Goal: Task Accomplishment & Management: Manage account settings

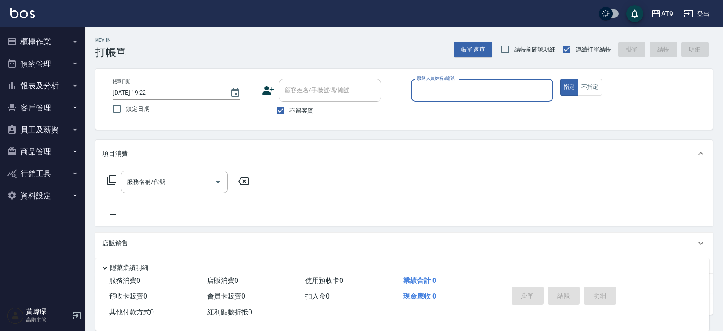
click at [332, 89] on input "服務人員姓名/編號" at bounding box center [482, 90] width 135 height 15
click at [49, 88] on button "報表及分析" at bounding box center [42, 86] width 78 height 22
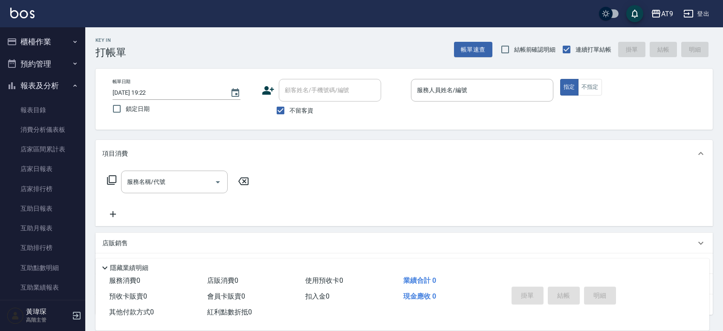
click at [53, 80] on button "報表及分析" at bounding box center [42, 86] width 78 height 22
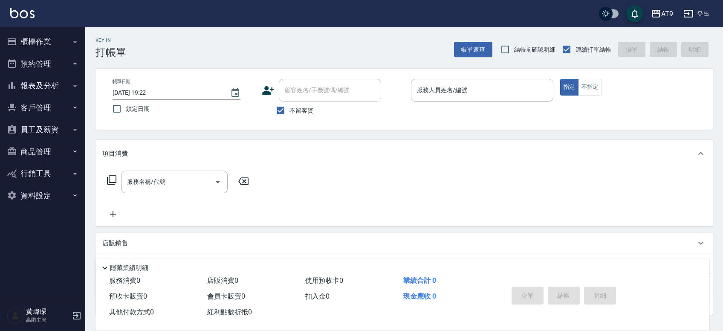
click at [49, 127] on button "員工及薪資" at bounding box center [42, 129] width 78 height 22
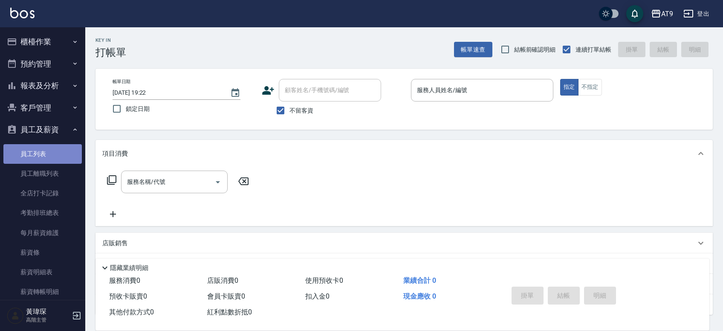
click at [46, 153] on link "員工列表" at bounding box center [42, 154] width 78 height 20
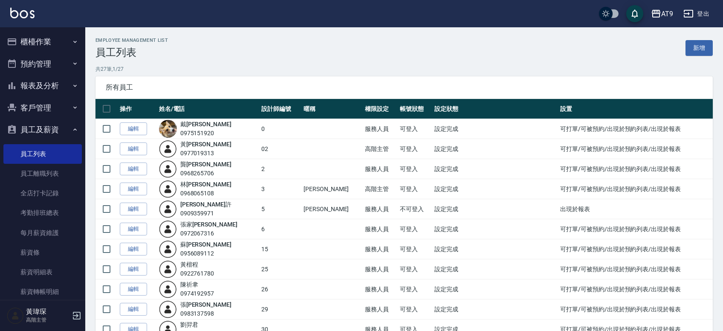
click at [48, 106] on button "客戶管理" at bounding box center [42, 108] width 78 height 22
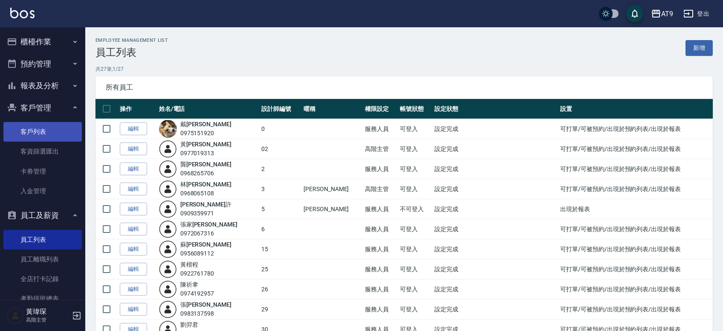
click at [56, 134] on link "客戶列表" at bounding box center [42, 132] width 78 height 20
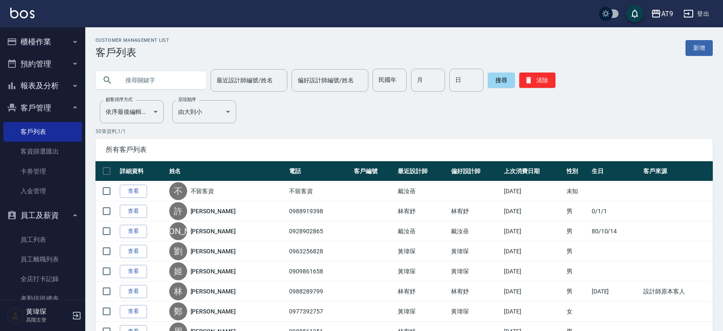
click at [191, 78] on input "text" at bounding box center [159, 80] width 80 height 23
type input "0985973413"
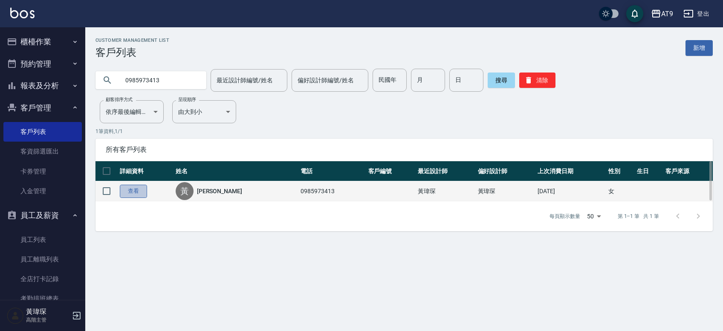
click at [139, 190] on link "查看" at bounding box center [133, 191] width 27 height 13
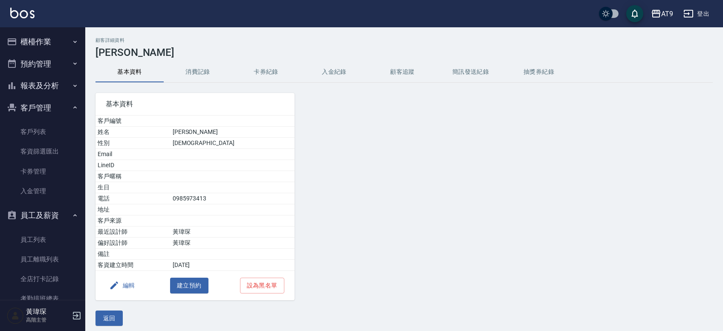
click at [331, 72] on button "入金紀錄" at bounding box center [334, 72] width 68 height 20
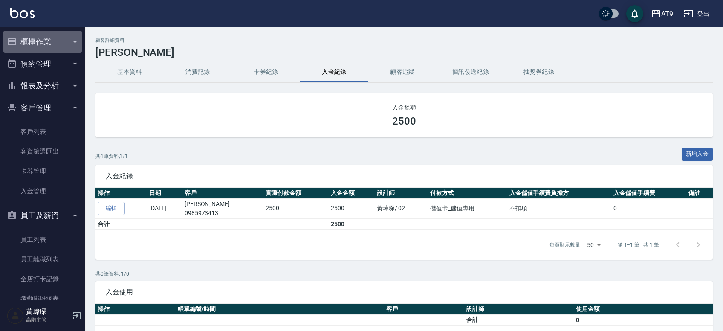
click at [53, 43] on button "櫃檯作業" at bounding box center [42, 42] width 78 height 22
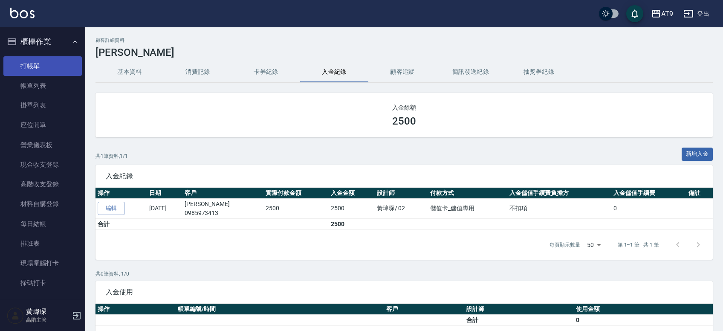
click at [50, 60] on link "打帳單" at bounding box center [42, 66] width 78 height 20
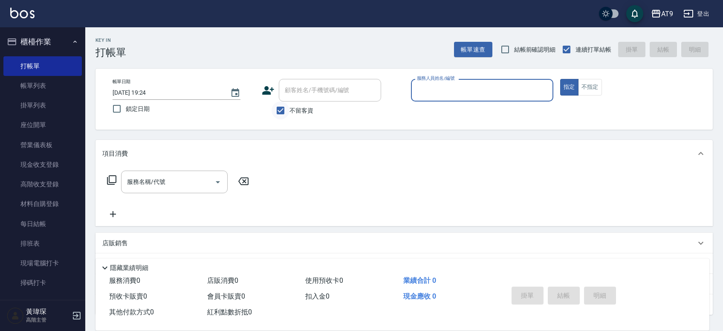
click at [288, 109] on input "不留客資" at bounding box center [280, 110] width 18 height 18
checkbox input "false"
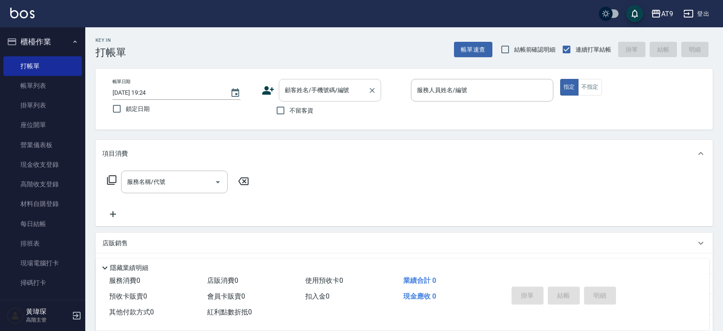
click at [309, 90] on input "顧客姓名/手機號碼/編號" at bounding box center [324, 90] width 82 height 15
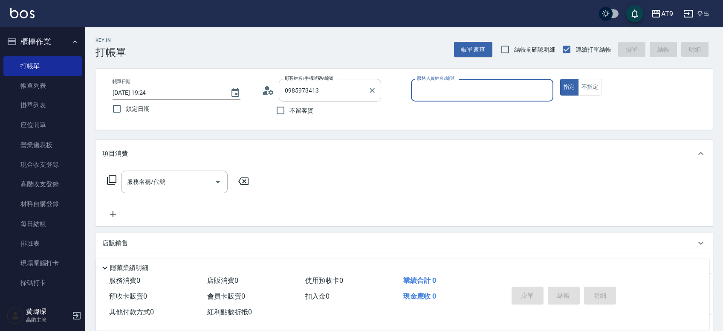
type input "[PERSON_NAME]/0985973413/"
type input "[PERSON_NAME]-02"
click at [332, 79] on button "指定" at bounding box center [569, 87] width 18 height 17
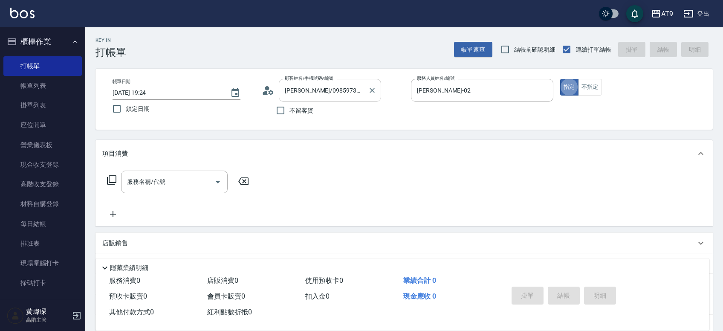
type button "true"
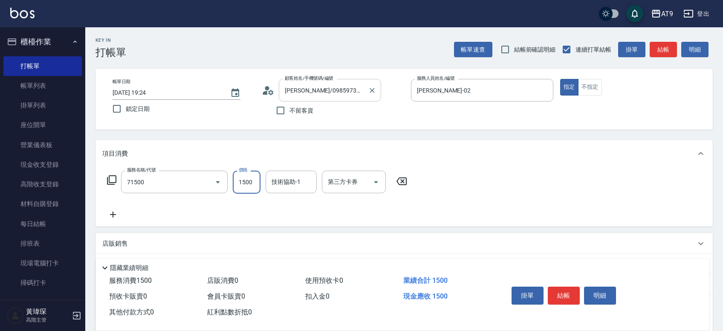
type input "重整(71500)"
type input "2500"
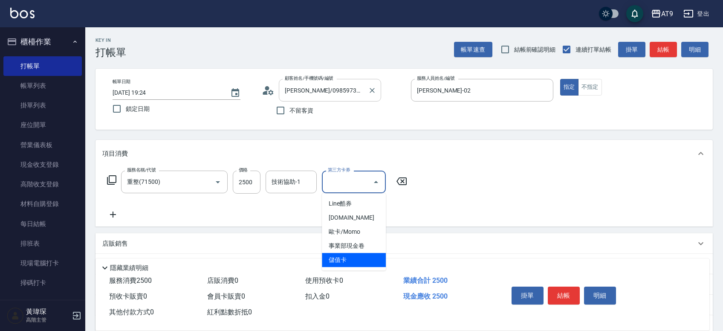
type input "儲值卡"
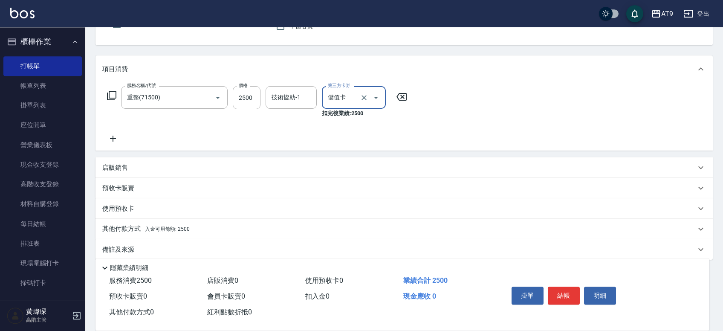
scroll to position [93, 0]
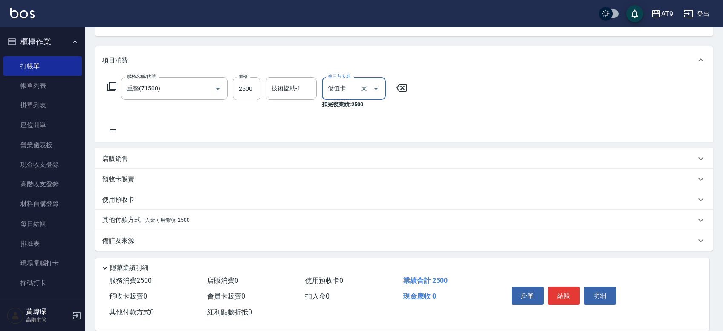
click at [215, 213] on div "其他付款方式 入金可用餘額: 2500" at bounding box center [403, 220] width 617 height 20
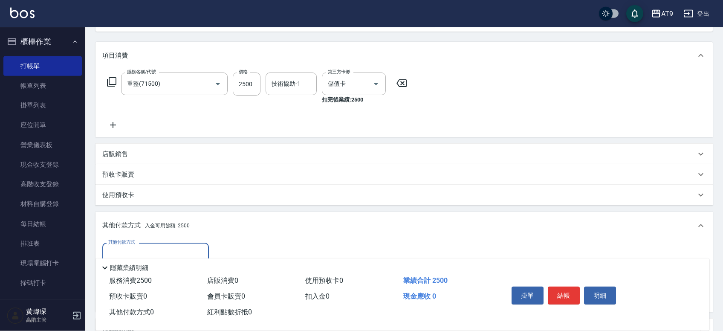
scroll to position [186, 0]
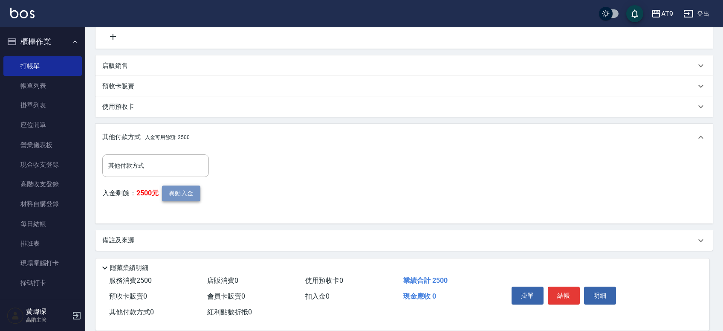
click at [176, 190] on button "異動入金" at bounding box center [181, 193] width 38 height 16
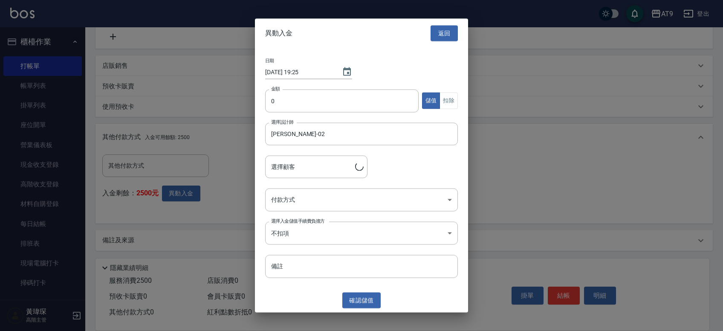
type input "[PERSON_NAME]/0985973413/"
click at [332, 94] on input "0" at bounding box center [341, 100] width 153 height 23
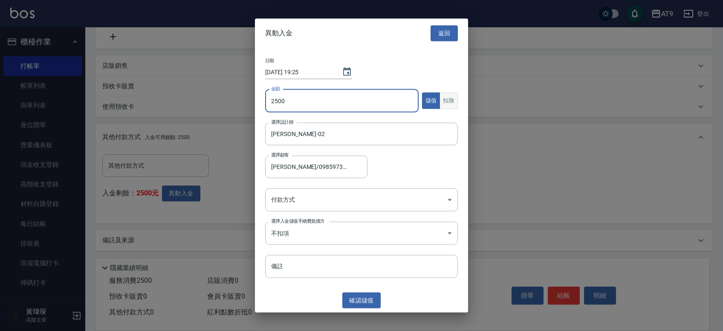
type input "2500"
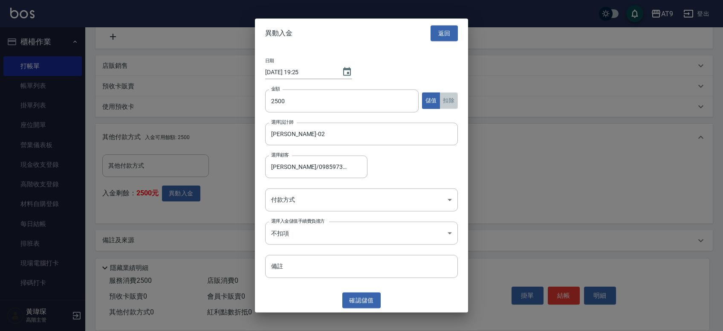
click at [332, 98] on button "扣除" at bounding box center [448, 100] width 18 height 17
click at [326, 193] on body "AT9 登出 櫃檯作業 打帳單 帳單列表 掛單列表 座位開單 營業儀表板 現金收支登錄 高階收支登錄 材料自購登錄 每日結帳 排班表 現場電腦打卡 掃碼打卡 …" at bounding box center [361, 72] width 723 height 517
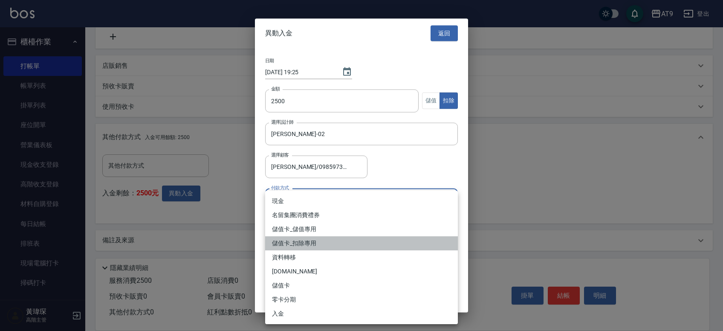
click at [329, 243] on li "儲值卡_扣除專用" at bounding box center [361, 243] width 193 height 14
type input "儲值卡_扣除專用"
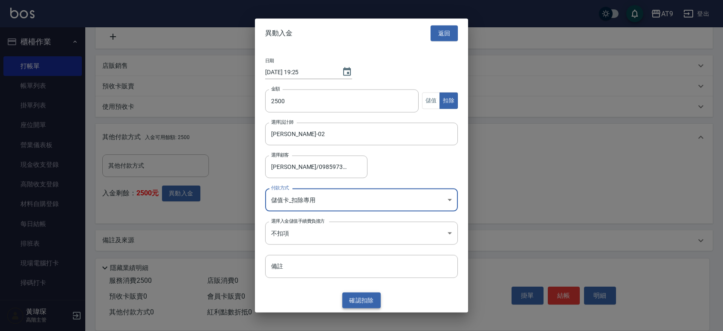
click at [332, 303] on button "確認 扣除" at bounding box center [361, 300] width 38 height 16
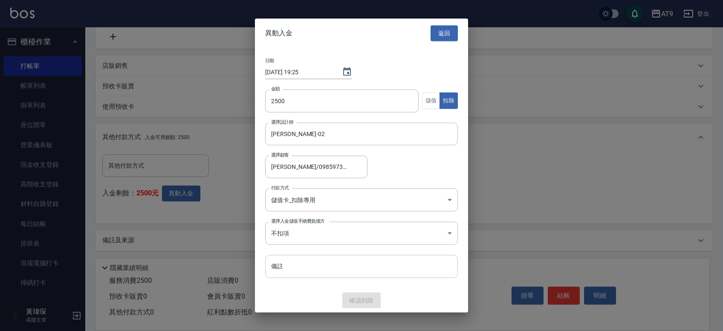
scroll to position [147, 0]
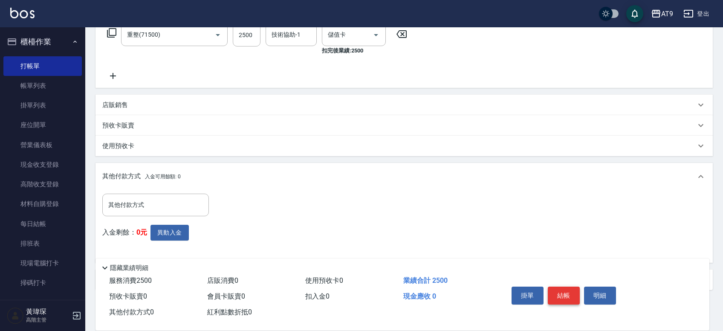
click at [332, 293] on button "結帳" at bounding box center [564, 295] width 32 height 18
type input "[DATE] 19:25"
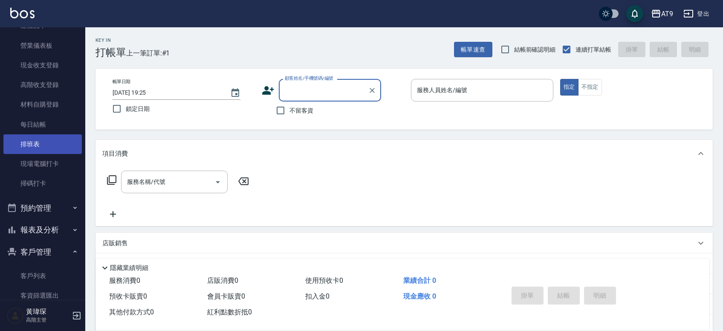
scroll to position [149, 0]
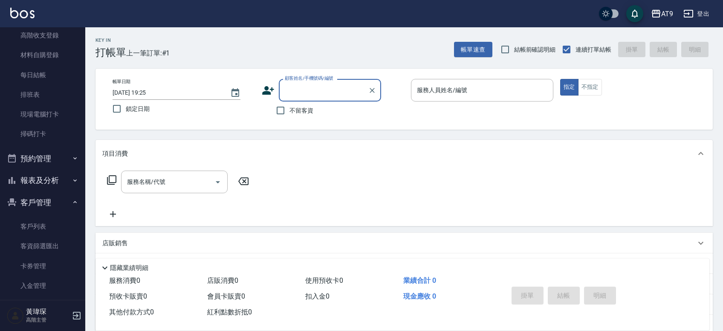
click at [57, 179] on button "報表及分析" at bounding box center [42, 180] width 78 height 22
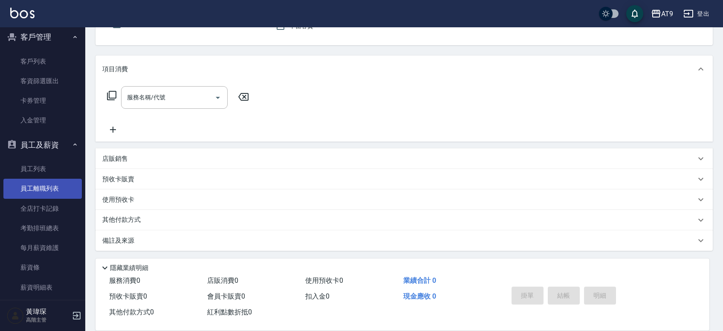
scroll to position [1145, 0]
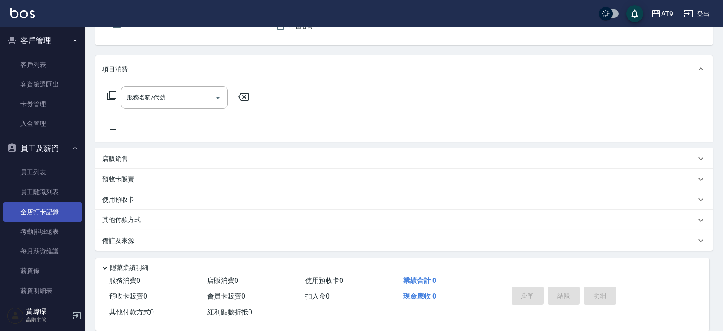
click at [43, 207] on link "全店打卡記錄" at bounding box center [42, 212] width 78 height 20
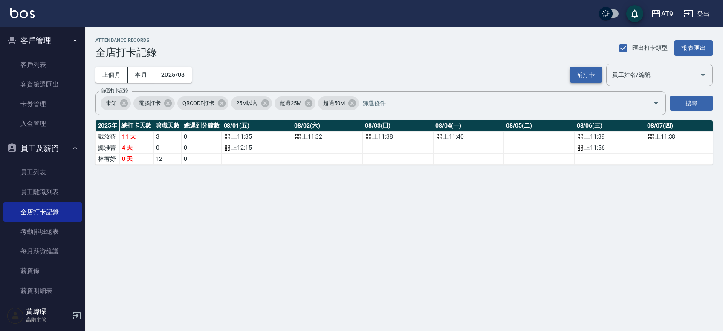
click at [332, 76] on button "補打卡" at bounding box center [586, 75] width 32 height 16
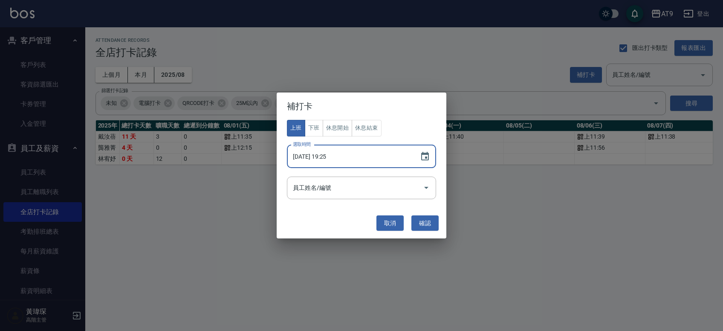
click at [321, 153] on input "[DATE] 19:25" at bounding box center [349, 156] width 124 height 23
type input "[DATE] 11:57"
click at [332, 182] on input "員工姓名/編號" at bounding box center [355, 187] width 129 height 15
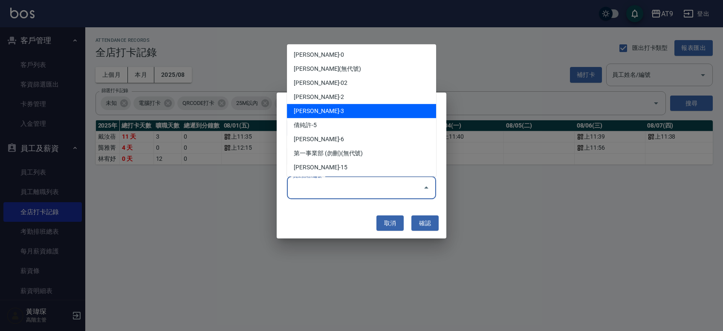
click at [332, 108] on li "[PERSON_NAME]-3" at bounding box center [361, 111] width 149 height 14
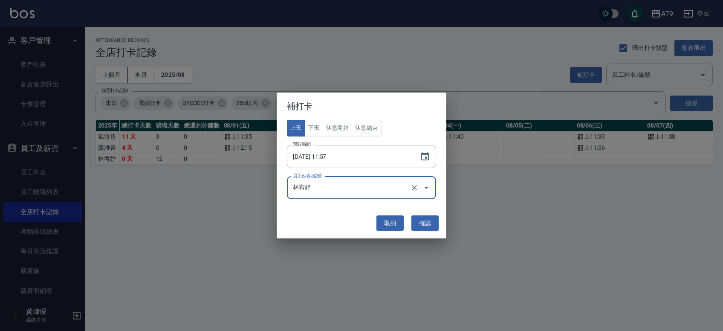
type input "林宥妤"
click at [332, 230] on button "確認" at bounding box center [424, 223] width 27 height 16
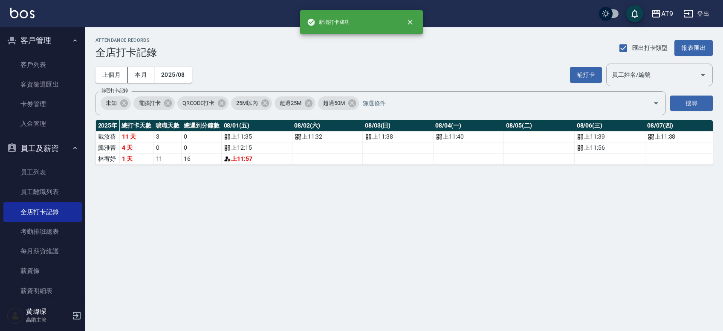
click at [332, 75] on div "上個月 本月 2025/08 補打卡 員工姓名/編號 員工姓名/編號" at bounding box center [403, 74] width 617 height 23
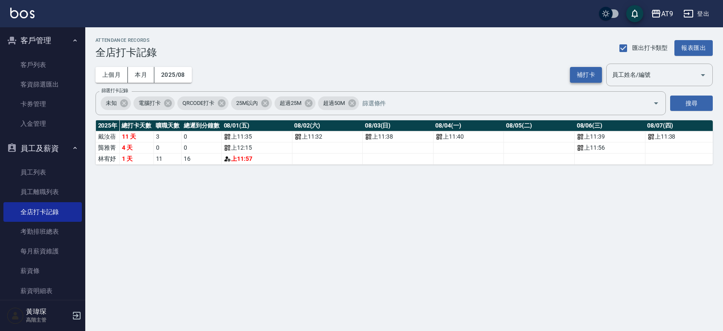
click at [332, 75] on button "補打卡" at bounding box center [586, 75] width 32 height 16
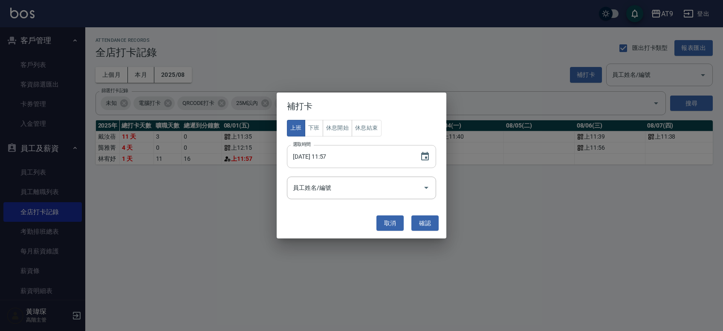
click at [318, 154] on input "[DATE] 11:57" at bounding box center [349, 156] width 124 height 23
type input "[DATE] 11:55"
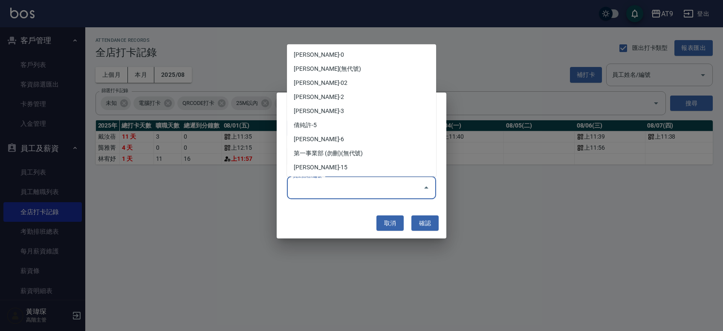
click at [328, 186] on input "員工姓名/編號" at bounding box center [355, 187] width 129 height 15
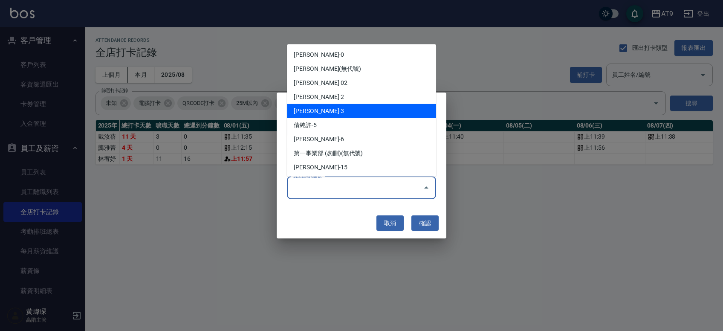
click at [330, 107] on li "[PERSON_NAME]-3" at bounding box center [361, 111] width 149 height 14
type input "林宥妤"
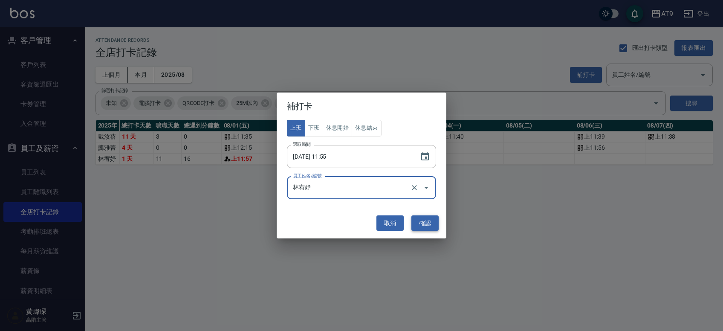
click at [332, 222] on button "確認" at bounding box center [424, 223] width 27 height 16
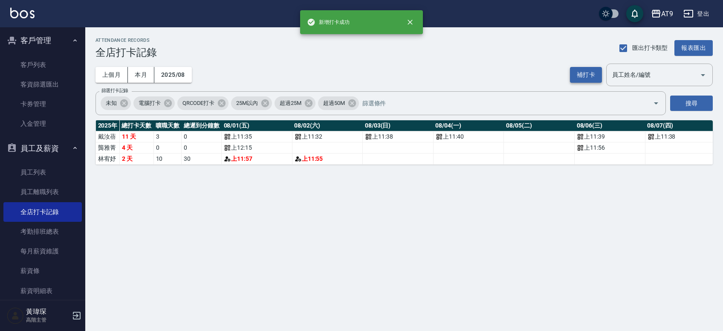
click at [332, 73] on button "補打卡" at bounding box center [586, 75] width 32 height 16
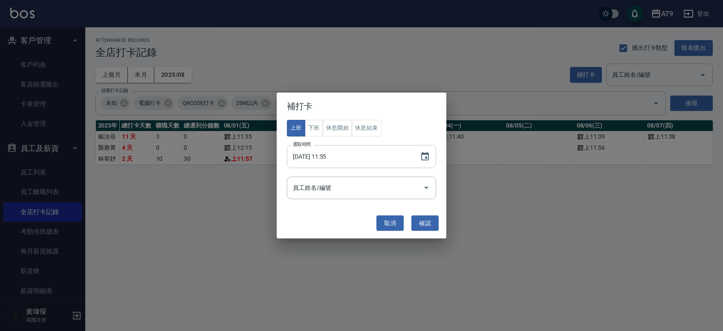
click at [320, 158] on input "[DATE] 11:55" at bounding box center [349, 156] width 124 height 23
click at [332, 155] on input "[DATE] 11:55" at bounding box center [349, 156] width 124 height 23
type input "[DATE] 11:54"
click at [332, 190] on input "員工姓名/編號" at bounding box center [355, 187] width 129 height 15
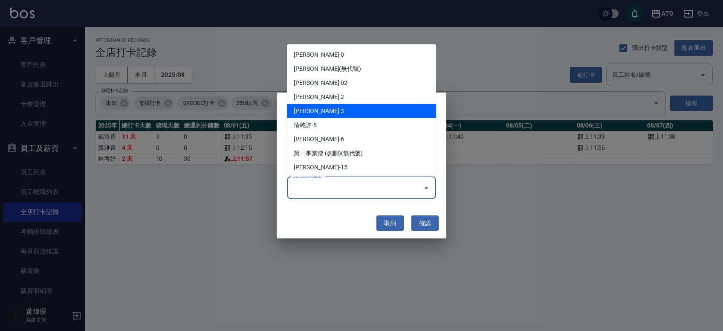
click at [332, 108] on li "[PERSON_NAME]-3" at bounding box center [361, 111] width 149 height 14
type input "林宥妤"
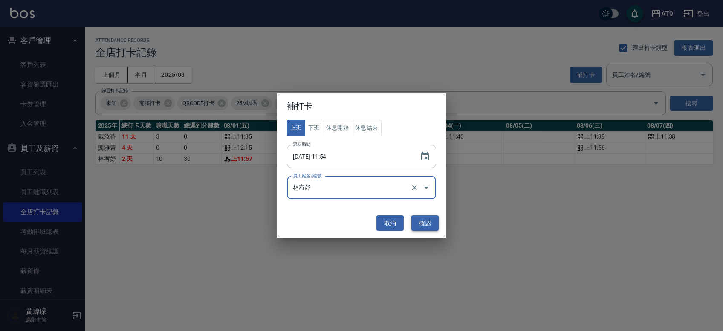
click at [332, 223] on button "確認" at bounding box center [424, 223] width 27 height 16
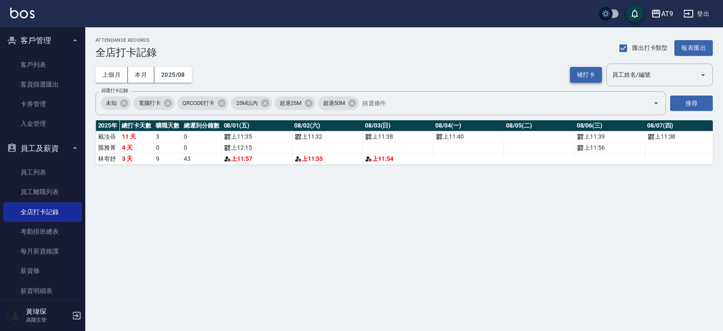
click at [332, 75] on button "補打卡" at bounding box center [586, 75] width 32 height 16
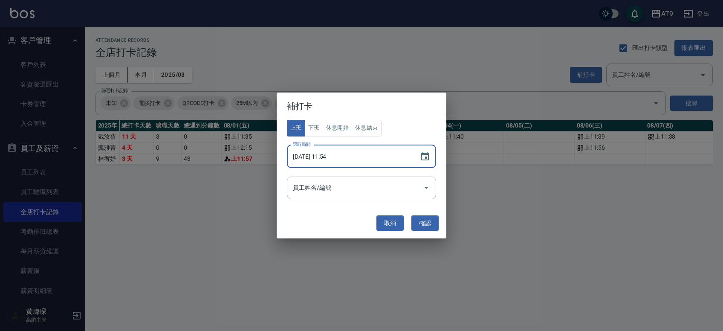
click at [323, 155] on input "[DATE] 11:54" at bounding box center [349, 156] width 124 height 23
type input "[DATE] 11:56"
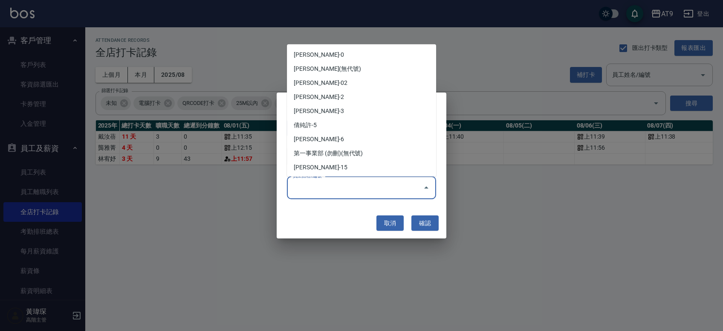
click at [332, 187] on input "員工姓名/編號" at bounding box center [355, 187] width 129 height 15
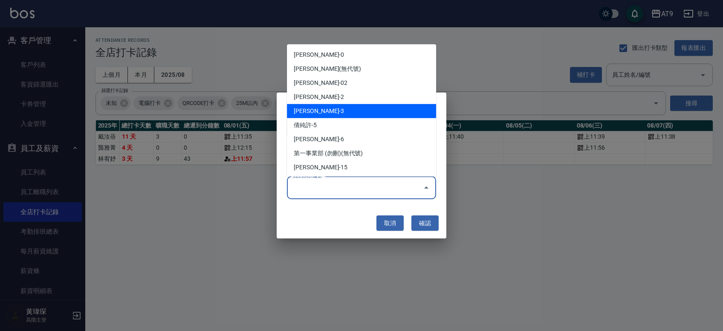
click at [332, 114] on li "[PERSON_NAME]-3" at bounding box center [361, 111] width 149 height 14
type input "林宥妤"
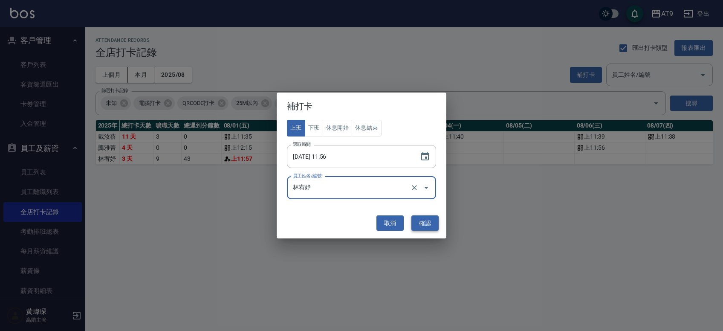
click at [332, 221] on button "確認" at bounding box center [424, 223] width 27 height 16
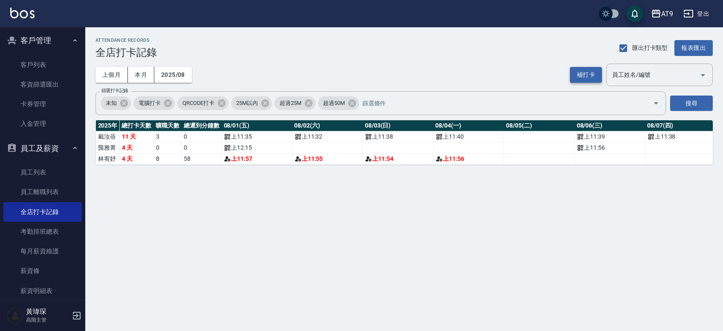
click at [332, 72] on button "補打卡" at bounding box center [586, 75] width 32 height 16
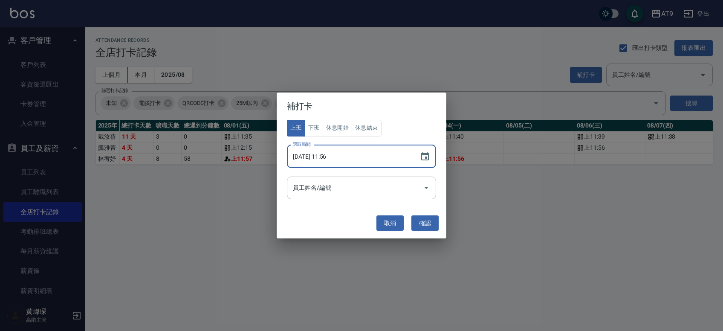
click at [319, 155] on input "[DATE] 11:56" at bounding box center [349, 156] width 124 height 23
type input "[DATE] 11:56"
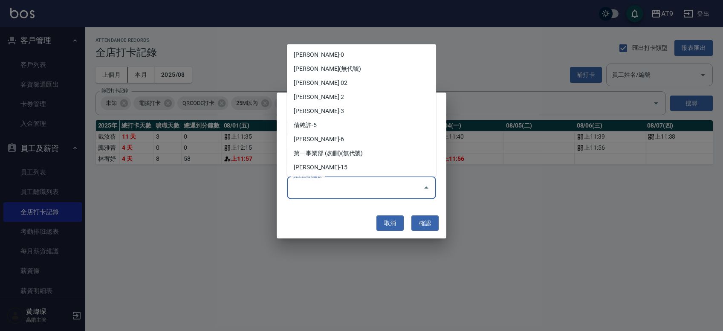
click at [332, 186] on input "員工姓名/編號" at bounding box center [355, 187] width 129 height 15
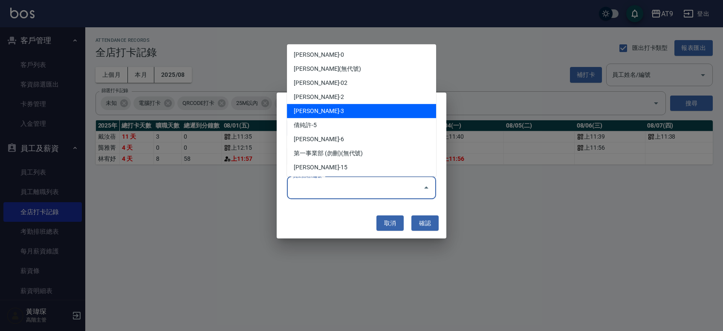
click at [332, 110] on li "[PERSON_NAME]-3" at bounding box center [361, 111] width 149 height 14
type input "林宥妤"
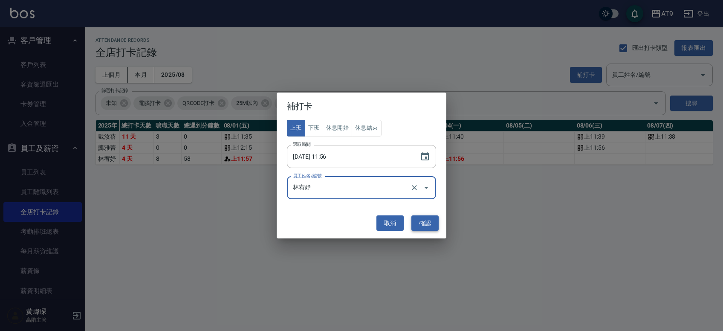
click at [332, 224] on button "確認" at bounding box center [424, 223] width 27 height 16
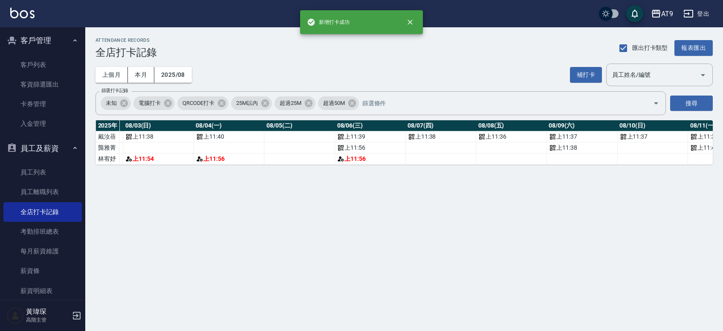
scroll to position [0, 264]
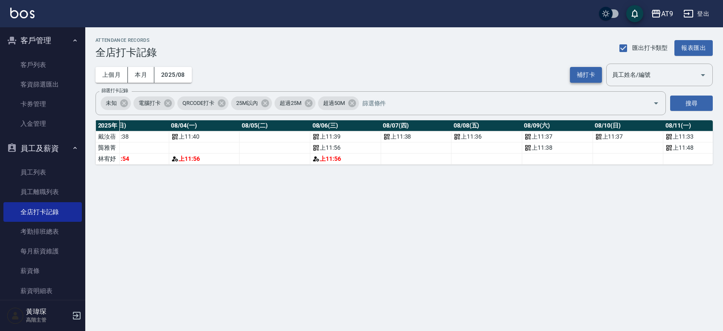
click at [332, 75] on button "補打卡" at bounding box center [586, 75] width 32 height 16
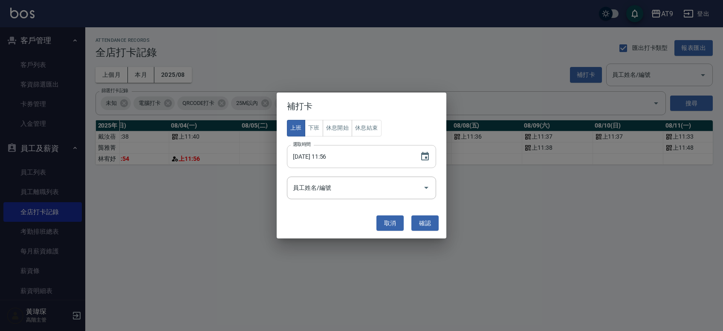
click at [320, 160] on input "[DATE] 11:56" at bounding box center [349, 156] width 124 height 23
type input "[DATE] 11:53"
click at [332, 185] on input "員工姓名/編號" at bounding box center [355, 187] width 129 height 15
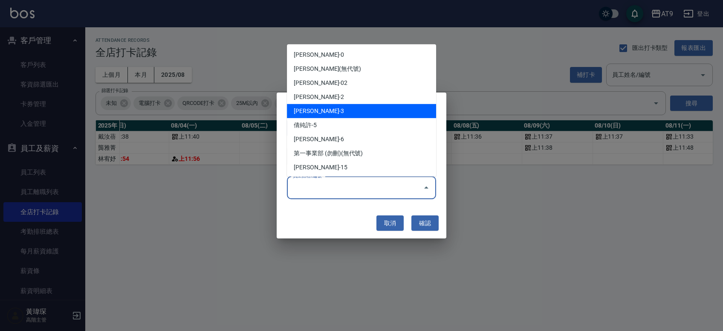
click at [332, 112] on li "[PERSON_NAME]-3" at bounding box center [361, 111] width 149 height 14
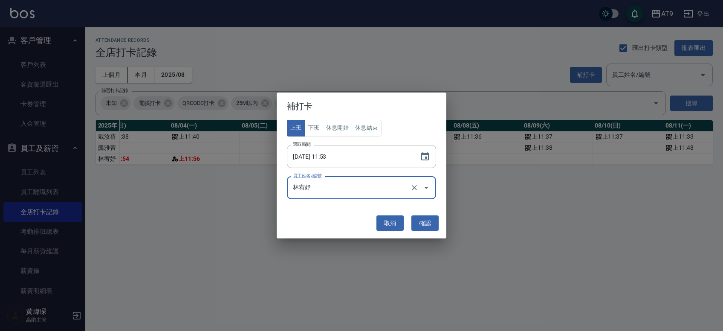
type input "林宥妤"
click at [332, 227] on button "確認" at bounding box center [424, 223] width 27 height 16
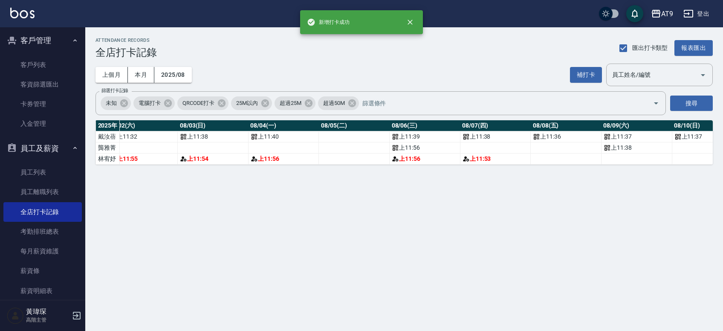
scroll to position [0, 207]
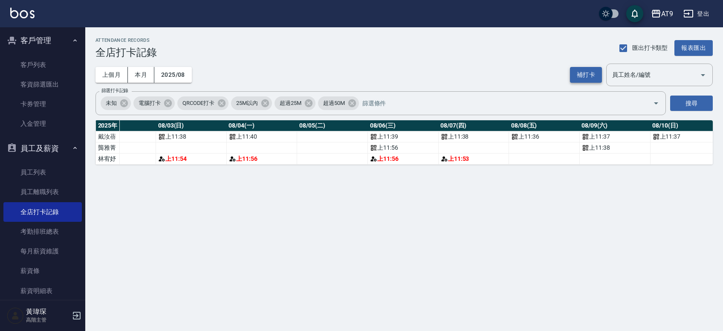
click at [332, 76] on button "補打卡" at bounding box center [586, 75] width 32 height 16
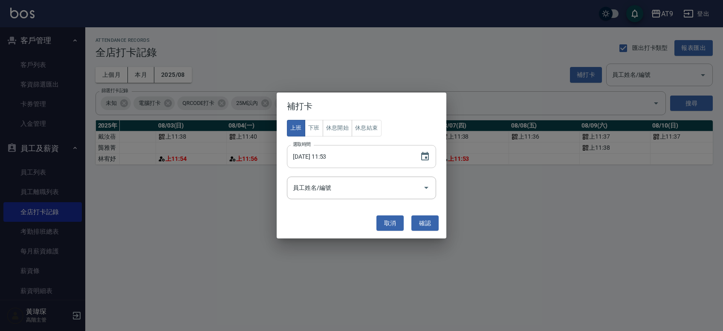
click at [315, 156] on input "[DATE] 11:53" at bounding box center [349, 156] width 124 height 23
click at [322, 153] on input "[DATE] 11:53" at bounding box center [349, 156] width 124 height 23
type input "[DATE] 11:57"
click at [332, 186] on input "員工姓名/編號" at bounding box center [355, 187] width 129 height 15
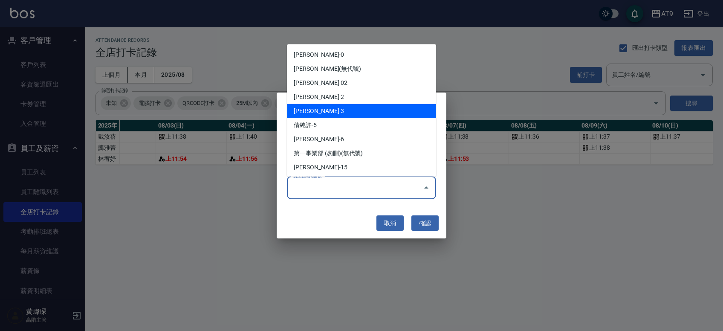
click at [332, 110] on li "[PERSON_NAME]-3" at bounding box center [361, 111] width 149 height 14
type input "林宥妤"
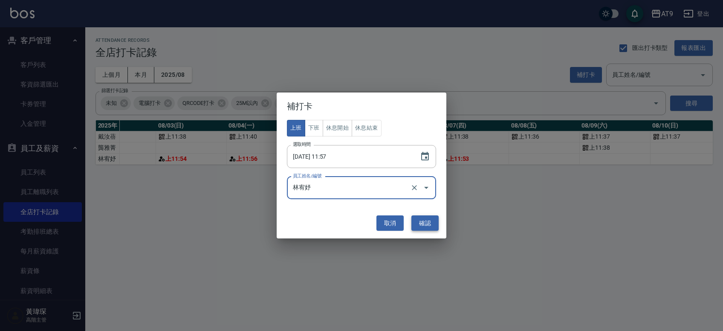
click at [332, 218] on button "確認" at bounding box center [424, 223] width 27 height 16
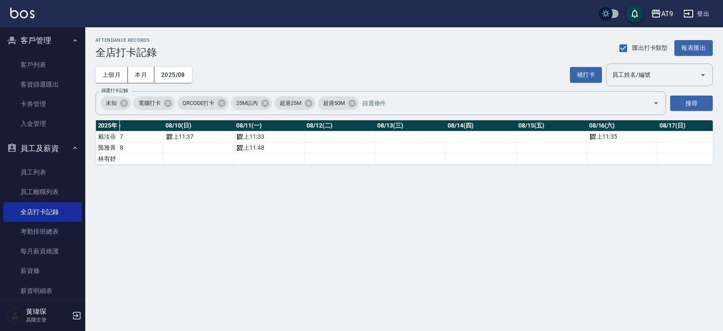
scroll to position [0, 749]
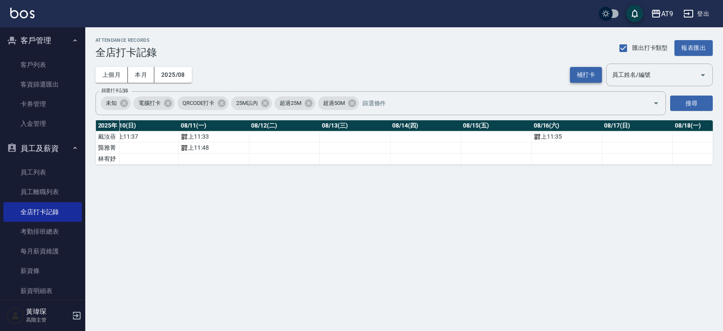
click at [332, 76] on button "補打卡" at bounding box center [586, 75] width 32 height 16
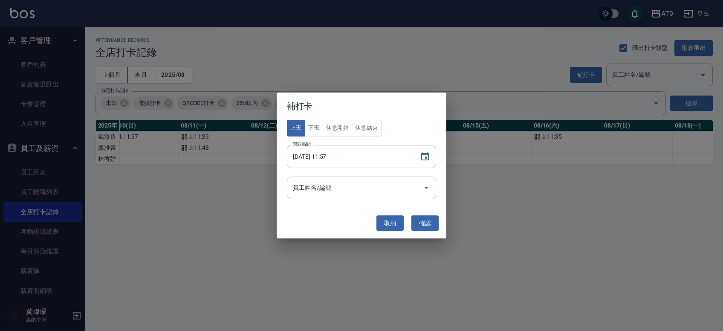
click at [319, 153] on input "[DATE] 11:57" at bounding box center [349, 156] width 124 height 23
type input "[DATE] 11:40"
click at [326, 184] on input "員工姓名/編號" at bounding box center [355, 187] width 129 height 15
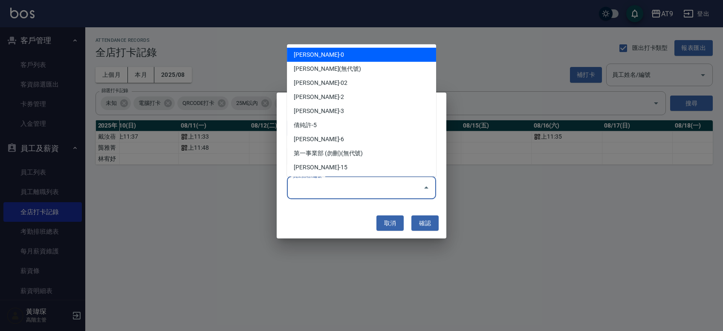
click at [332, 55] on li "[PERSON_NAME]-0" at bounding box center [361, 54] width 149 height 14
type input "戴汝蓓"
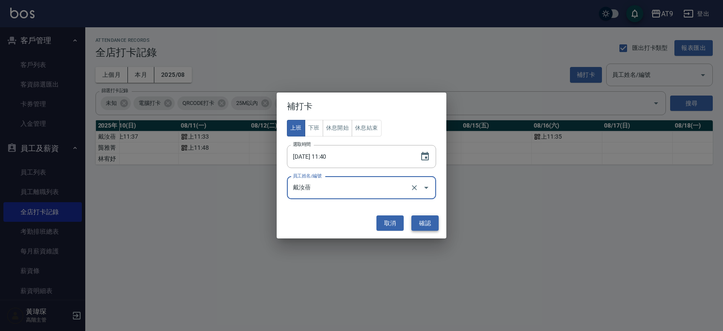
click at [332, 225] on button "確認" at bounding box center [424, 223] width 27 height 16
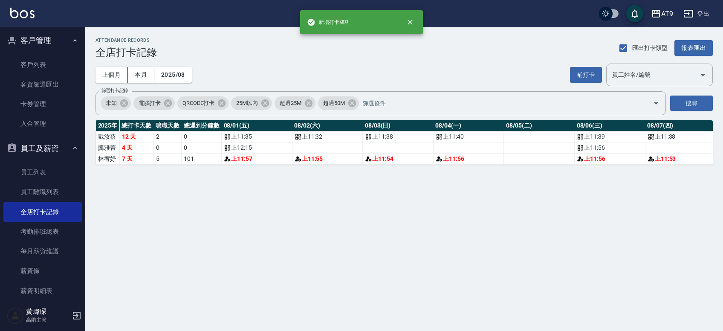
click at [332, 64] on div "補打卡 員工姓名/編號 員工姓名/編號" at bounding box center [641, 74] width 143 height 23
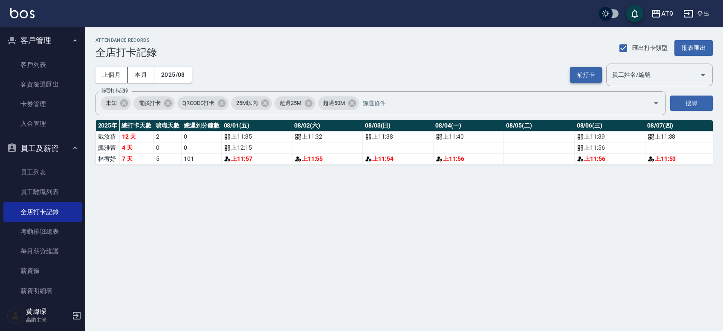
click at [332, 75] on button "補打卡" at bounding box center [586, 75] width 32 height 16
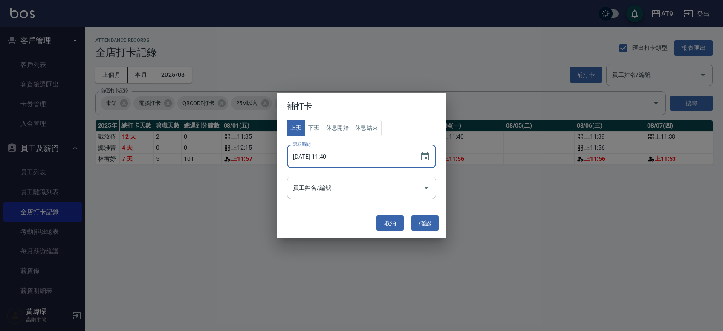
click at [332, 158] on input "[DATE] 11:40" at bounding box center [349, 156] width 124 height 23
type input "[DATE] 11:56"
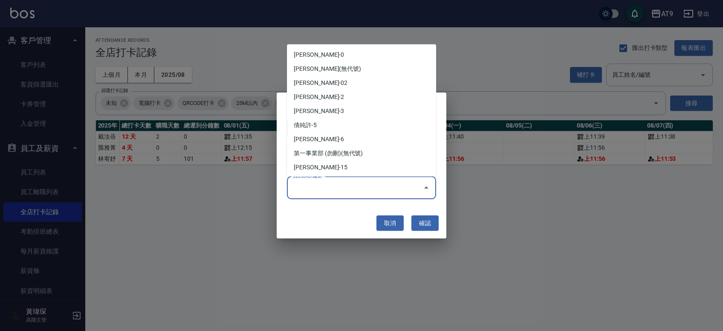
click at [330, 188] on input "員工姓名/編號" at bounding box center [355, 187] width 129 height 15
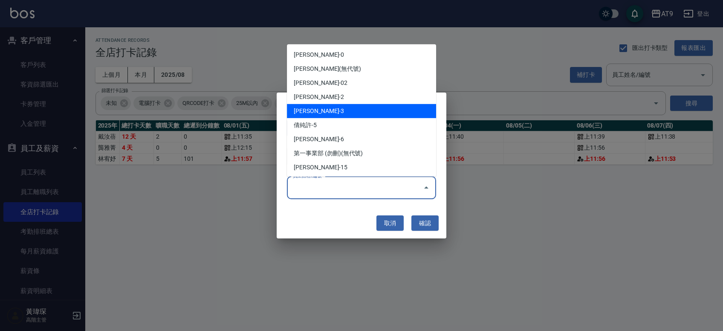
click at [332, 113] on li "[PERSON_NAME]-3" at bounding box center [361, 111] width 149 height 14
type input "林宥妤"
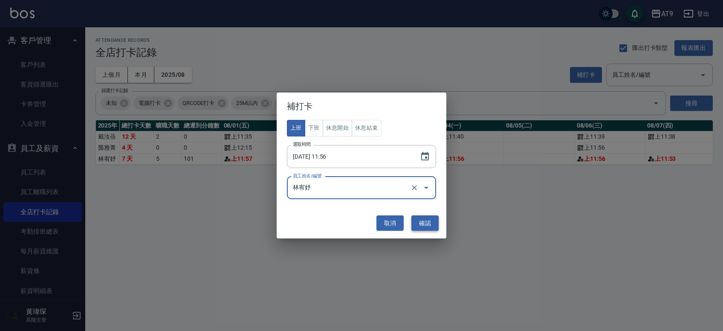
click at [332, 219] on button "確認" at bounding box center [424, 223] width 27 height 16
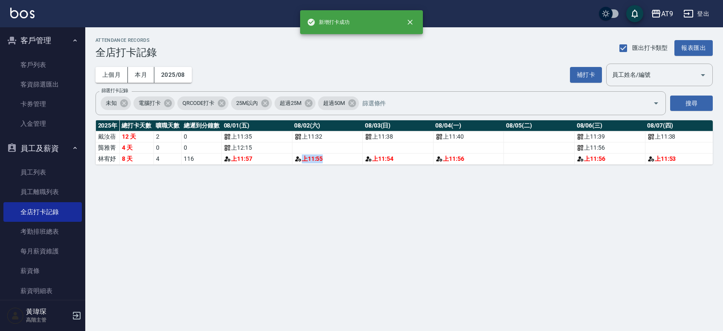
drag, startPoint x: 177, startPoint y: 159, endPoint x: 363, endPoint y: 165, distance: 186.3
click at [332, 165] on div "[DATE] 總打卡天數 曠職天數 總遲到分鐘數 08/01(五) 08/02(六) 08/03(日) 08/04(一) 08/05(二) 08/06(三) …" at bounding box center [403, 142] width 617 height 44
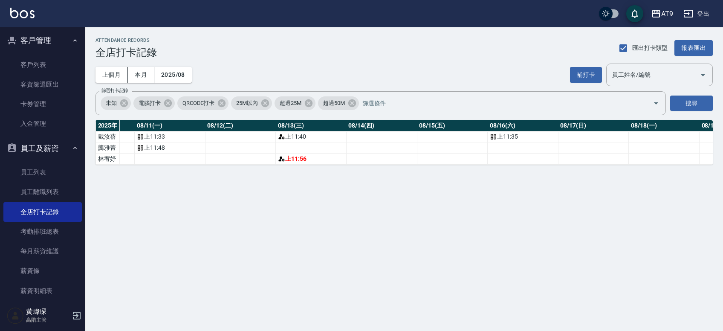
scroll to position [0, 794]
click at [332, 72] on button "補打卡" at bounding box center [586, 75] width 32 height 16
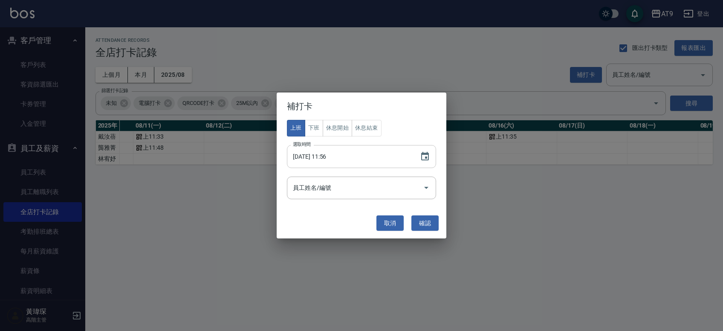
click at [321, 156] on input "[DATE] 11:56" at bounding box center [349, 156] width 124 height 23
click at [319, 179] on div "員工姓名/編號" at bounding box center [361, 187] width 149 height 23
type input "[DATE] 11:40"
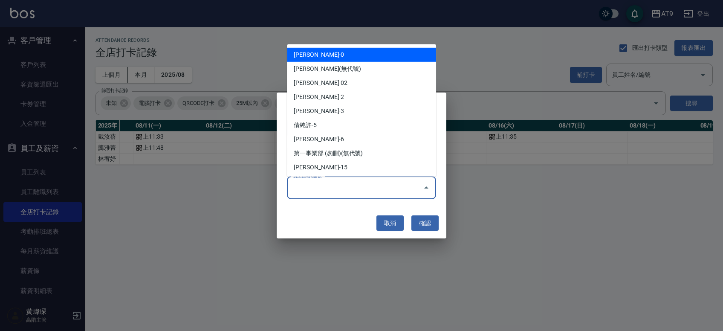
click at [332, 53] on li "[PERSON_NAME]-0" at bounding box center [361, 54] width 149 height 14
type input "戴汝蓓"
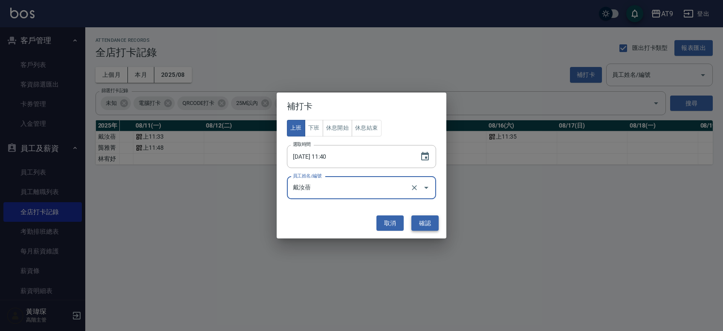
click at [332, 229] on button "確認" at bounding box center [424, 223] width 27 height 16
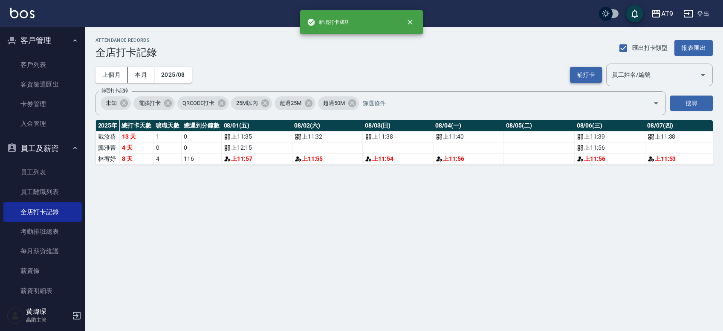
click at [332, 73] on button "補打卡" at bounding box center [586, 75] width 32 height 16
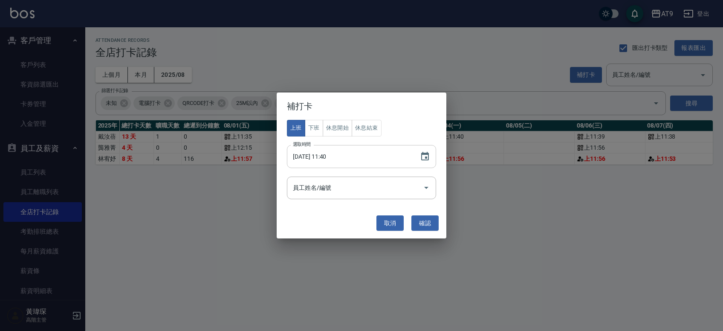
click at [332, 156] on input "[DATE] 11:40" at bounding box center [349, 156] width 124 height 23
type input "[DATE] 11:54"
click at [332, 187] on input "員工姓名/編號" at bounding box center [355, 187] width 129 height 15
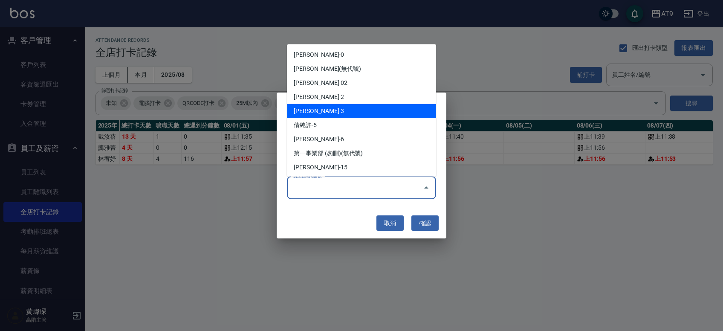
click at [332, 107] on li "[PERSON_NAME]-3" at bounding box center [361, 111] width 149 height 14
type input "林宥妤"
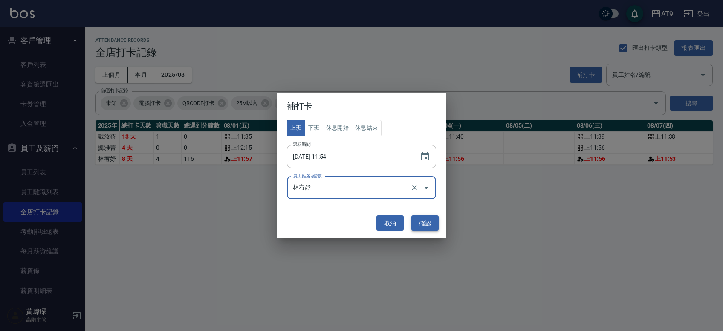
click at [332, 221] on button "確認" at bounding box center [424, 223] width 27 height 16
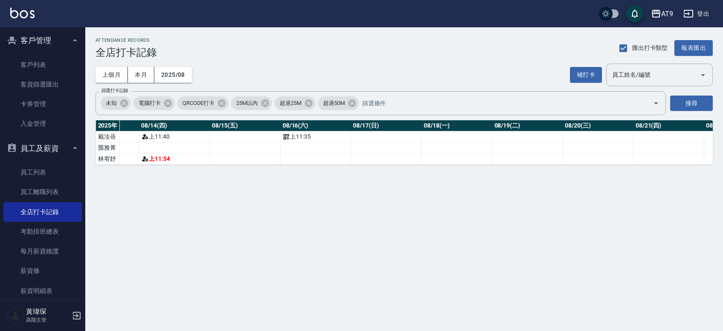
scroll to position [0, 993]
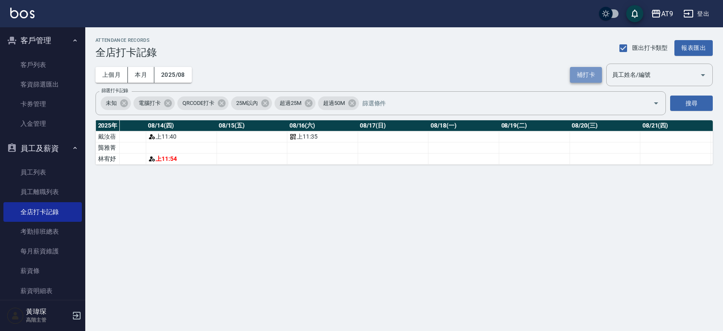
click at [332, 73] on button "補打卡" at bounding box center [586, 75] width 32 height 16
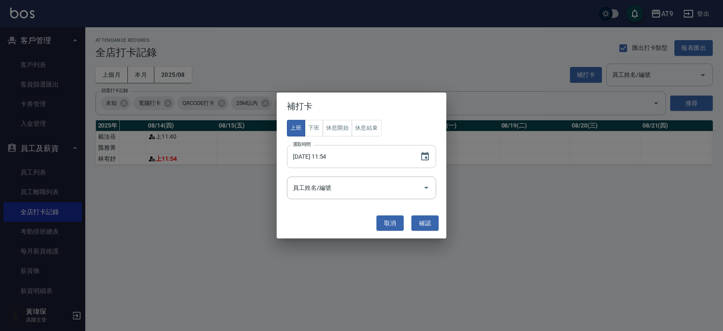
click at [322, 154] on input "[DATE] 11:54" at bounding box center [349, 156] width 124 height 23
type input "[DATE] 11:57"
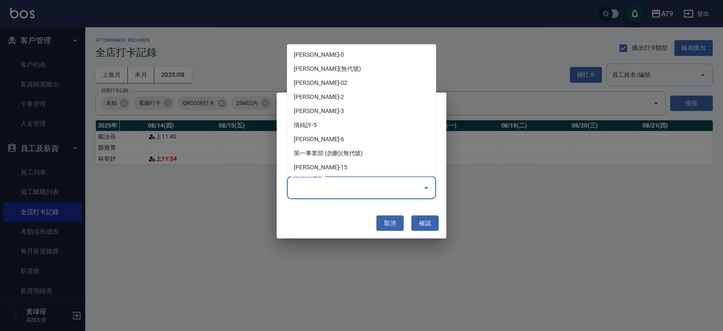
click at [332, 182] on input "員工姓名/編號" at bounding box center [355, 187] width 129 height 15
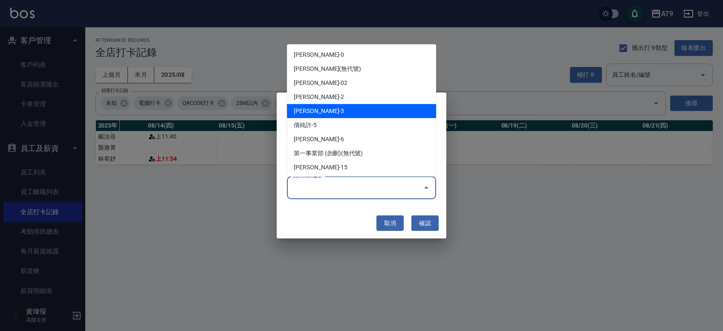
click at [332, 117] on li "[PERSON_NAME]-3" at bounding box center [361, 111] width 149 height 14
type input "林宥妤"
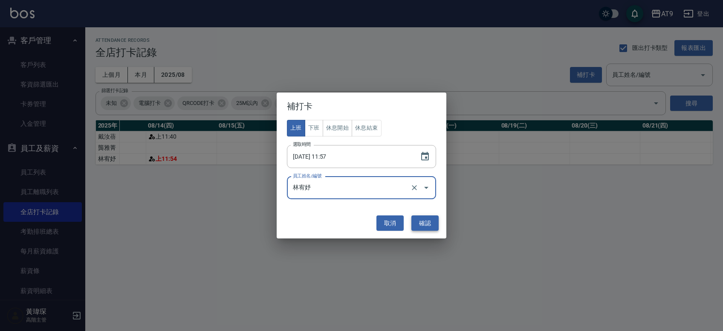
click at [332, 225] on button "確認" at bounding box center [424, 223] width 27 height 16
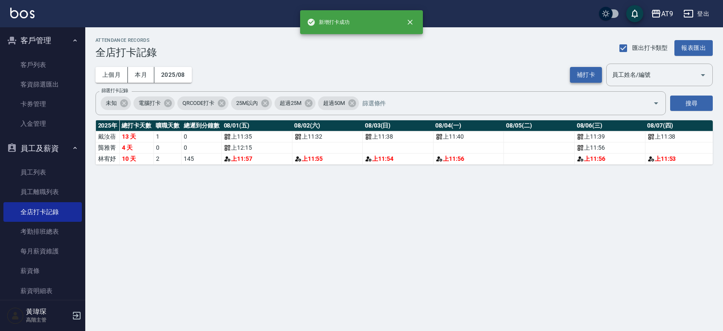
click at [332, 78] on button "補打卡" at bounding box center [586, 75] width 32 height 16
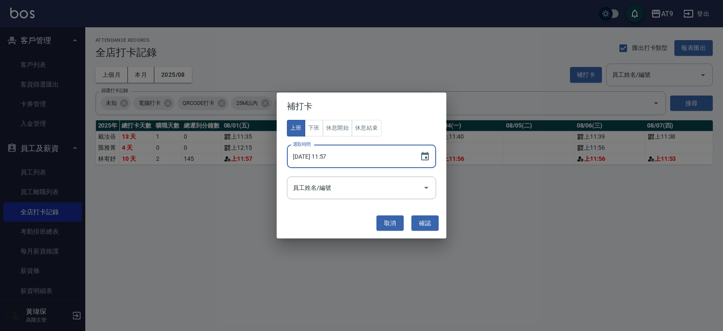
click at [332, 155] on input "[DATE] 11:57" at bounding box center [349, 156] width 124 height 23
type input "[DATE] 11:40"
click at [332, 187] on input "員工姓名/編號" at bounding box center [355, 187] width 129 height 15
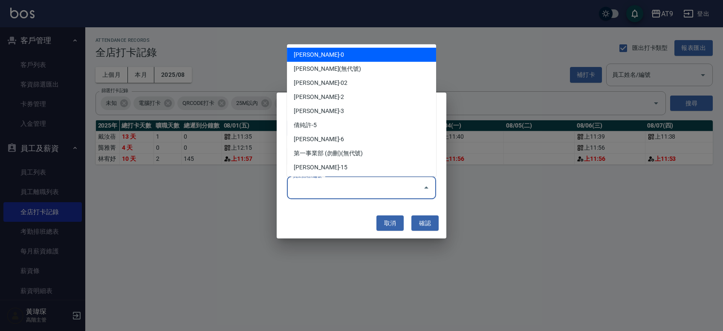
click at [332, 54] on li "[PERSON_NAME]-0" at bounding box center [361, 54] width 149 height 14
type input "戴汝蓓"
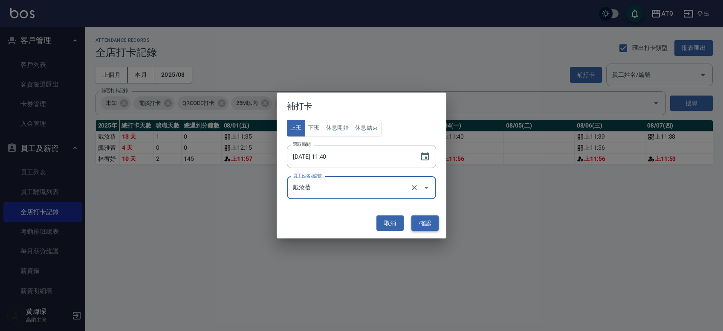
click at [332, 227] on button "確認" at bounding box center [424, 223] width 27 height 16
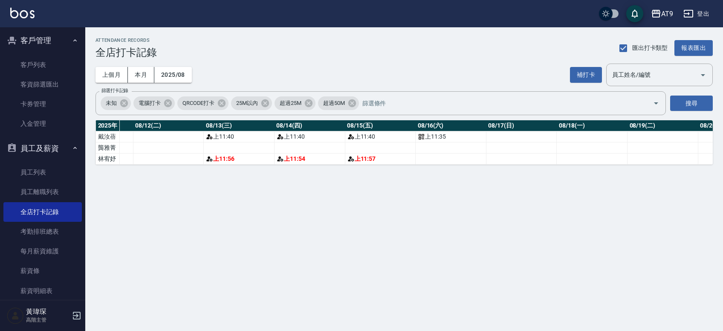
scroll to position [0, 900]
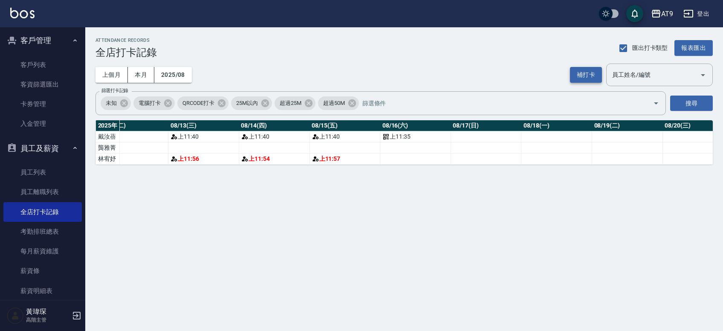
click at [332, 80] on button "補打卡" at bounding box center [586, 75] width 32 height 16
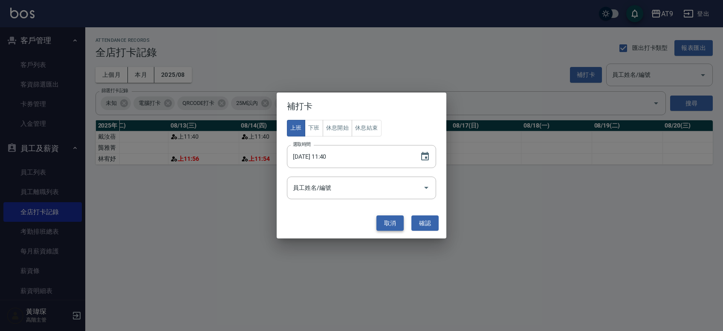
click at [332, 220] on button "取消" at bounding box center [389, 223] width 27 height 16
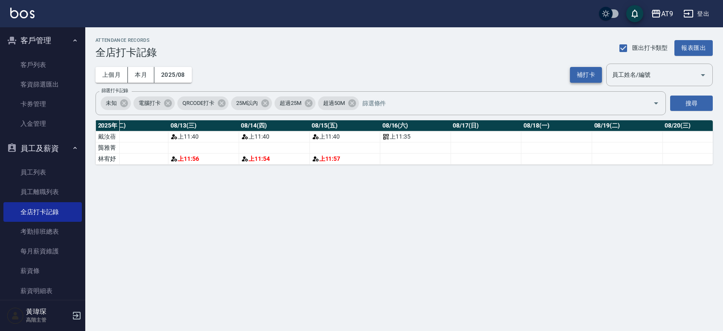
click at [332, 76] on button "補打卡" at bounding box center [586, 75] width 32 height 16
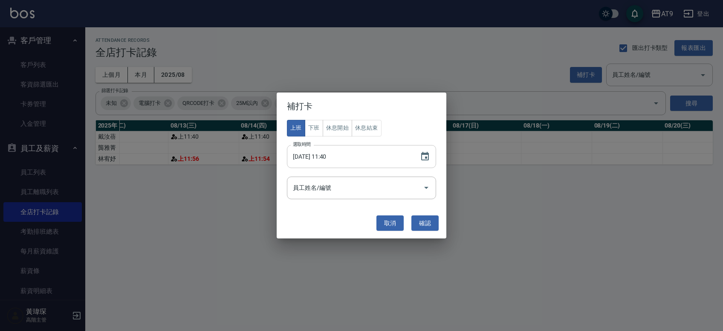
click at [320, 157] on input "[DATE] 11:40" at bounding box center [349, 156] width 124 height 23
type input "[DATE] 12:00"
click at [329, 192] on input "員工姓名/編號" at bounding box center [355, 187] width 129 height 15
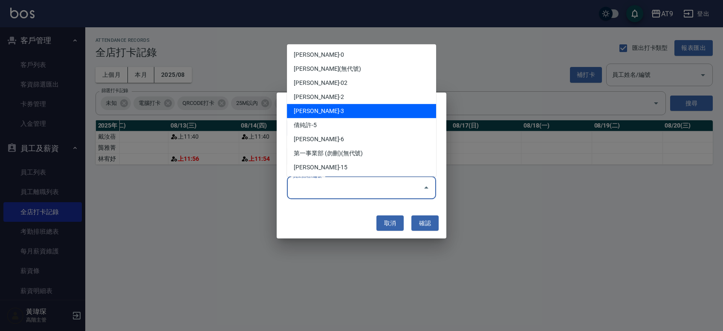
click at [319, 111] on li "[PERSON_NAME]-3" at bounding box center [361, 111] width 149 height 14
type input "林宥妤"
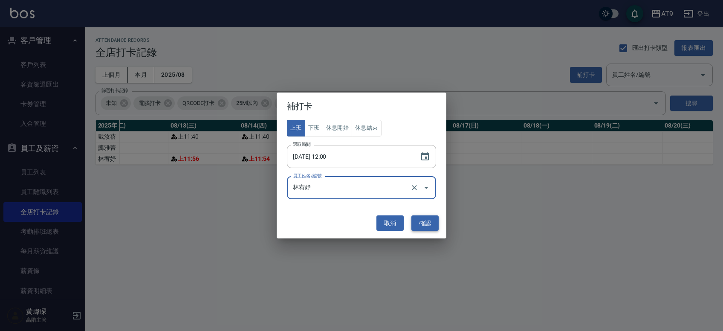
click at [332, 221] on button "確認" at bounding box center [424, 223] width 27 height 16
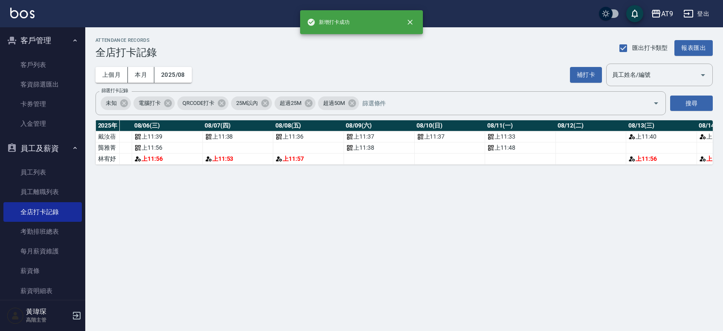
scroll to position [0, 463]
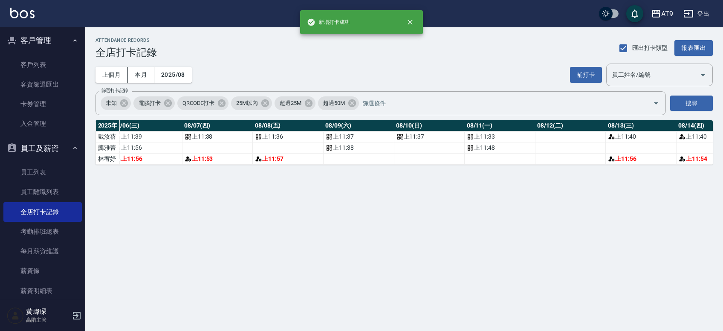
drag, startPoint x: 222, startPoint y: 160, endPoint x: 423, endPoint y: 170, distance: 201.0
click at [332, 170] on div "ATTENDANCE RECORDS 全店打卡記錄 匯出打卡類型 報表匯出 上個月 本月 2025/08 補打卡 員工姓名/編號 員工姓名/編號 篩選打卡記錄…" at bounding box center [404, 100] width 638 height 147
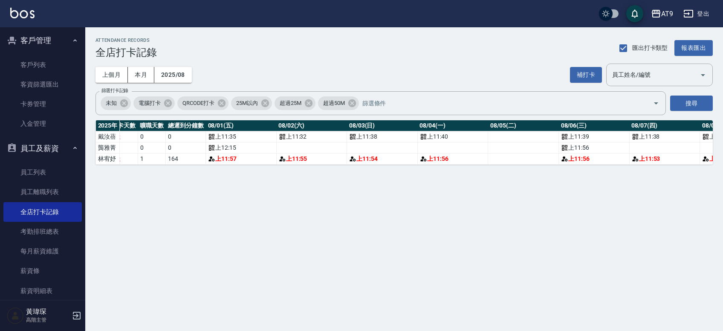
scroll to position [0, 0]
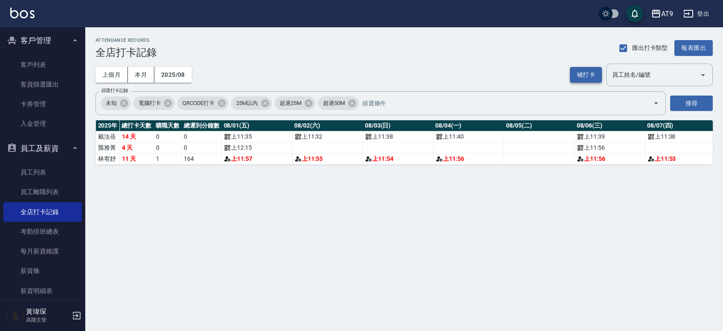
click at [332, 75] on button "補打卡" at bounding box center [586, 75] width 32 height 16
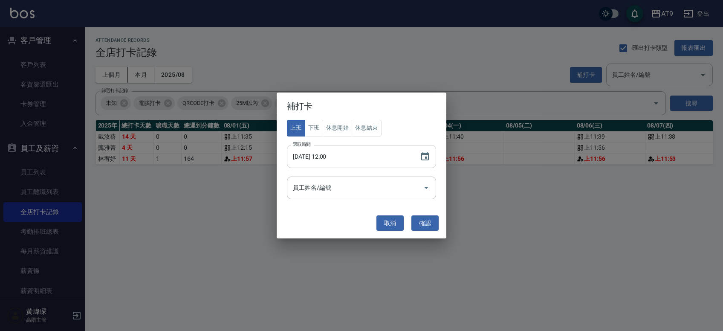
click at [319, 156] on input "[DATE] 12:00" at bounding box center [349, 156] width 124 height 23
type input "[DATE] 21:30"
click at [312, 127] on button "下班" at bounding box center [314, 128] width 18 height 17
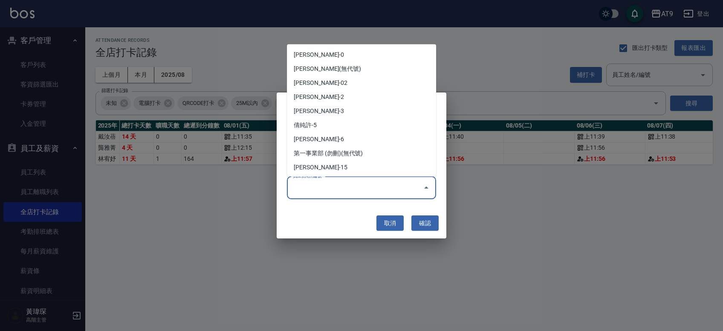
click at [314, 185] on input "員工姓名/編號" at bounding box center [355, 187] width 129 height 15
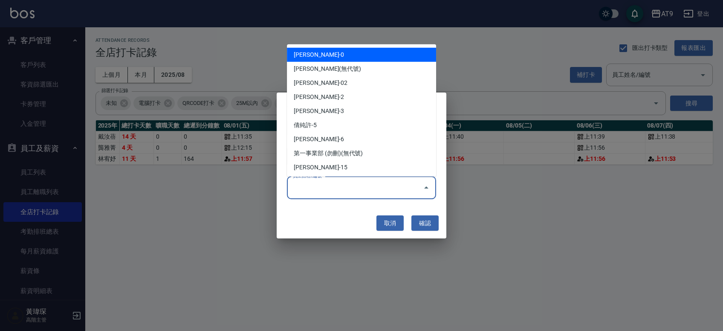
click at [321, 58] on li "[PERSON_NAME]-0" at bounding box center [361, 54] width 149 height 14
type input "戴汝蓓"
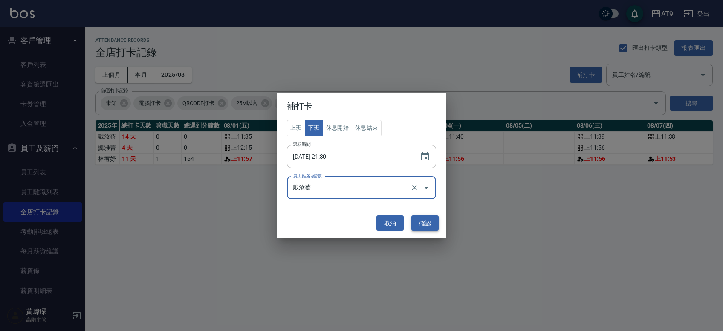
click at [332, 224] on button "確認" at bounding box center [424, 223] width 27 height 16
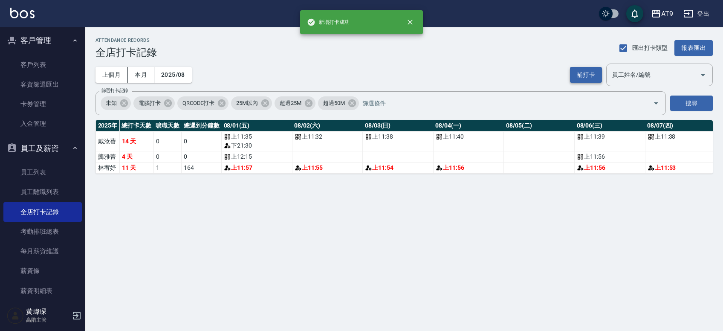
click at [332, 74] on button "補打卡" at bounding box center [586, 75] width 32 height 16
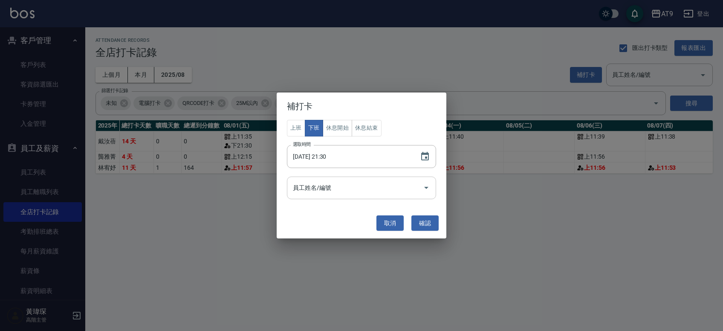
click at [332, 187] on input "員工姓名/編號" at bounding box center [355, 187] width 129 height 15
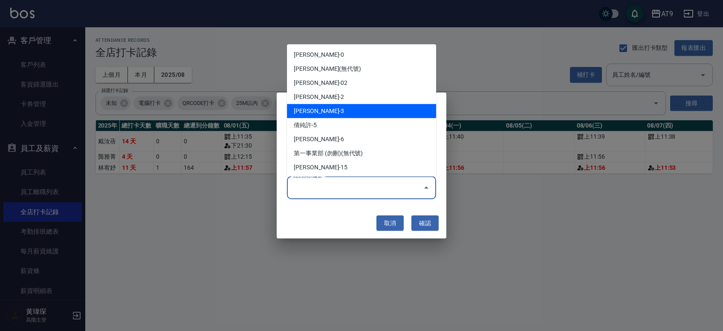
click at [332, 111] on li "[PERSON_NAME]-3" at bounding box center [361, 111] width 149 height 14
type input "林宥妤"
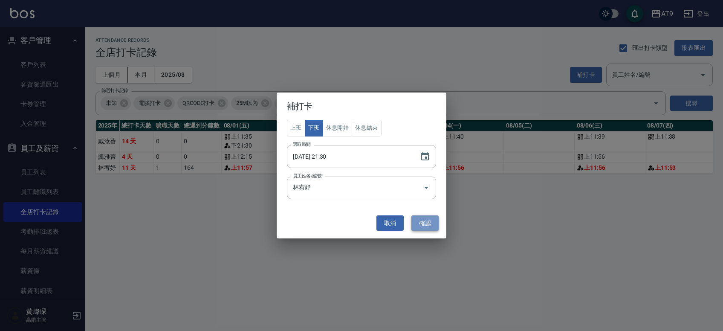
click at [332, 225] on button "確認" at bounding box center [424, 223] width 27 height 16
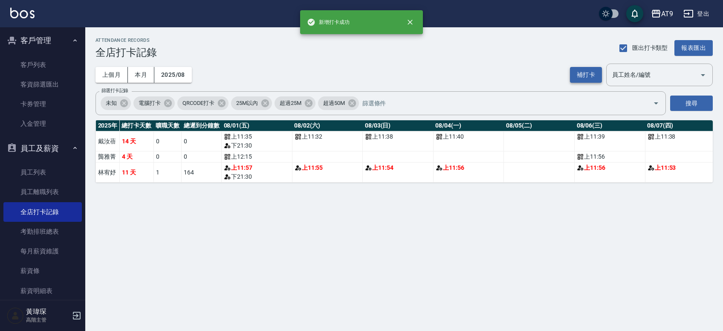
click at [332, 72] on button "補打卡" at bounding box center [586, 75] width 32 height 16
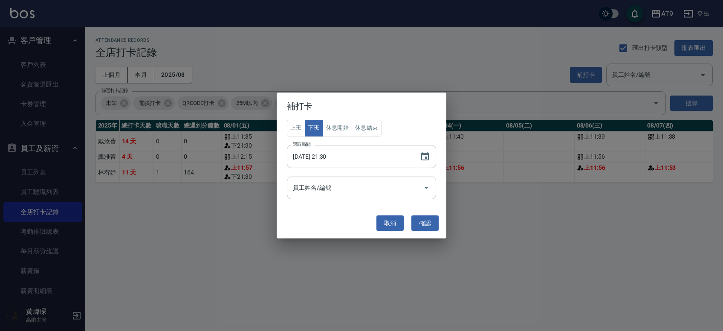
click at [321, 156] on input "[DATE] 21:30" at bounding box center [349, 156] width 124 height 23
type input "[DATE] 21:30"
click at [319, 183] on input "員工姓名/編號" at bounding box center [355, 187] width 129 height 15
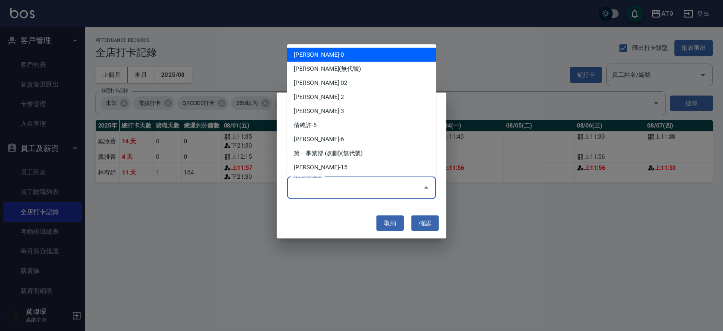
click at [332, 52] on li "[PERSON_NAME]-0" at bounding box center [361, 54] width 149 height 14
type input "戴汝蓓"
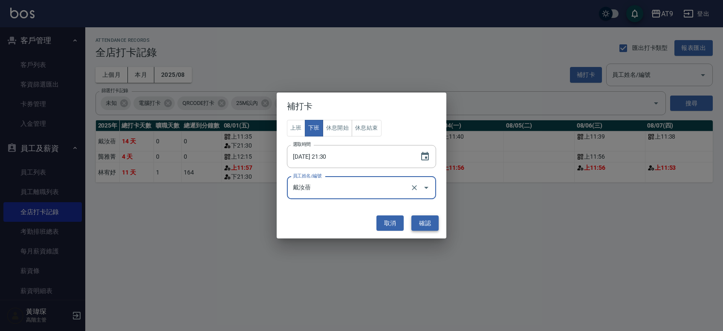
click at [332, 222] on button "確認" at bounding box center [424, 223] width 27 height 16
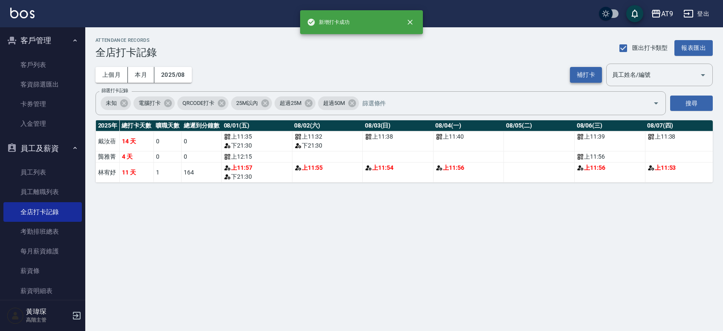
click at [332, 70] on button "補打卡" at bounding box center [586, 75] width 32 height 16
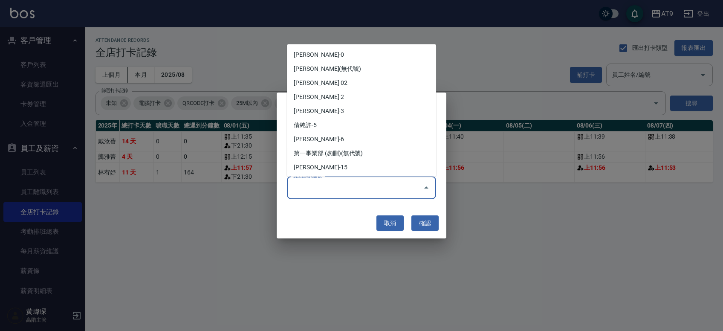
click at [331, 182] on input "員工姓名/編號" at bounding box center [355, 187] width 129 height 15
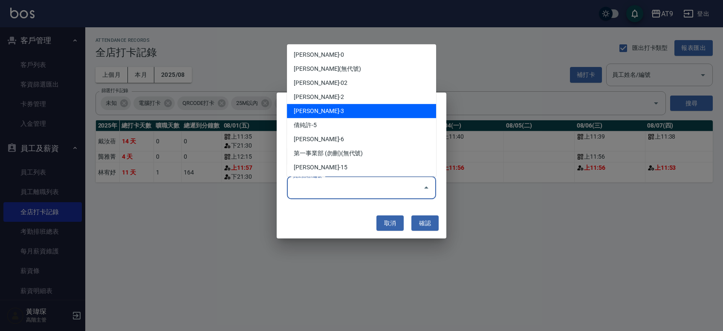
click at [331, 110] on li "[PERSON_NAME]-3" at bounding box center [361, 111] width 149 height 14
type input "林宥妤"
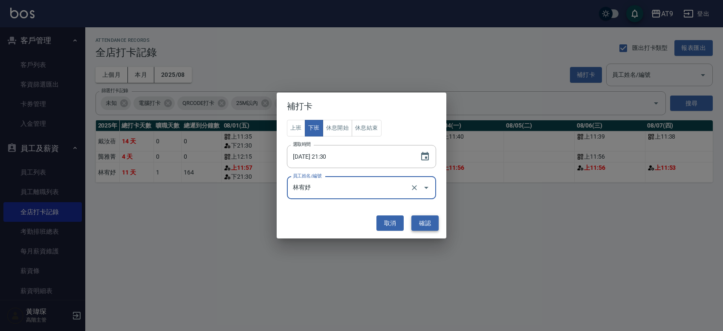
click at [332, 223] on button "確認" at bounding box center [424, 223] width 27 height 16
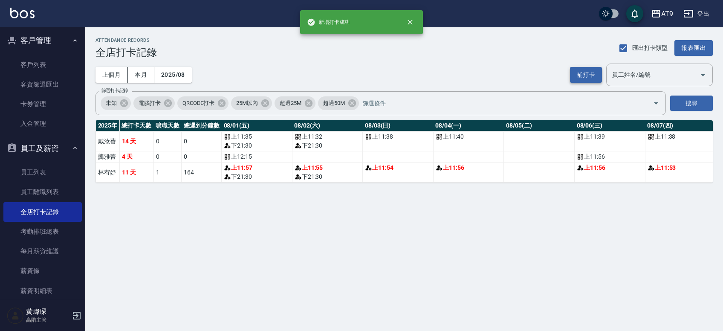
click at [332, 73] on button "補打卡" at bounding box center [586, 75] width 32 height 16
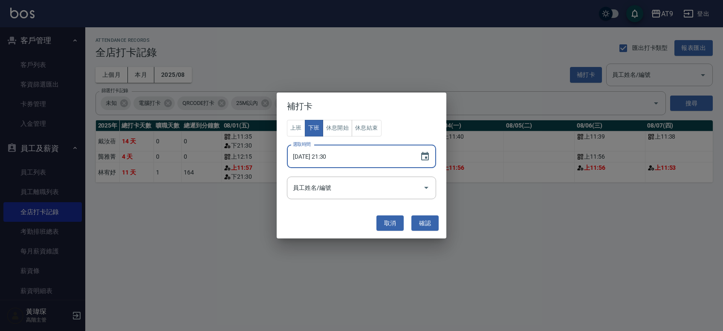
click at [319, 158] on input "[DATE] 21:30" at bounding box center [349, 156] width 124 height 23
type input "[DATE] 21:30"
click at [326, 182] on input "員工姓名/編號" at bounding box center [355, 187] width 129 height 15
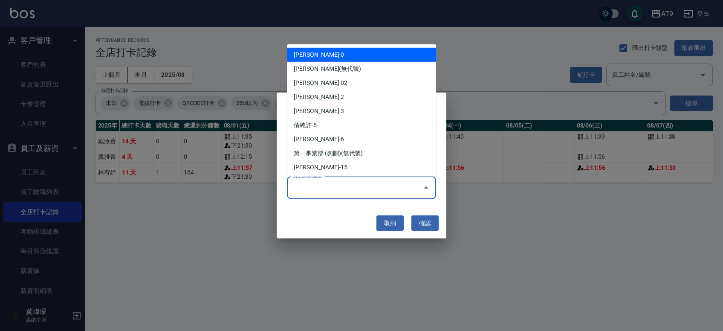
click at [332, 60] on li "[PERSON_NAME]-0" at bounding box center [361, 54] width 149 height 14
type input "戴汝蓓"
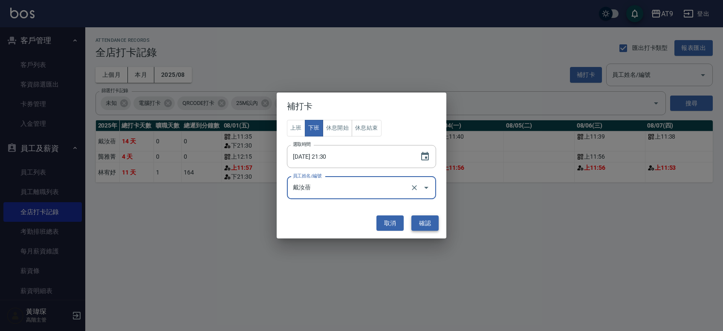
click at [332, 223] on button "確認" at bounding box center [424, 223] width 27 height 16
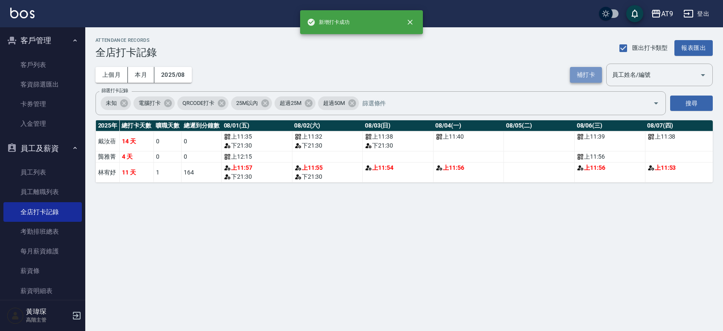
click at [332, 68] on button "補打卡" at bounding box center [586, 75] width 32 height 16
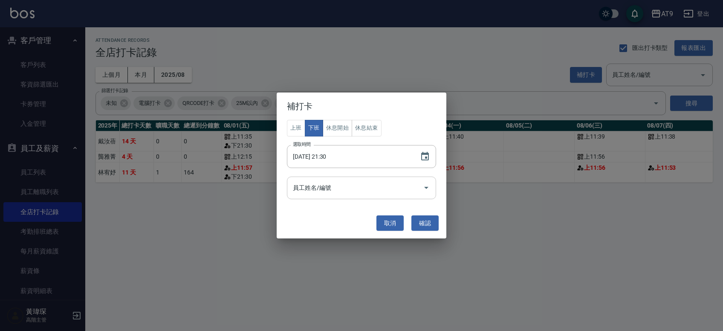
click at [308, 196] on div "員工姓名/編號" at bounding box center [361, 187] width 149 height 23
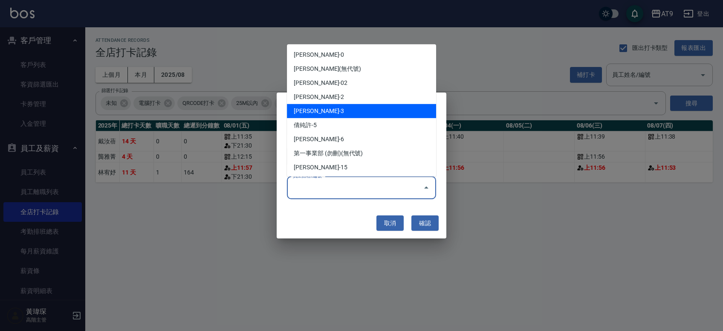
click at [332, 111] on li "[PERSON_NAME]-3" at bounding box center [361, 111] width 149 height 14
type input "林宥妤"
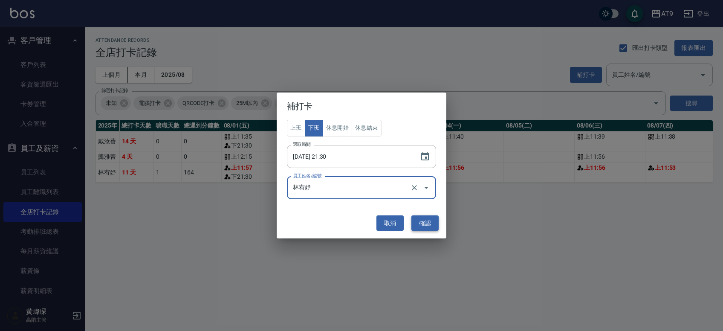
click at [332, 219] on button "確認" at bounding box center [424, 223] width 27 height 16
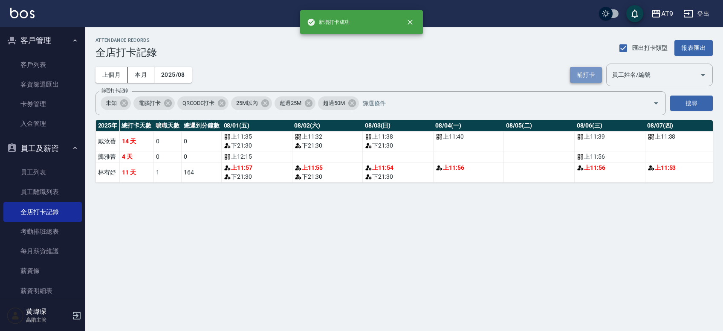
click at [332, 78] on button "補打卡" at bounding box center [586, 75] width 32 height 16
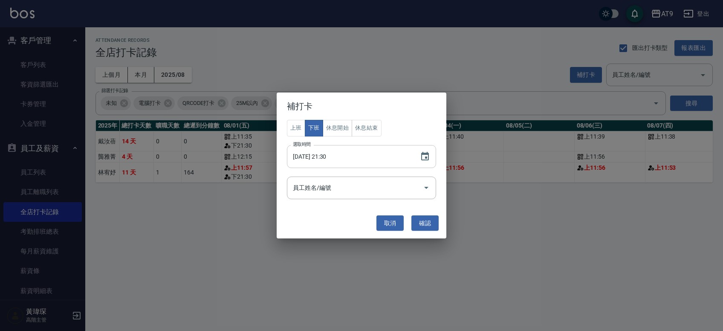
click at [320, 155] on input "[DATE] 21:30" at bounding box center [349, 156] width 124 height 23
type input "[DATE] 21:30"
click at [332, 181] on input "員工姓名/編號" at bounding box center [355, 187] width 129 height 15
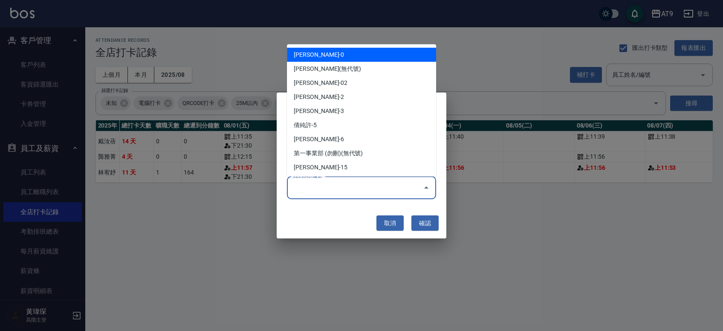
click at [332, 57] on li "[PERSON_NAME]-0" at bounding box center [361, 54] width 149 height 14
type input "戴汝蓓"
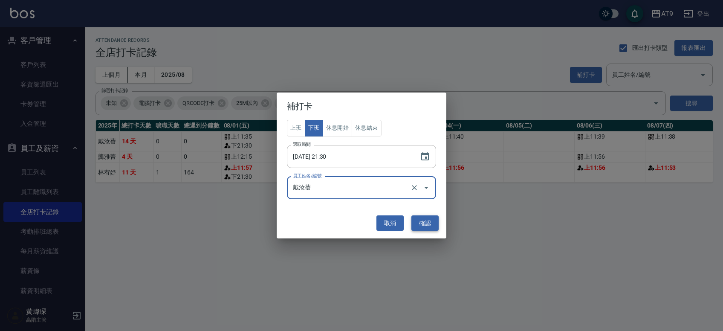
click at [332, 225] on button "確認" at bounding box center [424, 223] width 27 height 16
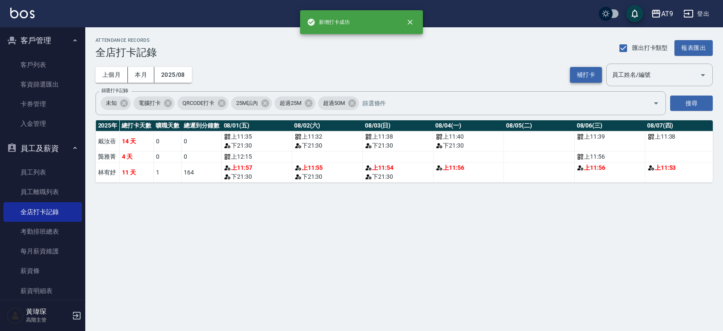
click at [332, 82] on button "補打卡" at bounding box center [586, 75] width 32 height 16
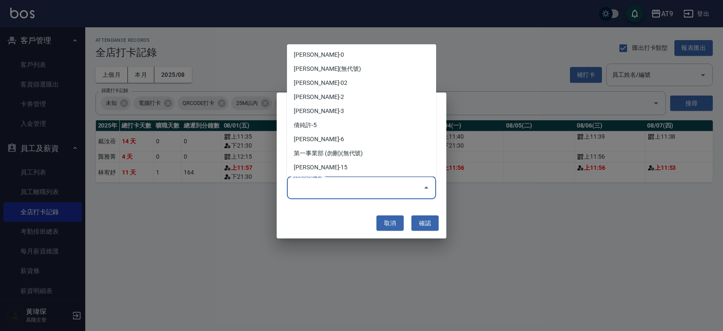
click at [316, 189] on input "員工姓名/編號" at bounding box center [355, 187] width 129 height 15
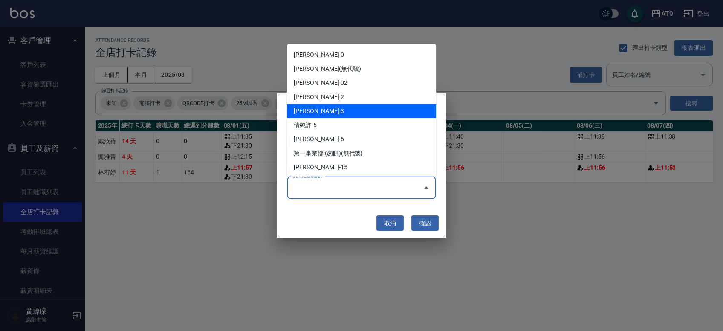
click at [332, 110] on li "[PERSON_NAME]-3" at bounding box center [361, 111] width 149 height 14
type input "林宥妤"
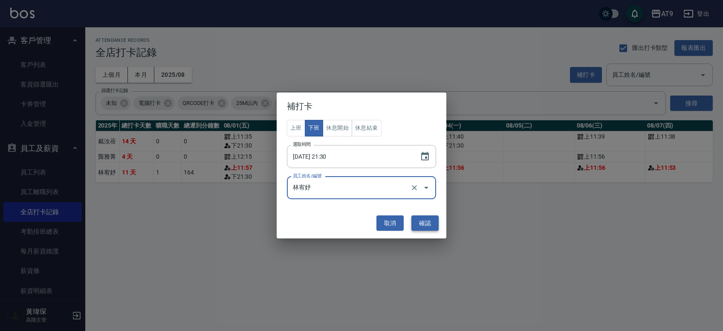
click at [332, 222] on button "確認" at bounding box center [424, 223] width 27 height 16
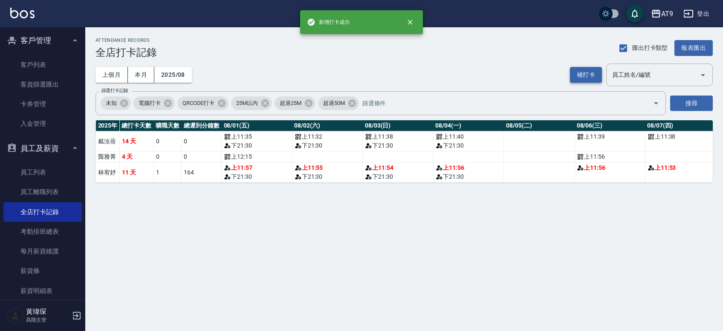
click at [332, 72] on button "補打卡" at bounding box center [586, 75] width 32 height 16
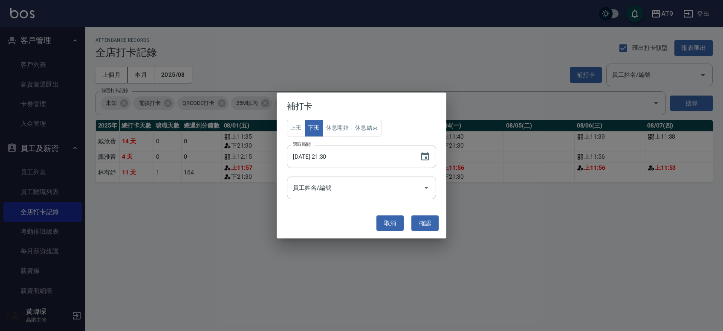
click at [318, 154] on input "[DATE] 21:30" at bounding box center [349, 156] width 124 height 23
type input "[DATE] 21:30"
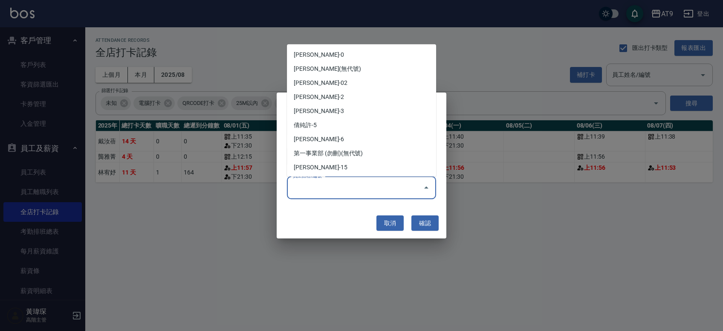
click at [327, 192] on input "員工姓名/編號" at bounding box center [355, 187] width 129 height 15
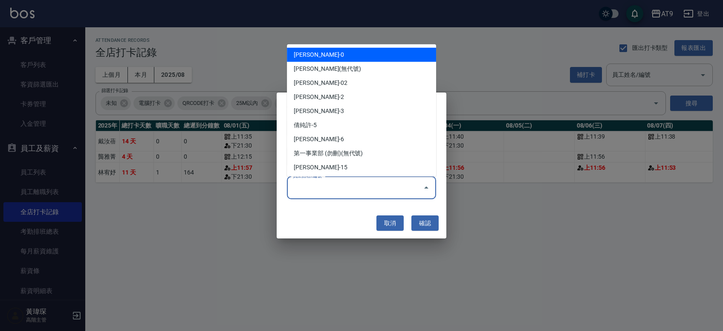
click at [332, 54] on li "[PERSON_NAME]-0" at bounding box center [361, 54] width 149 height 14
type input "戴汝蓓"
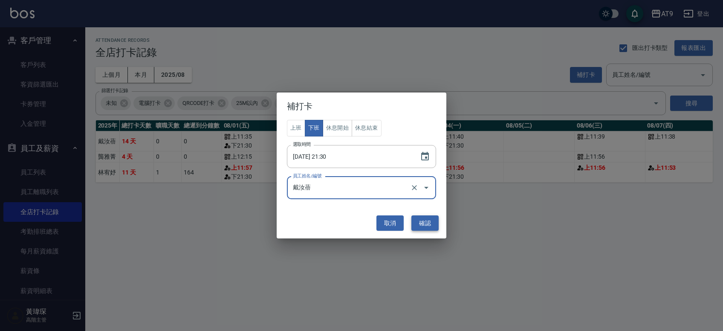
click at [332, 216] on button "確認" at bounding box center [424, 223] width 27 height 16
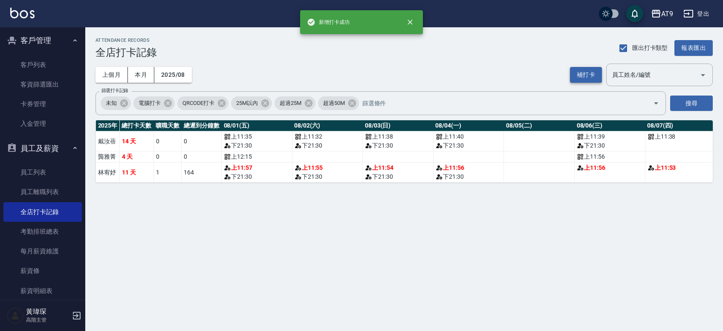
click at [332, 72] on button "補打卡" at bounding box center [586, 75] width 32 height 16
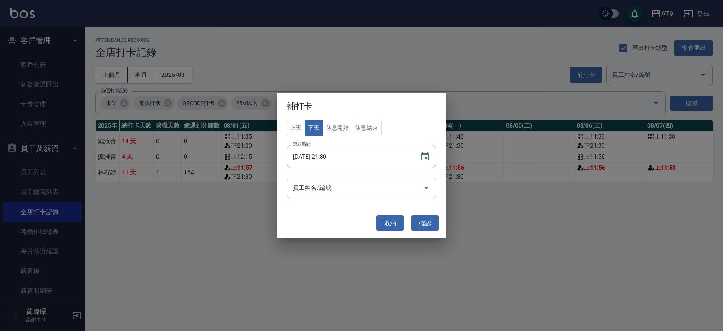
click at [332, 188] on input "員工姓名/編號" at bounding box center [355, 187] width 129 height 15
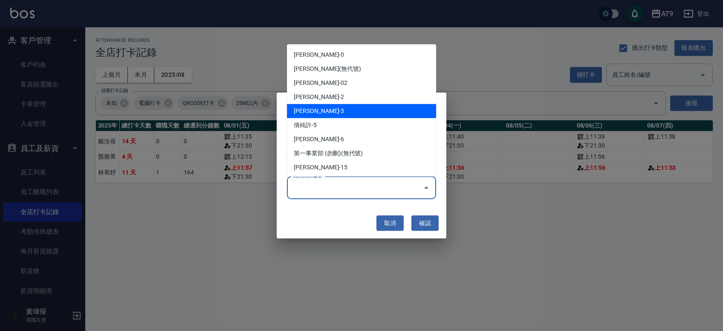
click at [332, 111] on li "[PERSON_NAME]-3" at bounding box center [361, 111] width 149 height 14
type input "林宥妤"
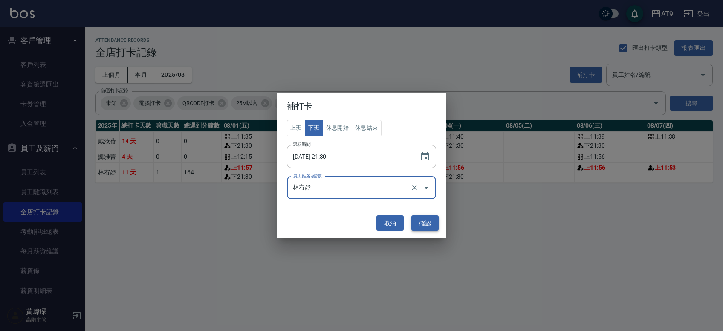
click at [332, 226] on button "確認" at bounding box center [424, 223] width 27 height 16
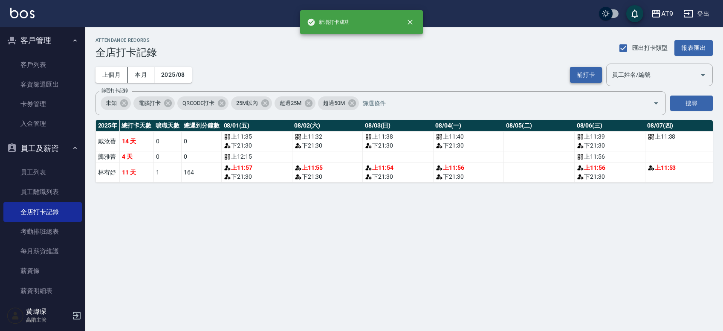
click at [332, 69] on button "補打卡" at bounding box center [586, 75] width 32 height 16
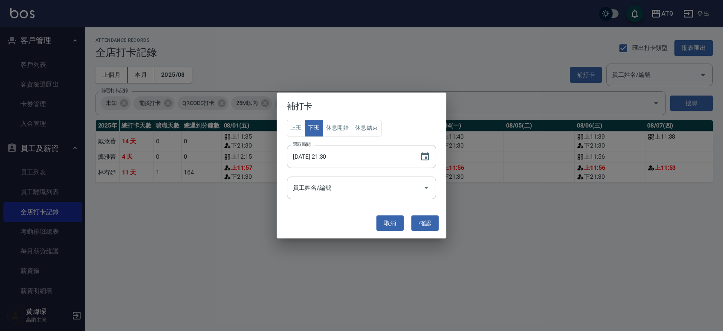
click at [319, 154] on input "[DATE] 21:30" at bounding box center [349, 156] width 124 height 23
type input "[DATE] 21:30"
click at [331, 185] on input "員工姓名/編號" at bounding box center [355, 187] width 129 height 15
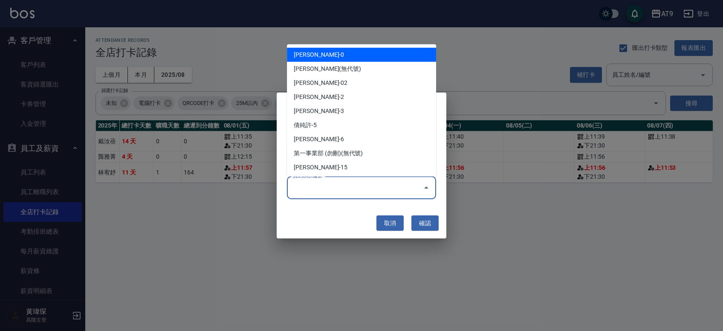
drag, startPoint x: 357, startPoint y: 55, endPoint x: 364, endPoint y: 78, distance: 23.6
click at [332, 55] on li "[PERSON_NAME]-0" at bounding box center [361, 54] width 149 height 14
type input "戴汝蓓"
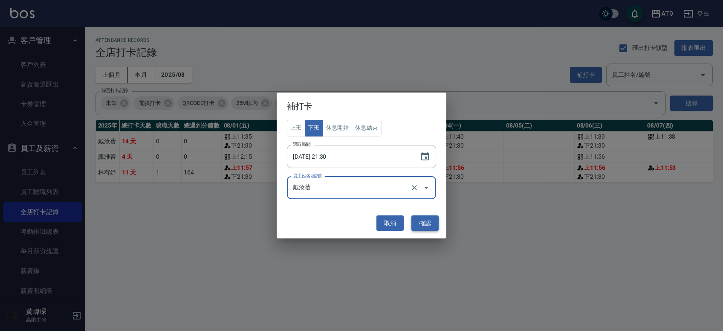
click at [332, 221] on button "確認" at bounding box center [424, 223] width 27 height 16
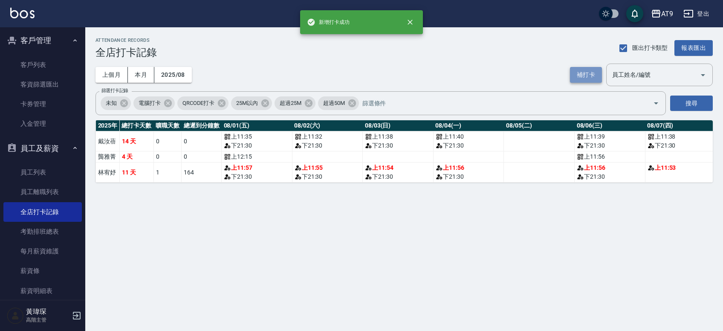
click at [332, 69] on button "補打卡" at bounding box center [586, 75] width 32 height 16
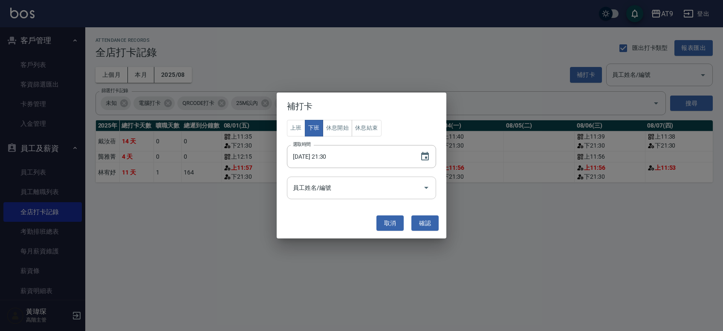
click at [318, 187] on input "員工姓名/編號" at bounding box center [355, 187] width 129 height 15
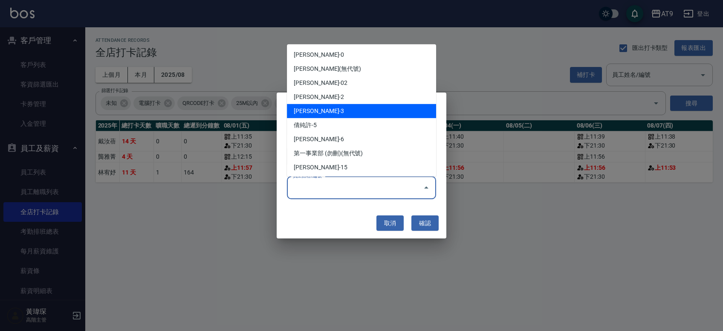
click at [332, 112] on li "[PERSON_NAME]-3" at bounding box center [361, 111] width 149 height 14
type input "林宥妤"
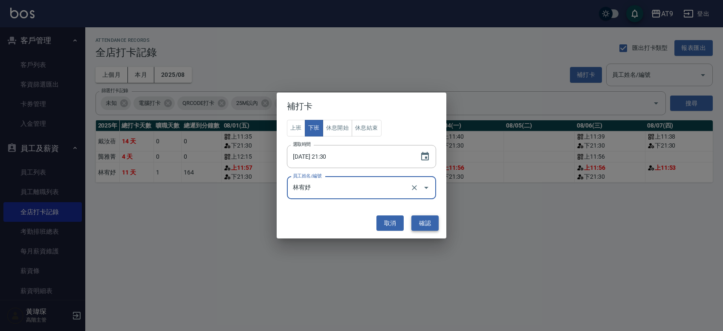
click at [332, 228] on button "確認" at bounding box center [424, 223] width 27 height 16
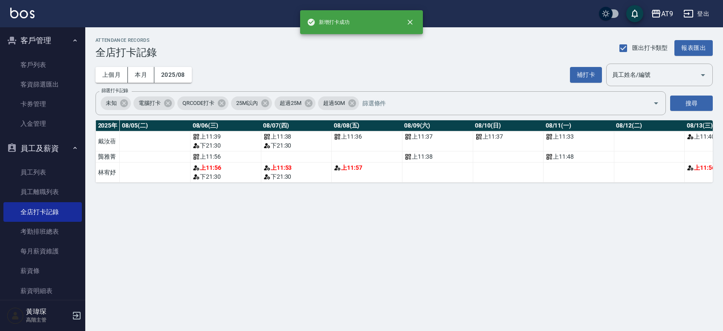
scroll to position [0, 387]
click at [332, 81] on button "補打卡" at bounding box center [586, 75] width 32 height 16
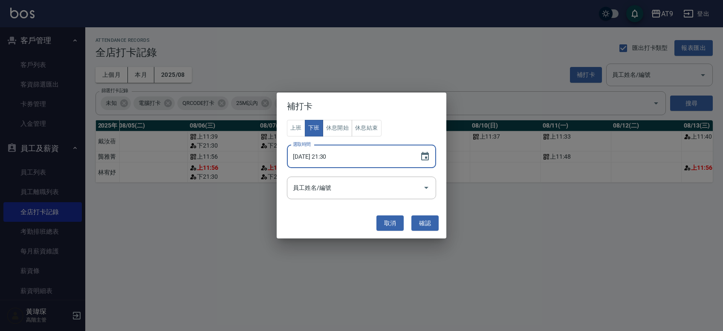
click at [322, 156] on input "[DATE] 21:30" at bounding box center [349, 156] width 124 height 23
type input "[DATE] 21:30"
click at [322, 196] on div "員工姓名/編號" at bounding box center [361, 187] width 149 height 23
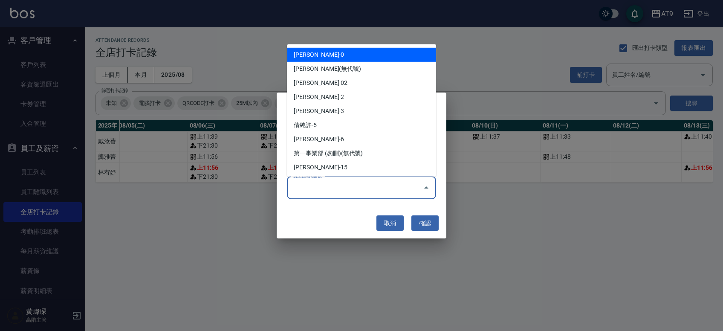
click at [332, 57] on li "[PERSON_NAME]-0" at bounding box center [361, 54] width 149 height 14
type input "戴汝蓓"
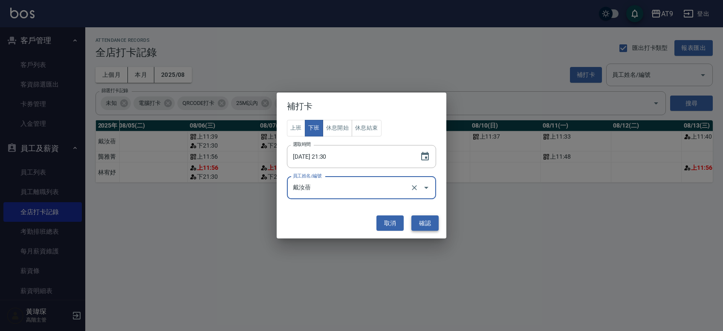
click at [332, 219] on button "確認" at bounding box center [424, 223] width 27 height 16
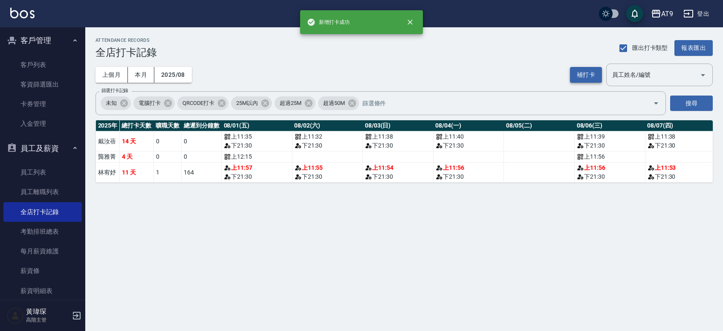
click at [332, 77] on button "補打卡" at bounding box center [586, 75] width 32 height 16
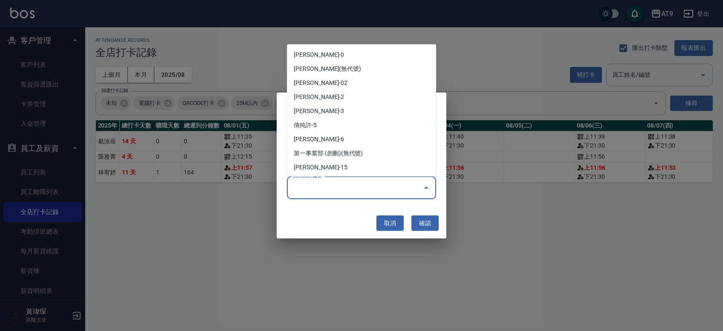
click at [324, 190] on input "員工姓名/編號" at bounding box center [355, 187] width 129 height 15
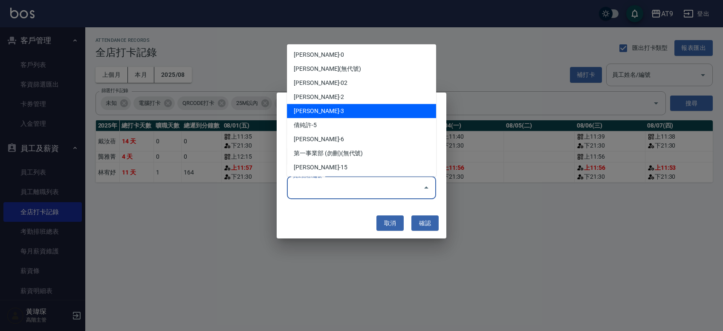
click at [332, 111] on li "[PERSON_NAME]-3" at bounding box center [361, 111] width 149 height 14
type input "林宥妤"
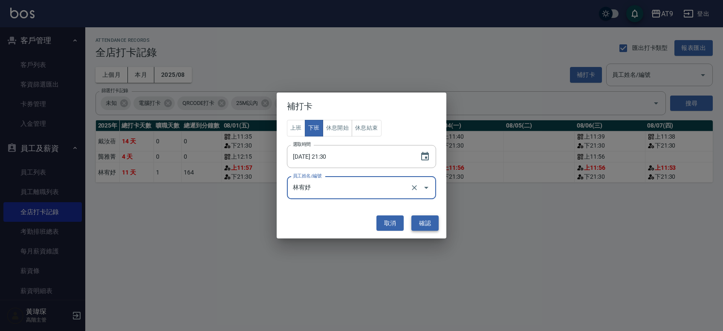
click at [332, 225] on button "確認" at bounding box center [424, 223] width 27 height 16
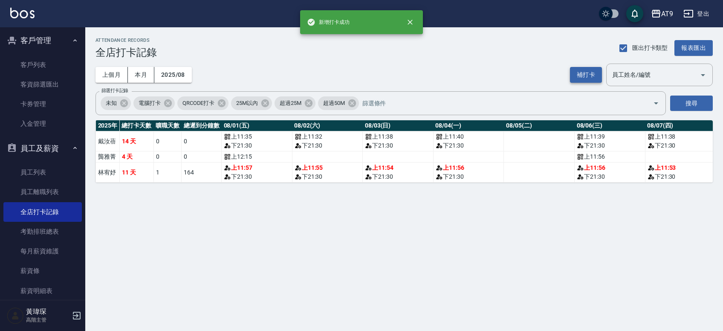
click at [332, 76] on button "補打卡" at bounding box center [586, 75] width 32 height 16
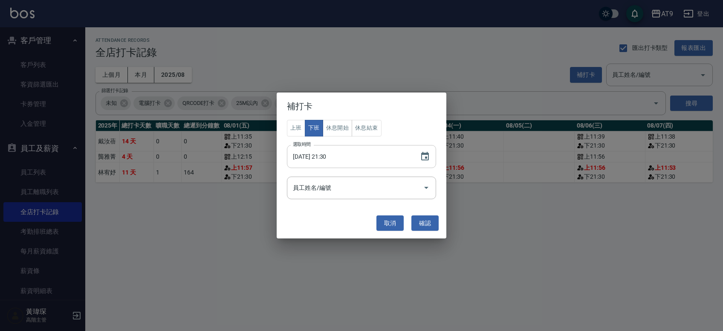
click at [318, 151] on input "[DATE] 21:30" at bounding box center [349, 156] width 124 height 23
type input "[DATE] 21:30"
click at [321, 195] on div "員工姓名/編號" at bounding box center [361, 187] width 149 height 23
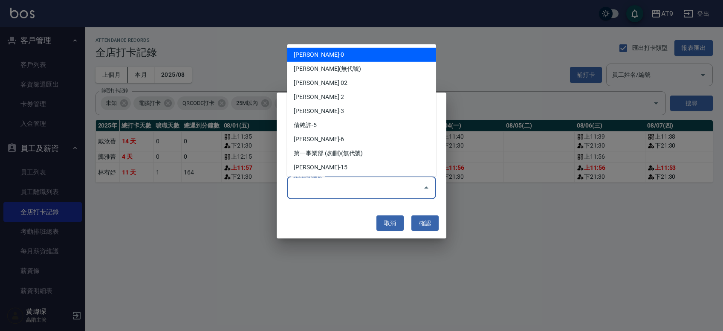
click at [332, 58] on li "[PERSON_NAME]-0" at bounding box center [361, 54] width 149 height 14
type input "戴汝蓓"
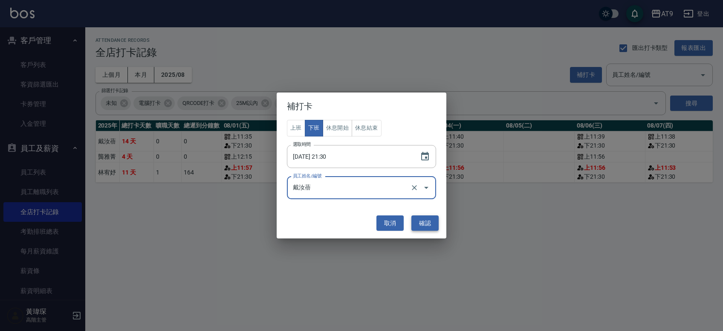
click at [332, 223] on button "確認" at bounding box center [424, 223] width 27 height 16
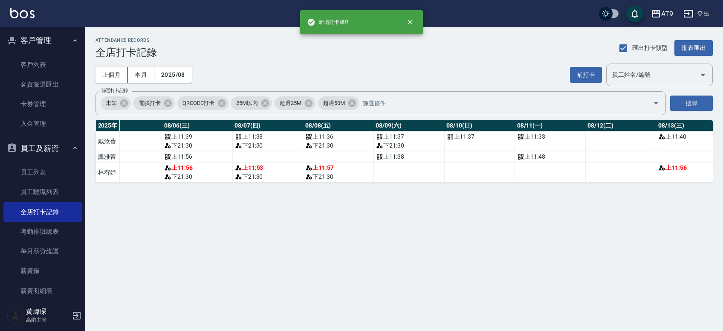
scroll to position [0, 414]
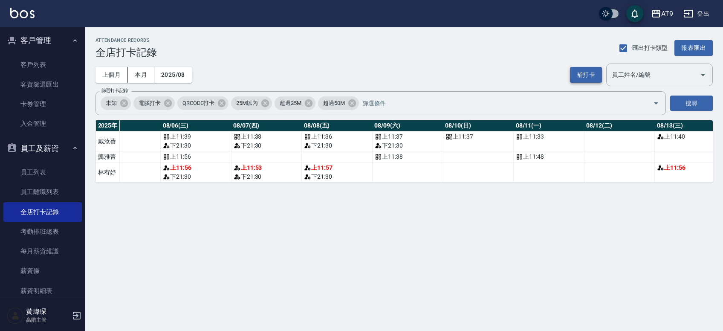
click at [332, 75] on button "補打卡" at bounding box center [586, 75] width 32 height 16
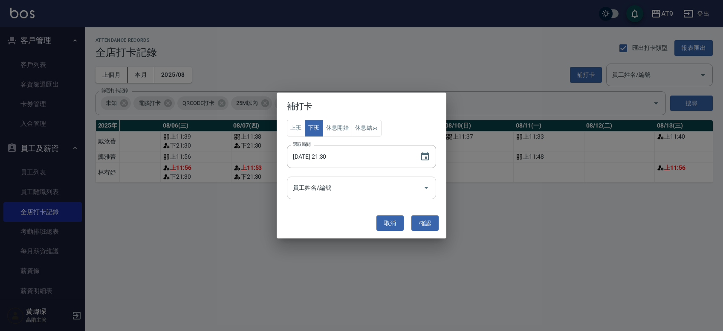
click at [323, 189] on input "員工姓名/編號" at bounding box center [355, 187] width 129 height 15
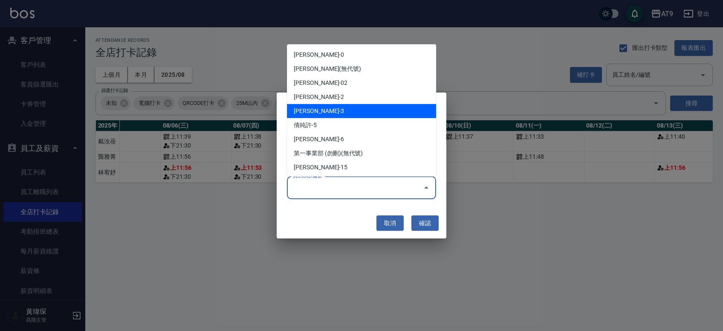
click at [332, 110] on li "[PERSON_NAME]-3" at bounding box center [361, 111] width 149 height 14
type input "林宥妤"
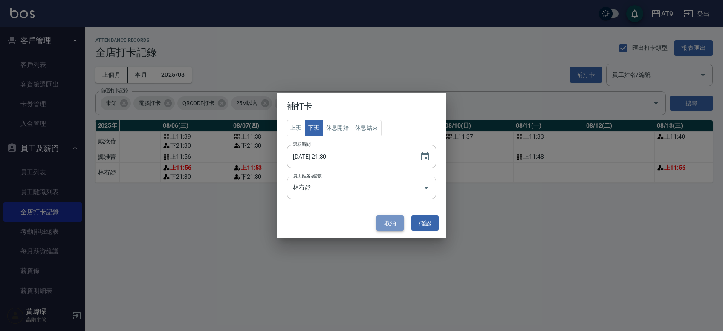
click at [332, 224] on button "取消" at bounding box center [389, 223] width 27 height 16
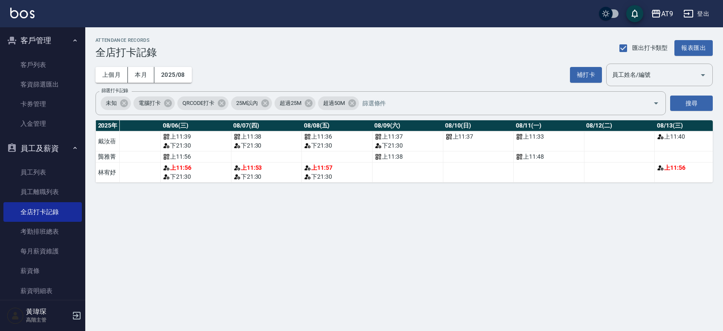
click at [332, 77] on div "上個月 本月 2025/08 補打卡 員工姓名/編號 員工姓名/編號" at bounding box center [403, 74] width 617 height 23
click at [332, 78] on button "補打卡" at bounding box center [586, 75] width 32 height 16
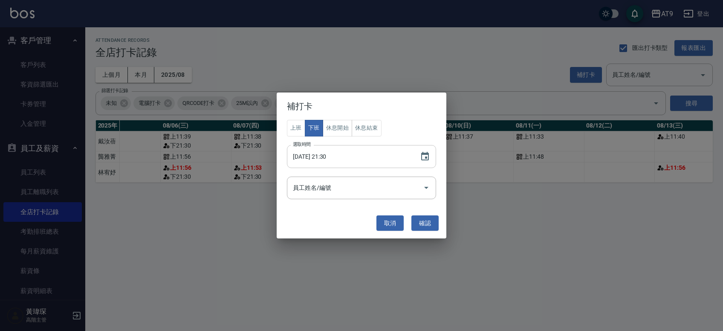
click at [320, 152] on input "[DATE] 21:30" at bounding box center [349, 156] width 124 height 23
type input "[DATE] 21:30"
click at [323, 188] on input "員工姓名/編號" at bounding box center [355, 187] width 129 height 15
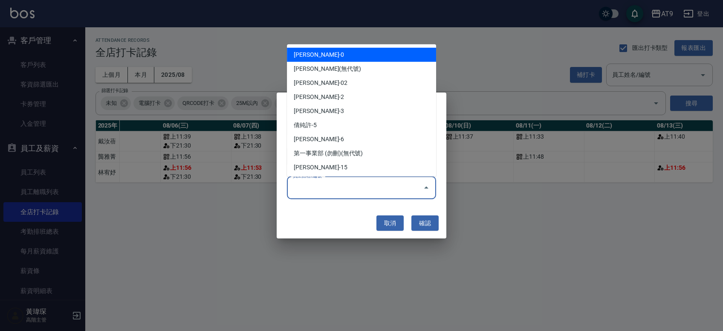
click at [330, 56] on li "[PERSON_NAME]-0" at bounding box center [361, 54] width 149 height 14
type input "戴汝蓓"
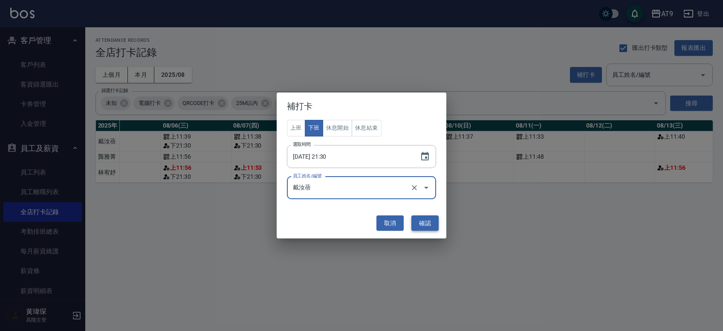
click at [332, 222] on button "確認" at bounding box center [424, 223] width 27 height 16
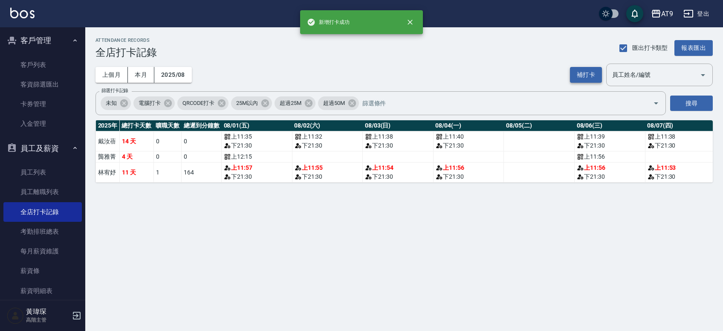
click at [332, 81] on button "補打卡" at bounding box center [586, 75] width 32 height 16
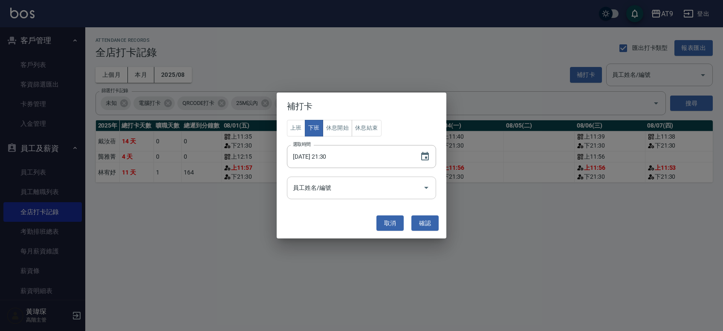
click at [319, 186] on input "員工姓名/編號" at bounding box center [355, 187] width 129 height 15
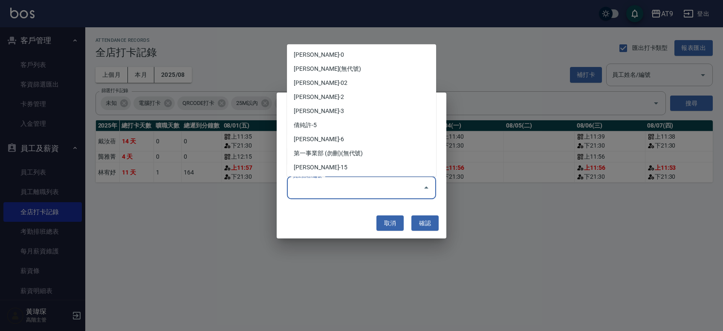
click at [332, 220] on div "取消 確認" at bounding box center [361, 223] width 161 height 23
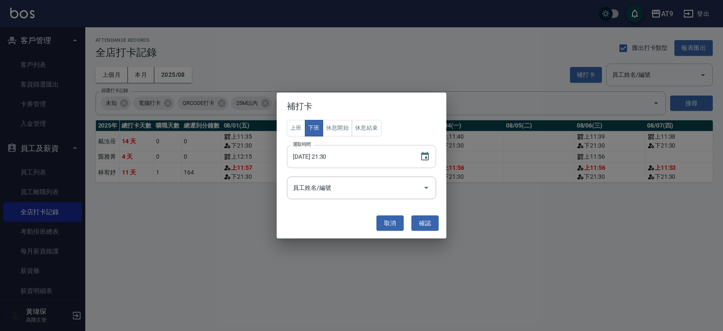
click at [321, 156] on input "[DATE] 21:30" at bounding box center [349, 156] width 124 height 23
type input "[DATE] 21:30"
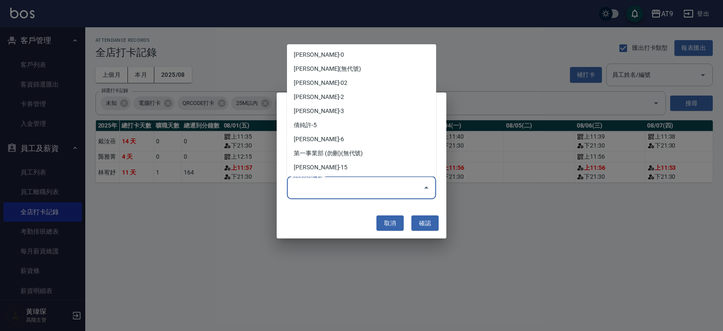
click at [332, 184] on input "員工姓名/編號" at bounding box center [355, 187] width 129 height 15
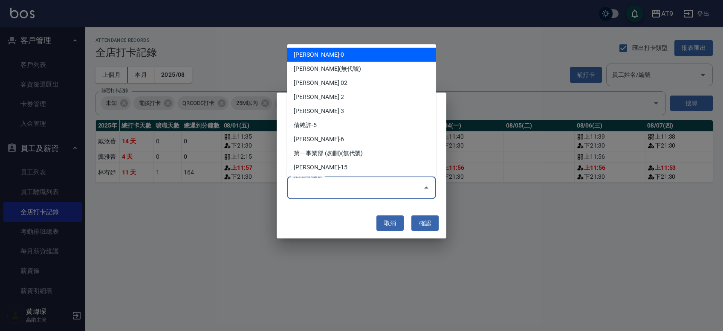
click at [332, 57] on li "[PERSON_NAME]-0" at bounding box center [361, 54] width 149 height 14
type input "戴汝蓓"
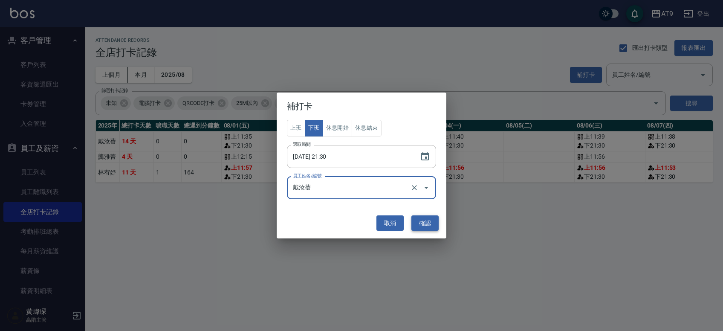
click at [332, 221] on button "確認" at bounding box center [424, 223] width 27 height 16
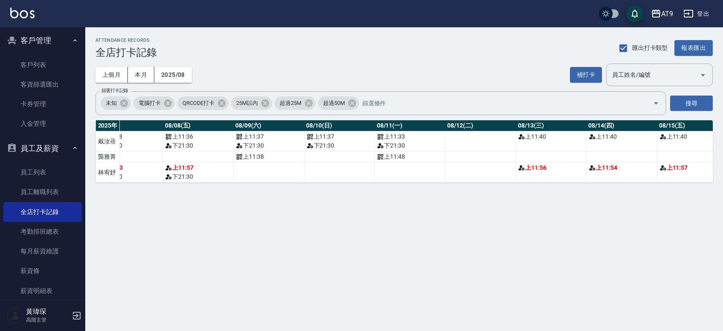
scroll to position [0, 551]
drag, startPoint x: 234, startPoint y: 179, endPoint x: 402, endPoint y: 185, distance: 168.5
click at [332, 186] on div "ATTENDANCE RECORDS 全店打卡記錄 匯出打卡類型 報表匯出 上個月 本月 2025/08 補打卡 員工姓名/編號 員工姓名/編號 篩選打卡記錄…" at bounding box center [404, 109] width 638 height 165
click at [332, 175] on td "a dense table" at bounding box center [411, 172] width 71 height 20
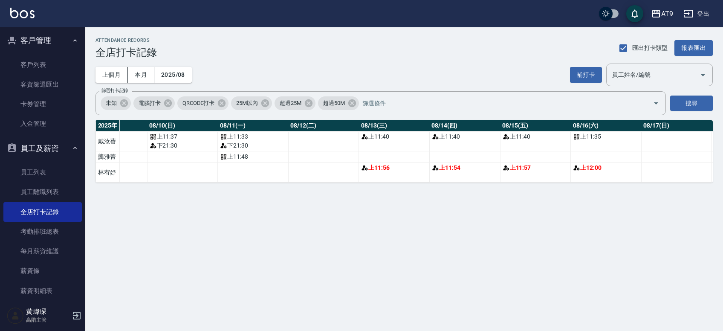
scroll to position [0, 711]
click at [332, 76] on button "補打卡" at bounding box center [586, 75] width 32 height 16
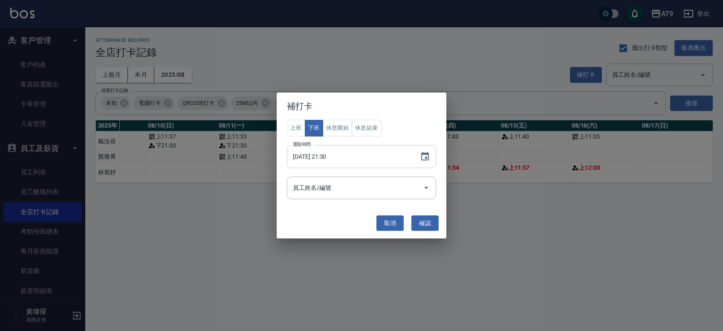
click at [318, 156] on input "[DATE] 21:30" at bounding box center [349, 156] width 124 height 23
type input "[DATE] 21:30"
click at [321, 186] on input "員工姓名/編號" at bounding box center [355, 187] width 129 height 15
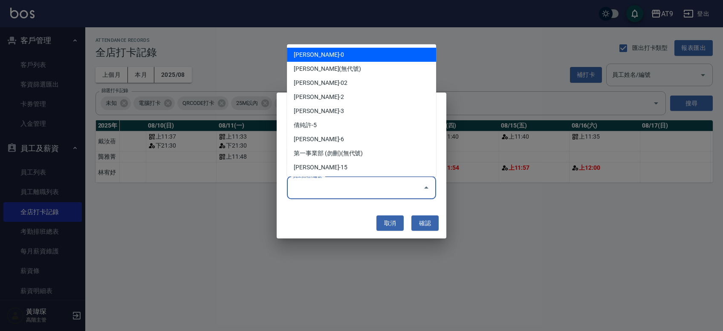
click at [332, 53] on li "[PERSON_NAME]-0" at bounding box center [361, 54] width 149 height 14
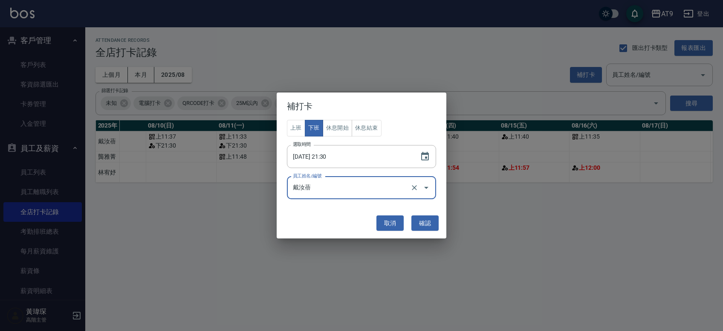
type input "戴汝蓓"
click at [332, 219] on button "確認" at bounding box center [424, 223] width 27 height 16
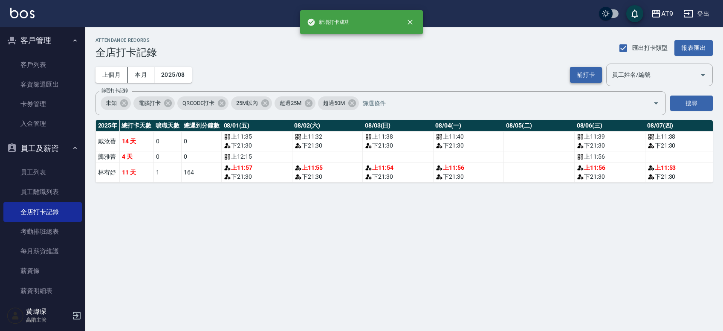
click at [332, 78] on button "補打卡" at bounding box center [586, 75] width 32 height 16
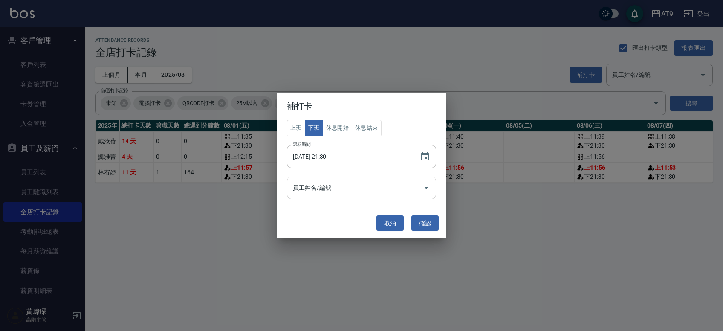
click at [314, 182] on input "員工姓名/編號" at bounding box center [355, 187] width 129 height 15
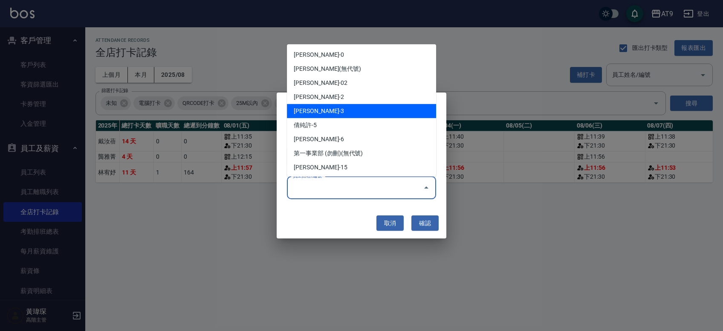
click at [332, 113] on li "[PERSON_NAME]-3" at bounding box center [361, 111] width 149 height 14
type input "林宥妤"
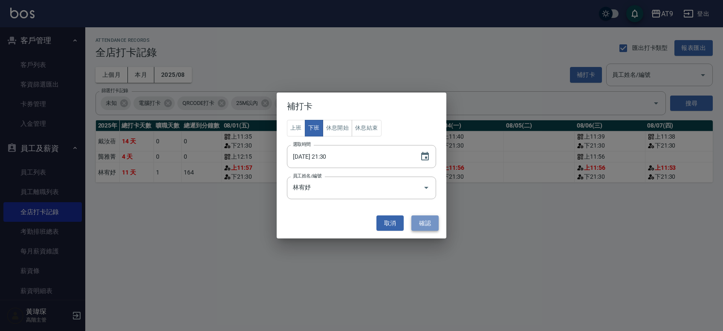
click at [332, 220] on button "確認" at bounding box center [424, 223] width 27 height 16
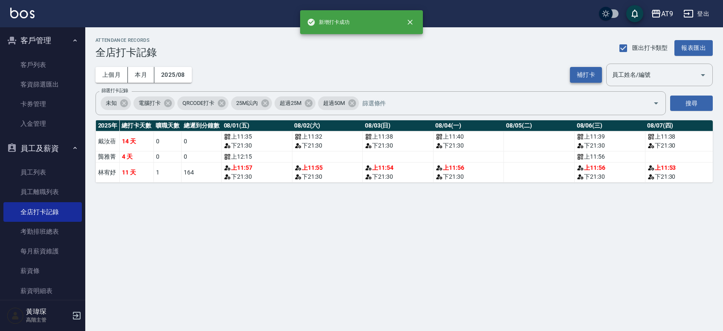
click at [332, 73] on button "補打卡" at bounding box center [586, 75] width 32 height 16
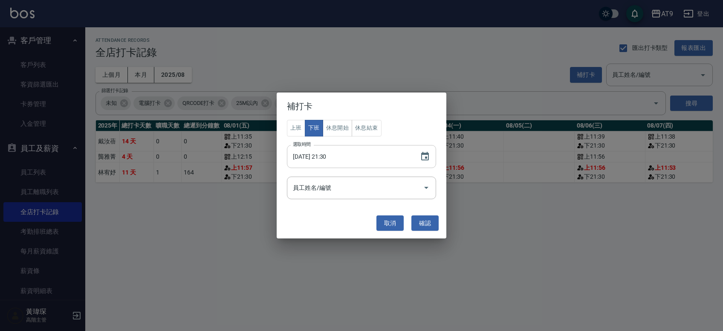
click at [321, 153] on input "[DATE] 21:30" at bounding box center [349, 156] width 124 height 23
type input "[DATE] 21:30"
click at [319, 184] on input "員工姓名/編號" at bounding box center [355, 187] width 129 height 15
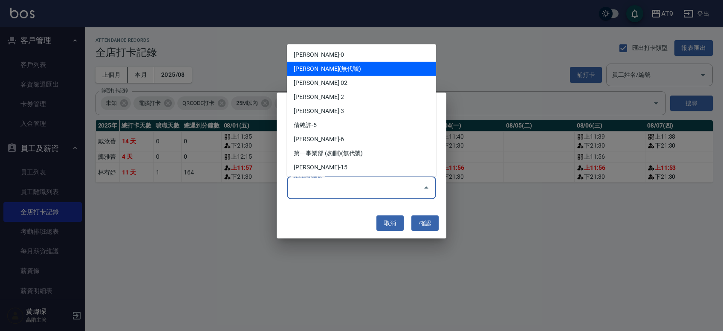
click at [331, 61] on li "[PERSON_NAME]-0" at bounding box center [361, 54] width 149 height 14
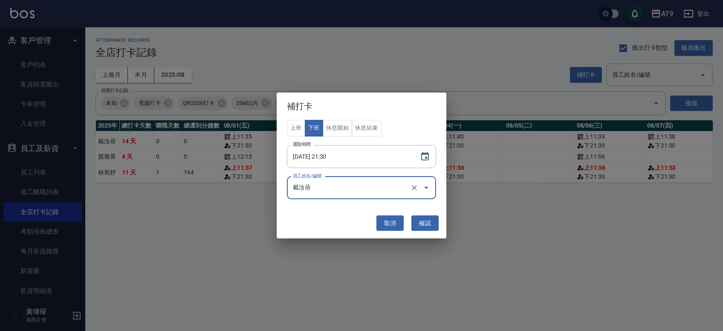
type input "戴汝蓓"
click at [332, 220] on button "確認" at bounding box center [424, 223] width 27 height 16
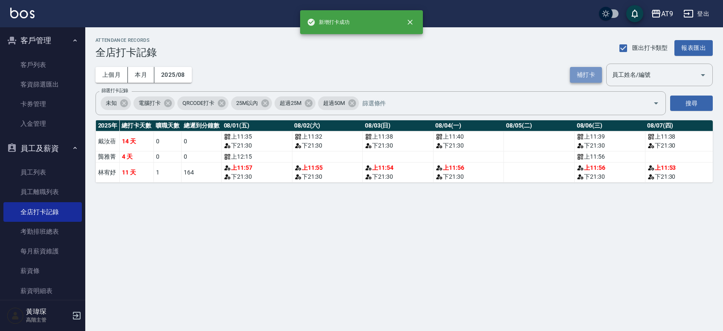
click at [332, 73] on button "補打卡" at bounding box center [586, 75] width 32 height 16
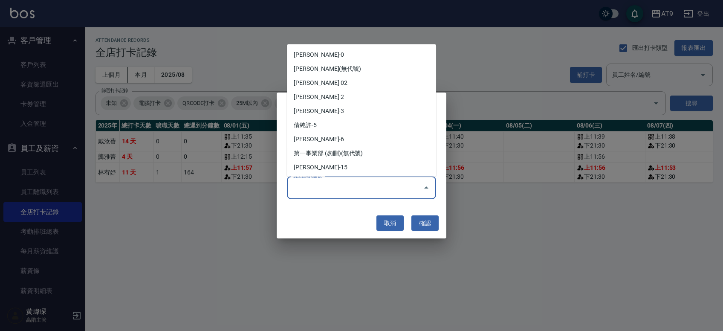
click at [312, 187] on input "員工姓名/編號" at bounding box center [355, 187] width 129 height 15
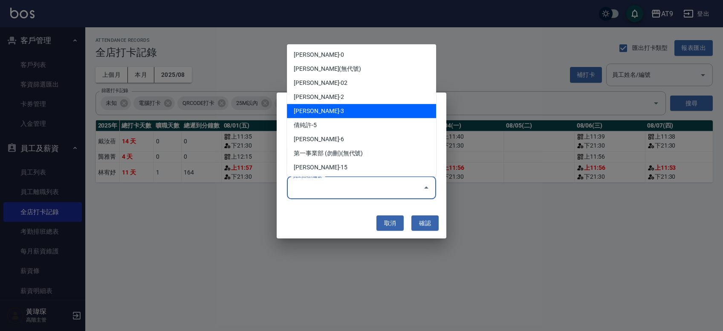
click at [329, 112] on li "[PERSON_NAME]-3" at bounding box center [361, 111] width 149 height 14
type input "林宥妤"
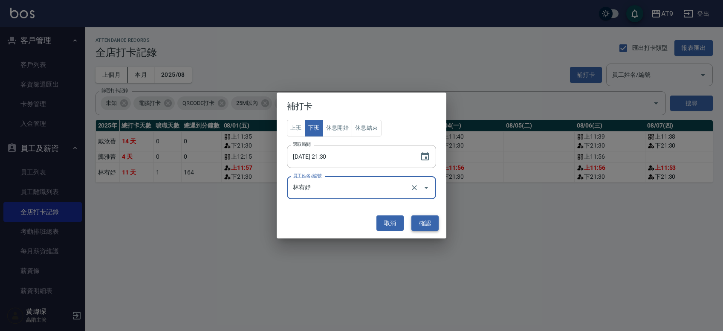
click at [332, 227] on button "確認" at bounding box center [424, 223] width 27 height 16
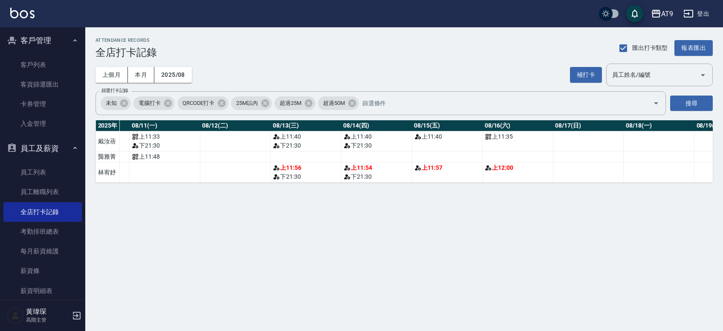
scroll to position [0, 802]
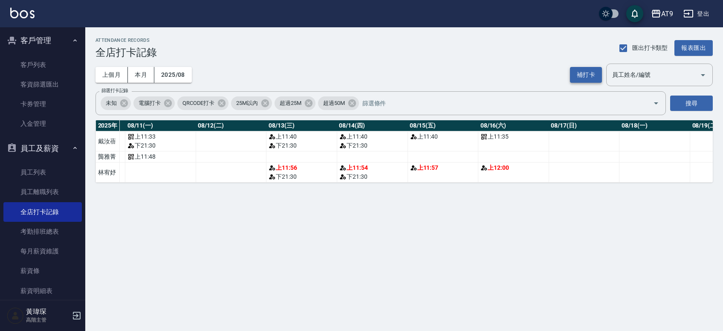
click at [332, 68] on button "補打卡" at bounding box center [586, 75] width 32 height 16
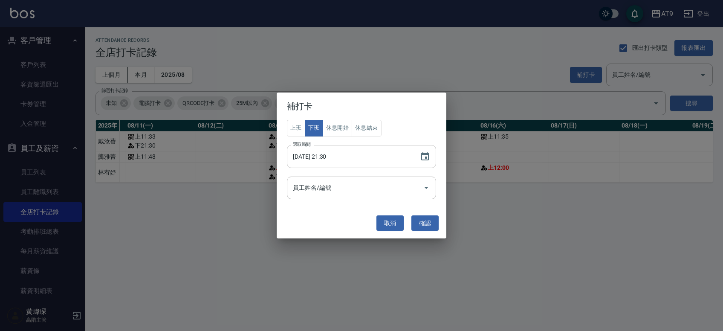
click at [321, 152] on input "[DATE] 21:30" at bounding box center [349, 156] width 124 height 23
type input "[DATE] 21:30"
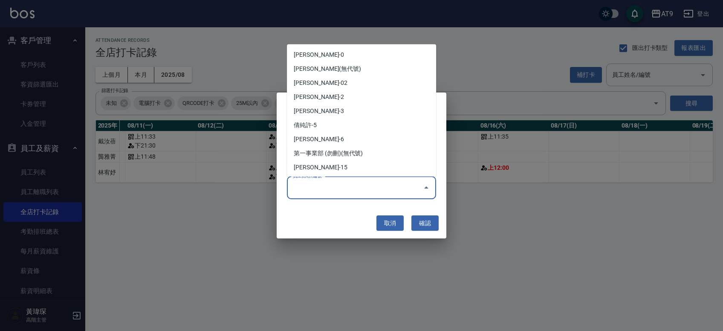
click at [330, 190] on input "員工姓名/編號" at bounding box center [355, 187] width 129 height 15
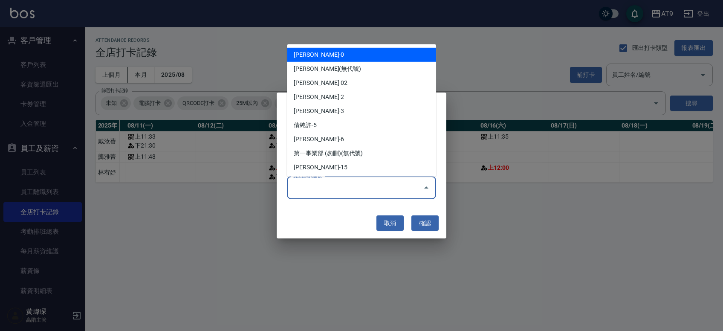
click at [332, 53] on li "[PERSON_NAME]-0" at bounding box center [361, 54] width 149 height 14
type input "戴汝蓓"
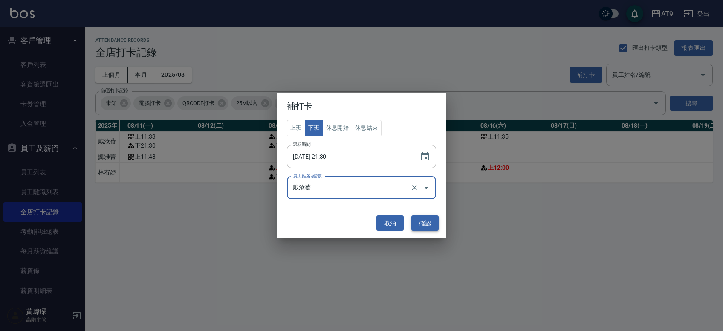
click at [332, 222] on button "確認" at bounding box center [424, 223] width 27 height 16
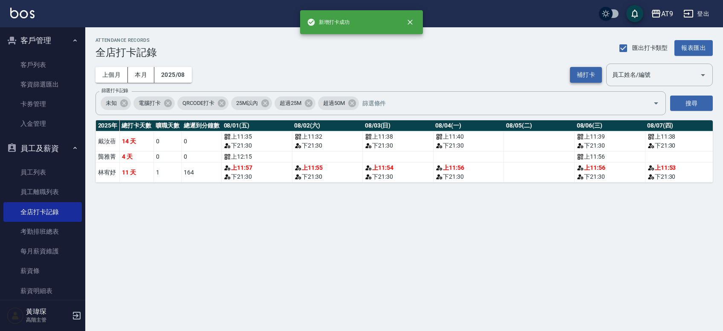
click at [332, 76] on button "補打卡" at bounding box center [586, 75] width 32 height 16
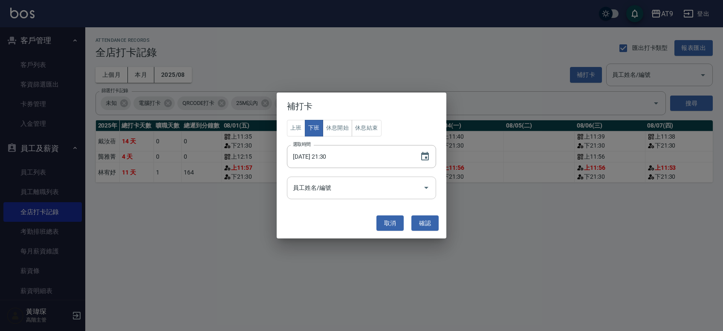
click at [332, 187] on input "員工姓名/編號" at bounding box center [355, 187] width 129 height 15
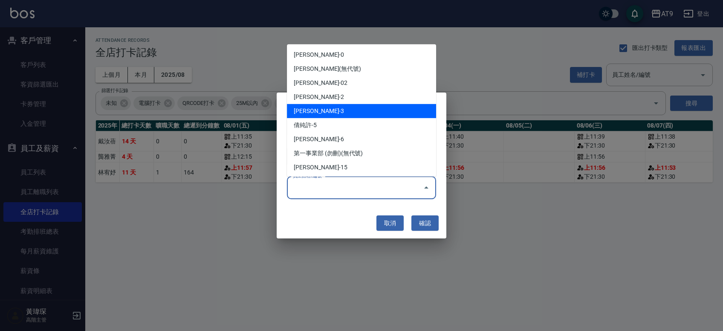
click at [332, 113] on li "[PERSON_NAME]-3" at bounding box center [361, 111] width 149 height 14
type input "林宥妤"
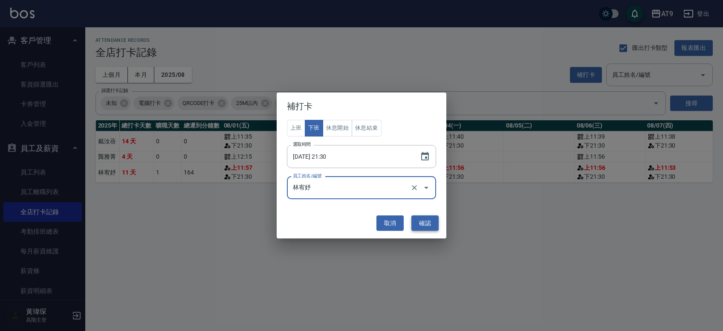
click at [332, 222] on button "確認" at bounding box center [424, 223] width 27 height 16
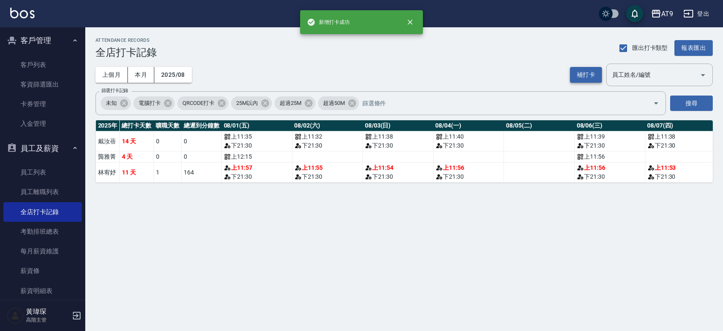
click at [332, 75] on button "補打卡" at bounding box center [586, 75] width 32 height 16
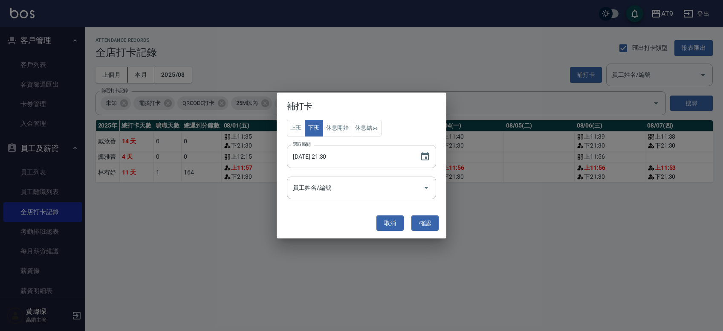
click at [320, 154] on input "[DATE] 21:30" at bounding box center [349, 156] width 124 height 23
type input "[DATE] 21:30"
click at [326, 186] on input "員工姓名/編號" at bounding box center [355, 187] width 129 height 15
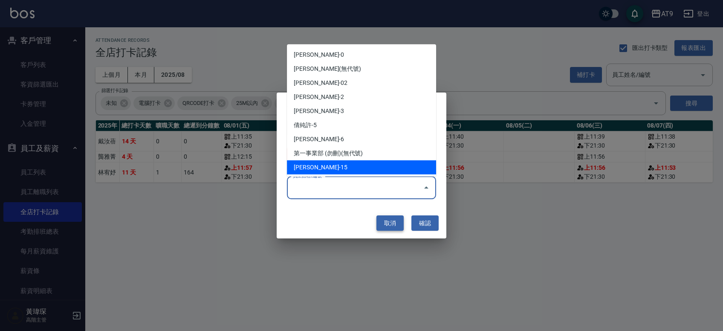
click at [332, 222] on button "取消" at bounding box center [389, 223] width 27 height 16
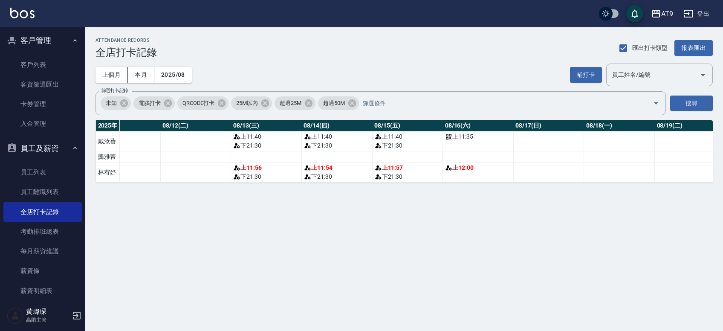
scroll to position [0, 839]
click at [332, 176] on td "上 12:00" at bounding box center [477, 172] width 71 height 20
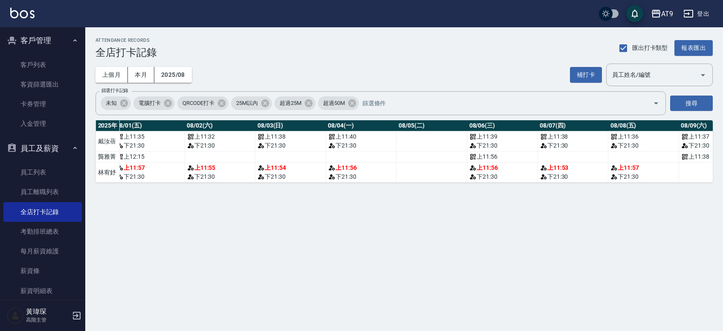
scroll to position [0, 0]
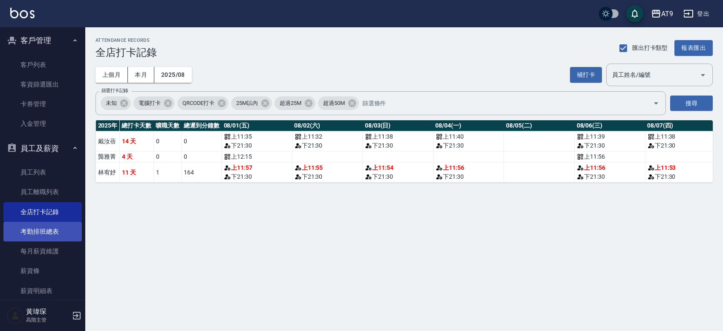
click at [58, 228] on link "考勤排班總表" at bounding box center [42, 232] width 78 height 20
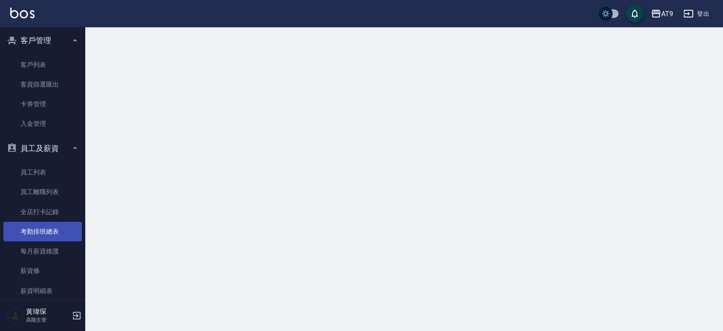
scroll to position [1195, 0]
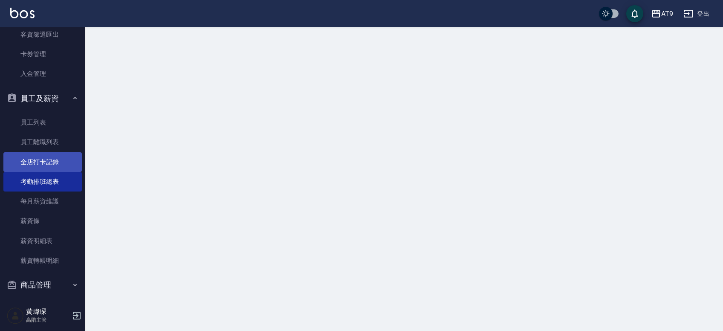
click at [60, 161] on link "全店打卡記錄" at bounding box center [42, 162] width 78 height 20
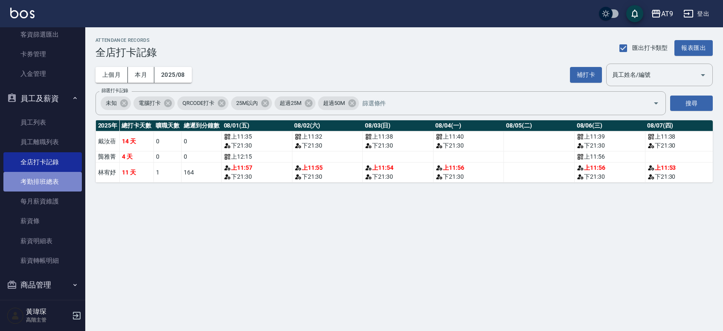
click at [52, 176] on link "考勤排班總表" at bounding box center [42, 182] width 78 height 20
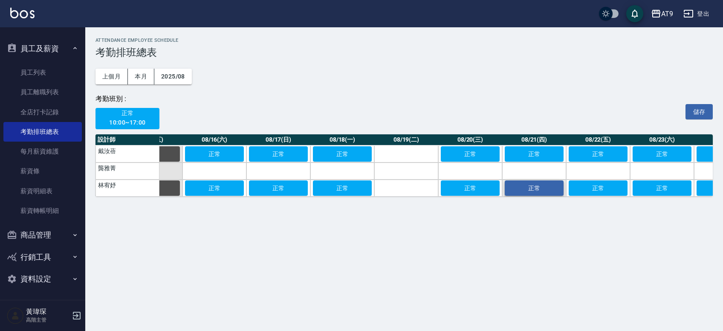
scroll to position [0, 934]
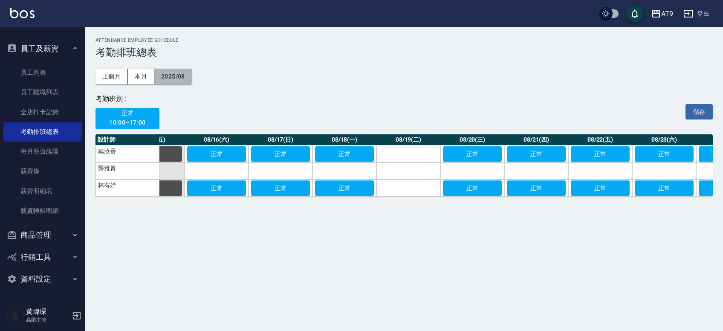
click at [176, 75] on button "2025/08" at bounding box center [173, 77] width 38 height 16
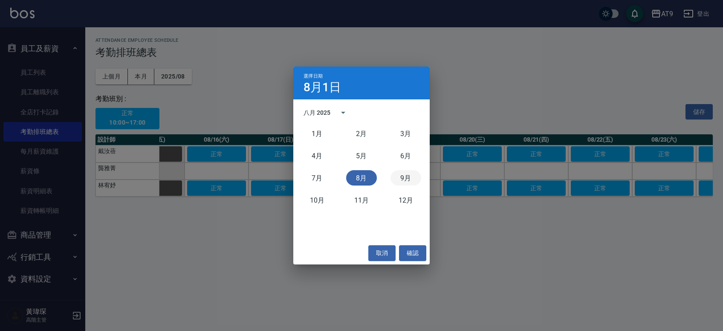
click at [332, 174] on button "9月" at bounding box center [405, 177] width 31 height 15
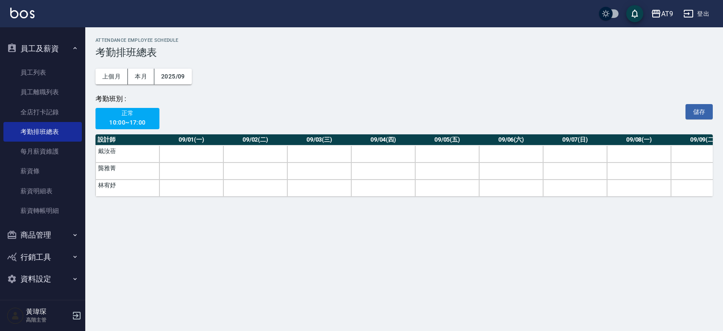
click at [122, 118] on span "正常" at bounding box center [127, 113] width 52 height 11
click at [119, 150] on td "戴汝蓓" at bounding box center [127, 153] width 64 height 17
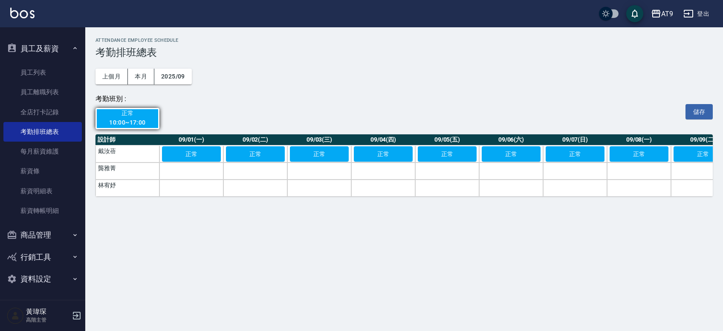
click at [111, 185] on td "林宥妤" at bounding box center [127, 187] width 64 height 17
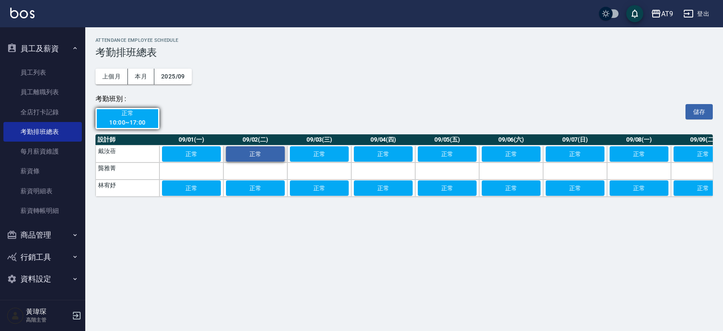
click at [250, 155] on span "正常" at bounding box center [255, 153] width 43 height 7
click at [252, 190] on span "正常" at bounding box center [255, 188] width 43 height 7
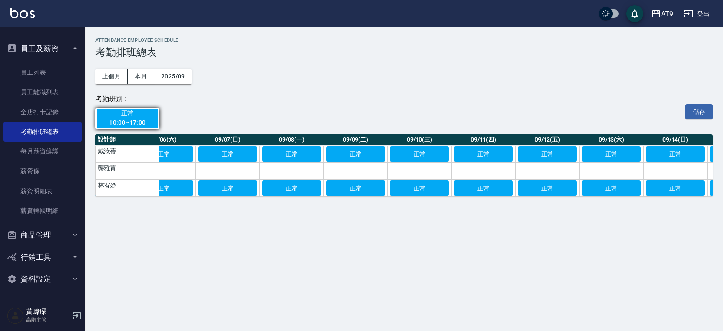
scroll to position [0, 367]
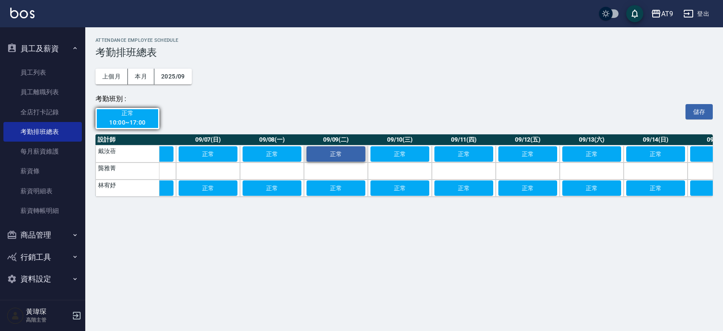
click at [332, 155] on span "正常" at bounding box center [336, 153] width 43 height 7
click at [332, 189] on span "正常" at bounding box center [336, 188] width 43 height 7
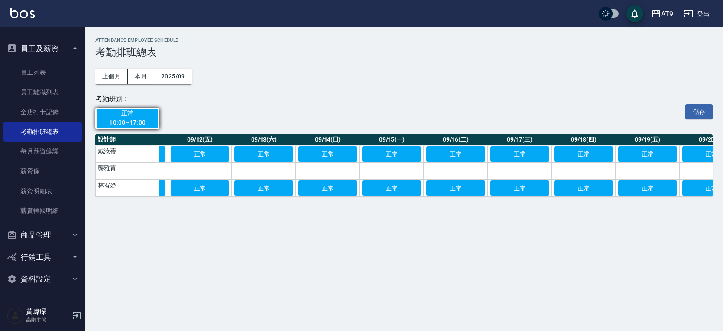
scroll to position [0, 698]
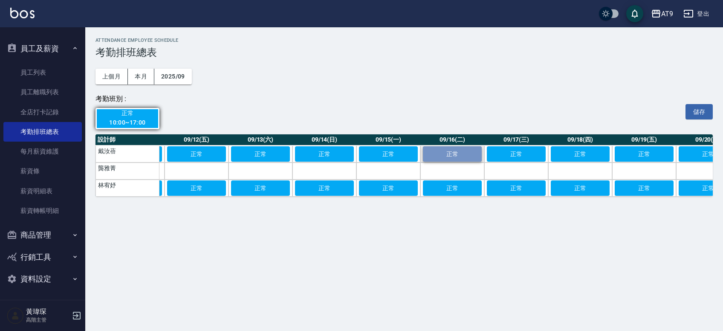
click at [332, 153] on span "正常" at bounding box center [452, 153] width 43 height 7
click at [332, 185] on span "正常" at bounding box center [452, 188] width 43 height 7
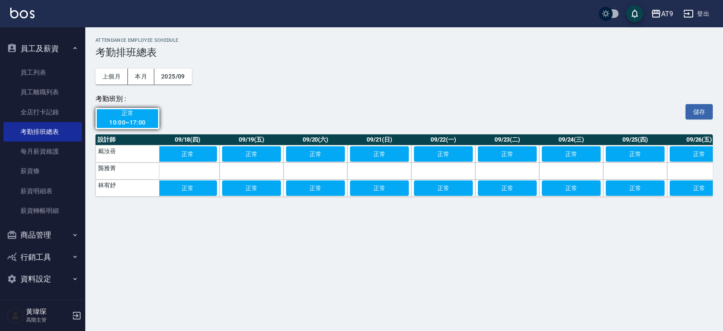
scroll to position [0, 1117]
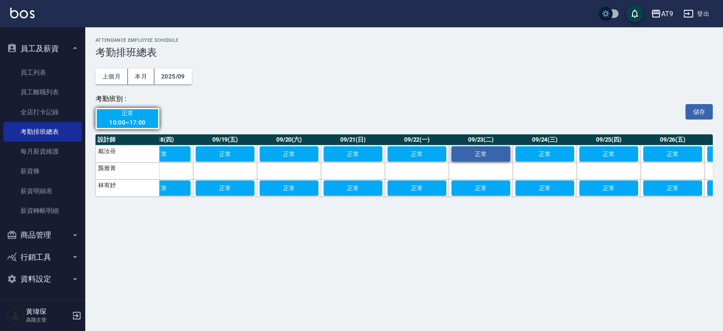
click at [332, 148] on button "正常" at bounding box center [480, 153] width 59 height 15
click at [332, 188] on span "正常" at bounding box center [480, 188] width 43 height 7
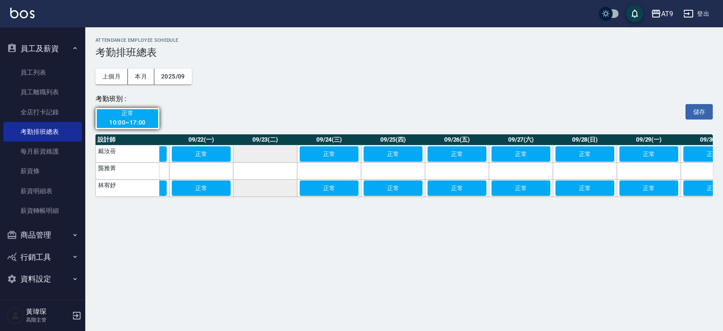
scroll to position [0, 1365]
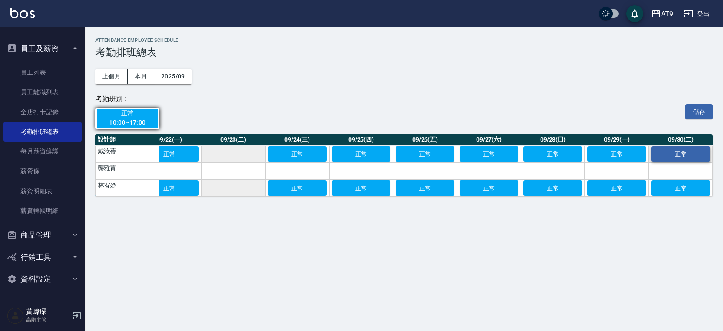
click at [332, 153] on span "正常" at bounding box center [680, 153] width 43 height 7
click at [332, 186] on span "正常" at bounding box center [680, 188] width 43 height 7
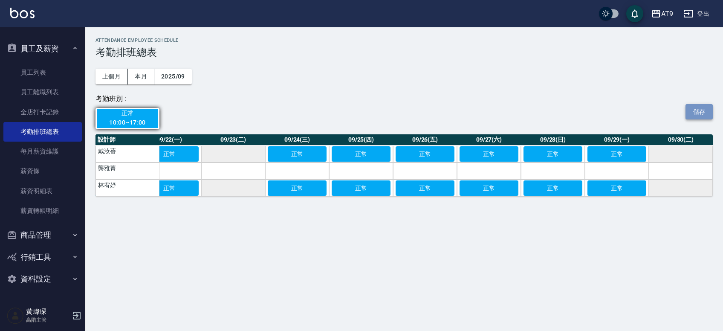
click at [332, 110] on button "儲存" at bounding box center [698, 112] width 27 height 16
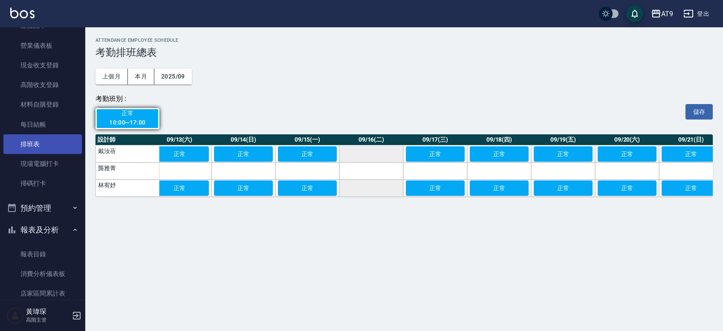
scroll to position [248, 0]
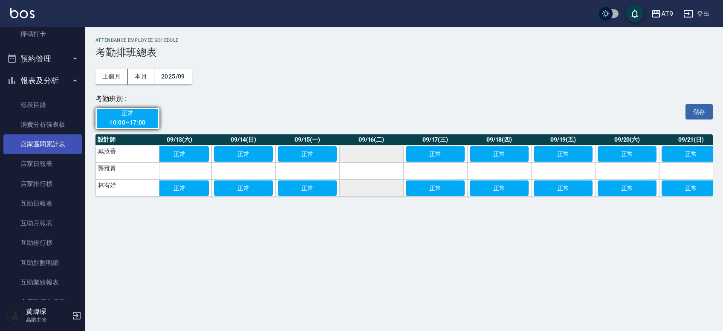
click at [60, 150] on link "店家區間累計表" at bounding box center [42, 144] width 78 height 20
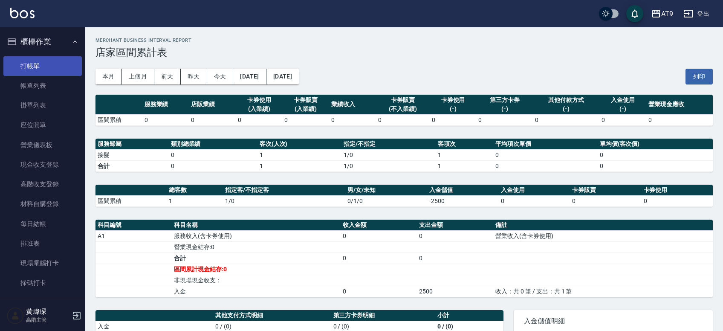
click at [38, 64] on link "打帳單" at bounding box center [42, 66] width 78 height 20
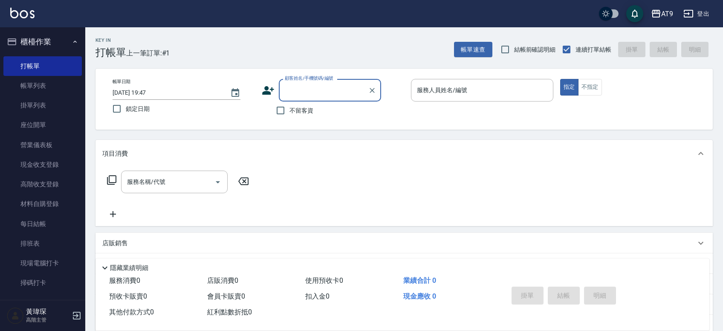
click at [305, 110] on span "不留客資" at bounding box center [301, 110] width 24 height 9
click at [289, 110] on input "不留客資" at bounding box center [280, 110] width 18 height 18
checkbox input "true"
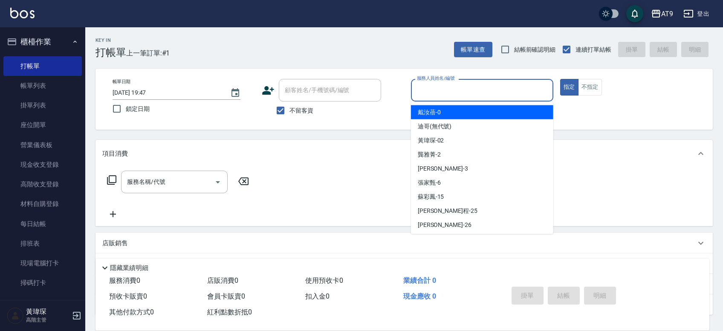
click at [332, 87] on input "服務人員姓名/編號" at bounding box center [482, 90] width 135 height 15
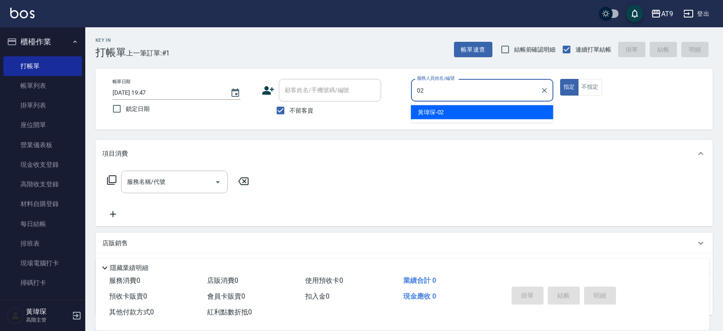
type input "[PERSON_NAME]-02"
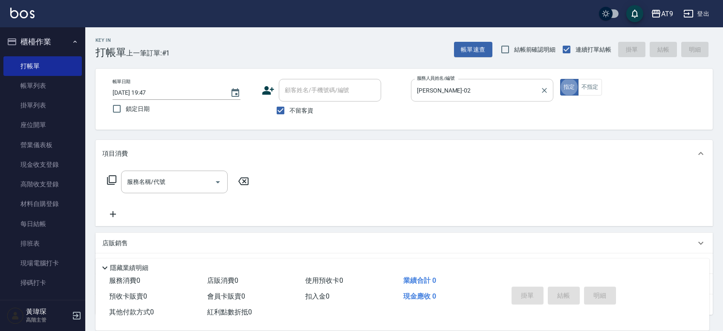
type button "true"
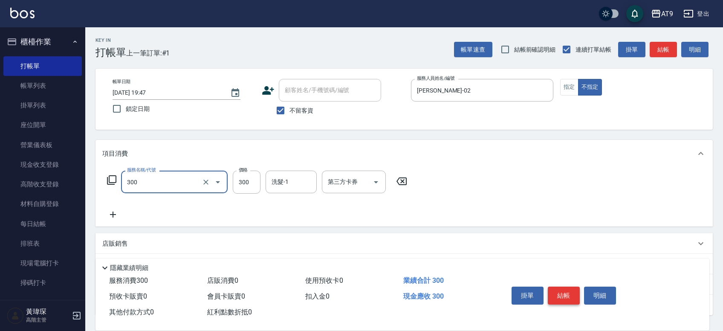
type input "SC300(300)"
click at [332, 297] on button "結帳" at bounding box center [564, 295] width 32 height 18
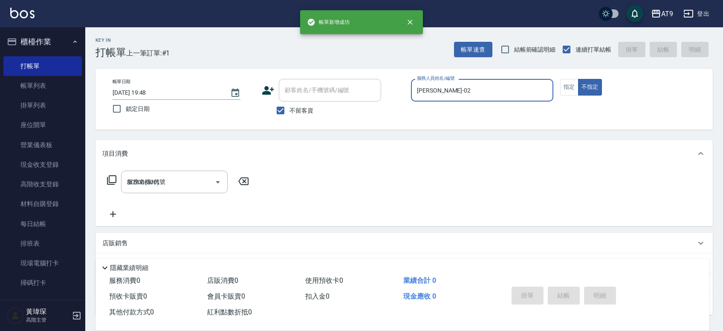
type input "[DATE] 19:48"
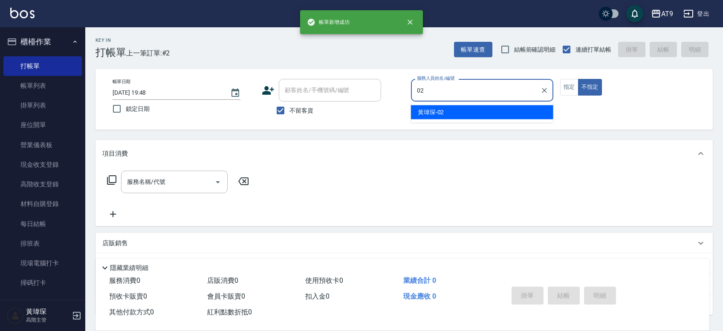
type input "02"
type button "false"
type input "[PERSON_NAME]-02"
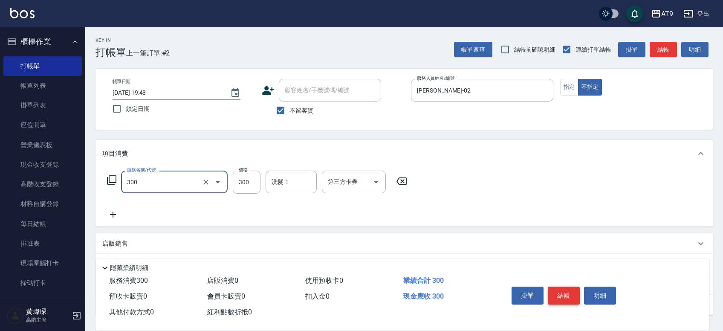
type input "SC300(300)"
click at [332, 291] on button "結帳" at bounding box center [564, 295] width 32 height 18
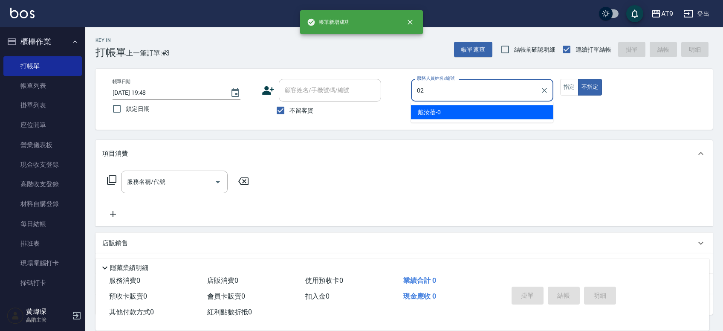
type input "[PERSON_NAME]-02"
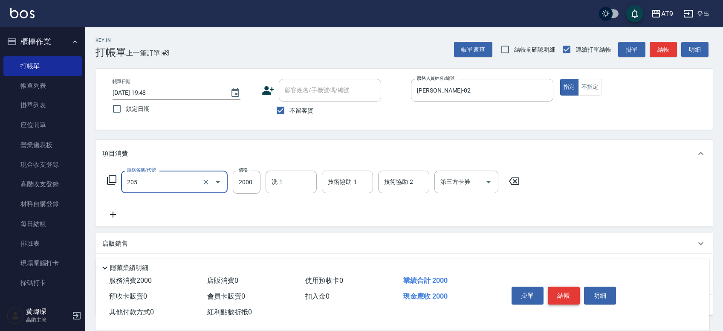
type input "燙髮(205)"
click at [332, 291] on button "結帳" at bounding box center [564, 295] width 32 height 18
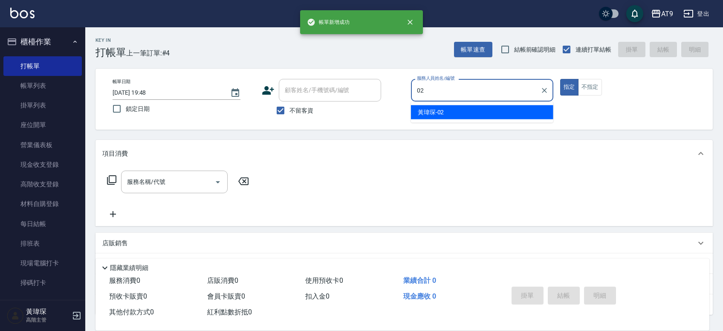
type input "[PERSON_NAME]-02"
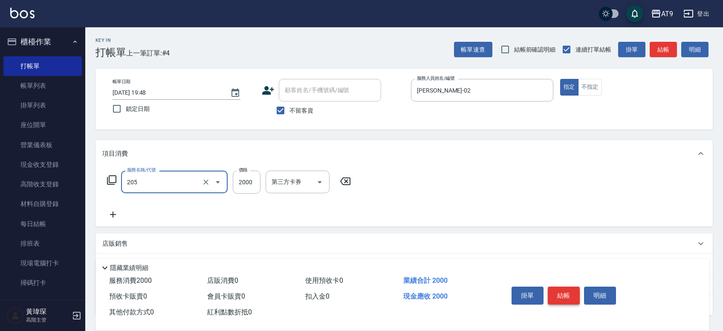
type input "燙髮(205)"
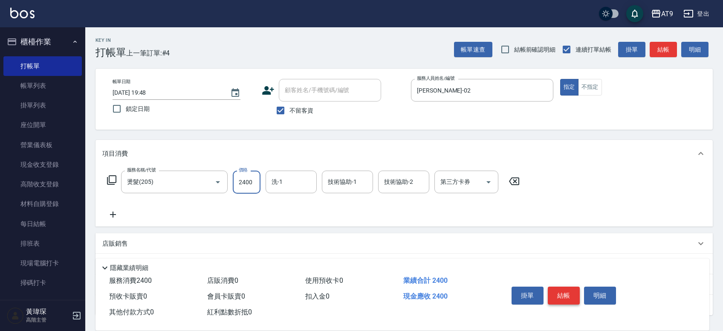
type input "2400"
click at [332, 291] on button "結帳" at bounding box center [564, 295] width 32 height 18
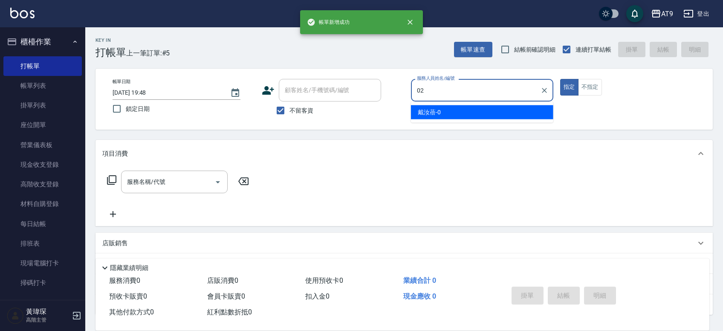
type input "[PERSON_NAME]-02"
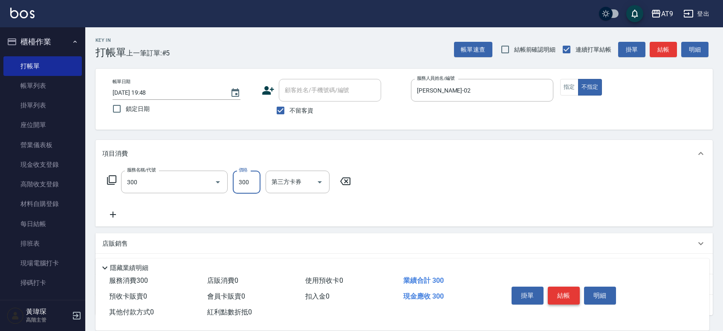
type input "SC300(300)"
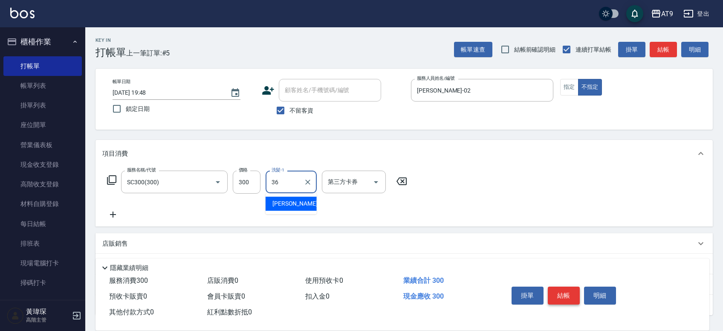
type input "[PERSON_NAME]-36"
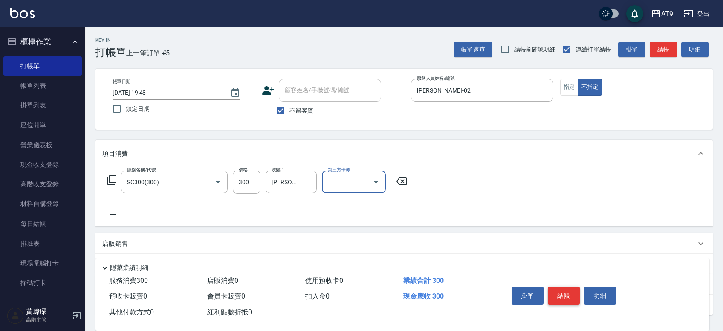
click at [332, 291] on button "結帳" at bounding box center [564, 295] width 32 height 18
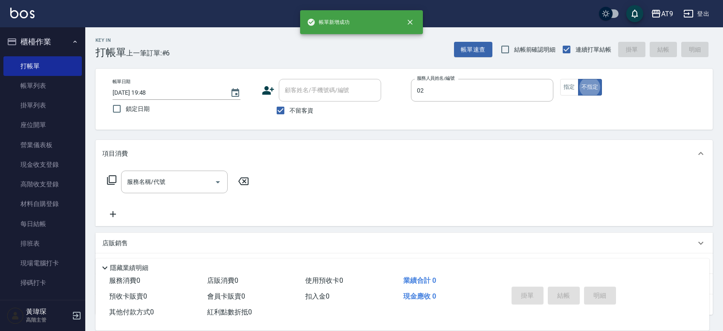
type input "[PERSON_NAME]-02"
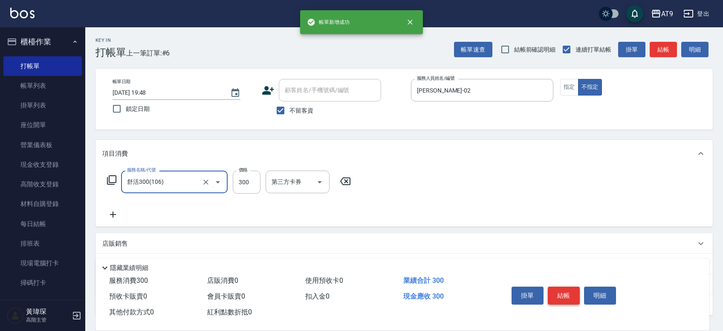
type input "舒活300(106)"
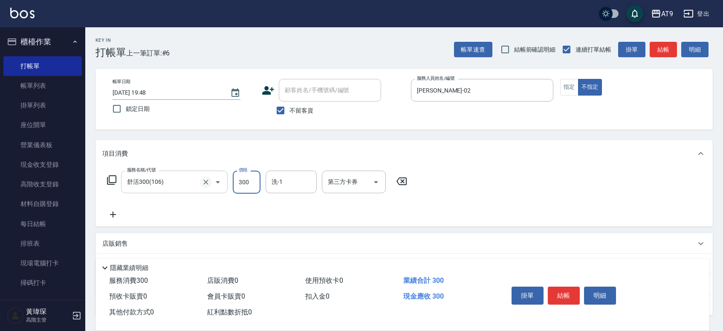
click at [208, 185] on icon "Clear" at bounding box center [206, 182] width 9 height 9
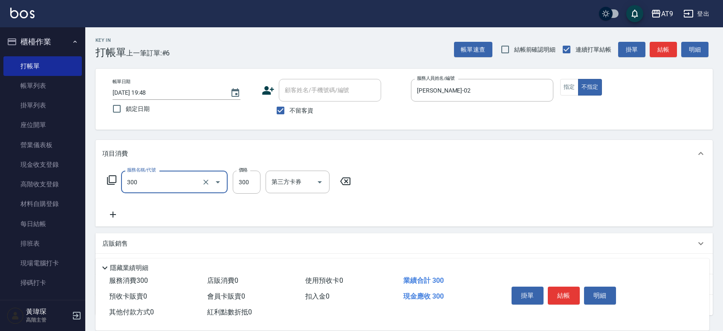
type input "SC300(300)"
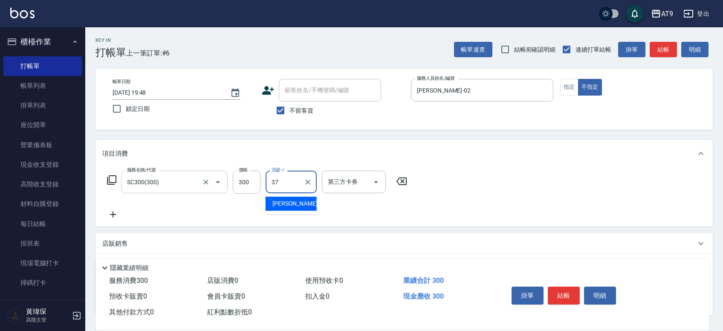
type input "[PERSON_NAME]-37"
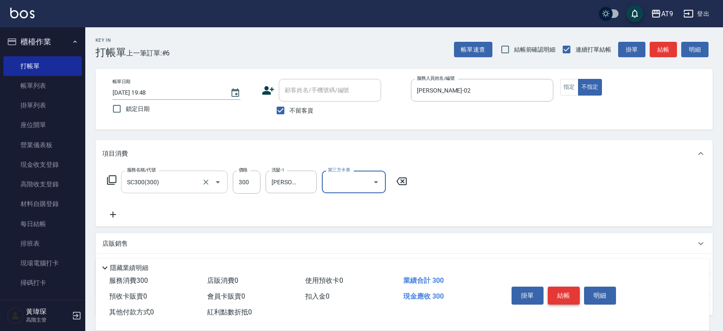
click at [332, 289] on button "結帳" at bounding box center [564, 295] width 32 height 18
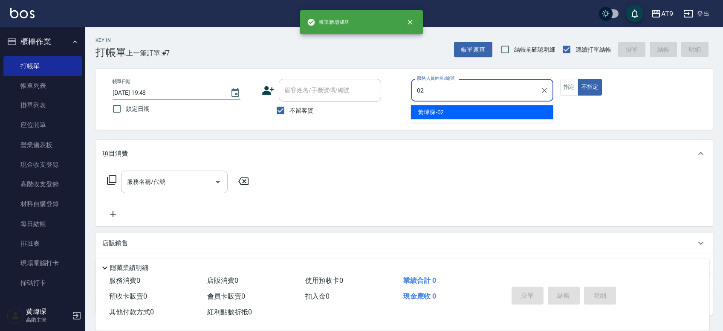
type input "[PERSON_NAME]-02"
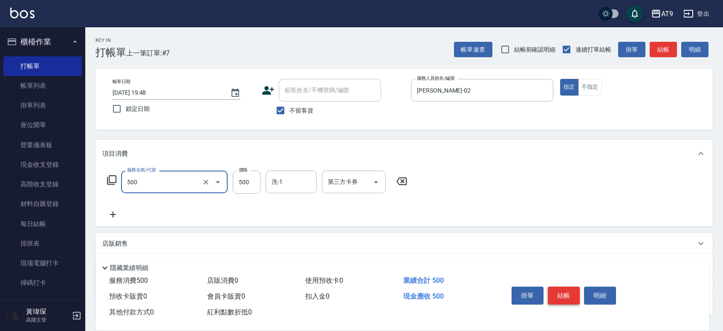
type input "SC500(500)"
click at [332, 286] on button "結帳" at bounding box center [564, 295] width 32 height 18
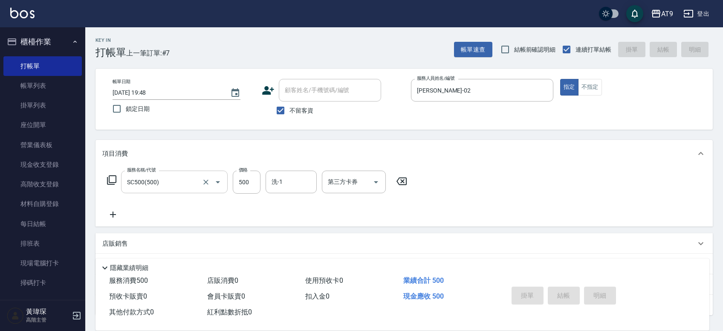
type input "[DATE] 19:49"
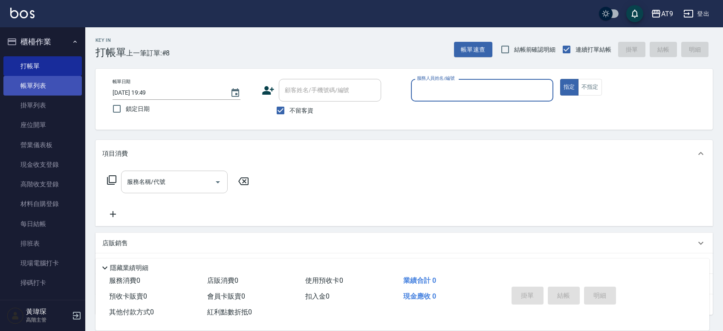
click at [28, 84] on link "帳單列表" at bounding box center [42, 86] width 78 height 20
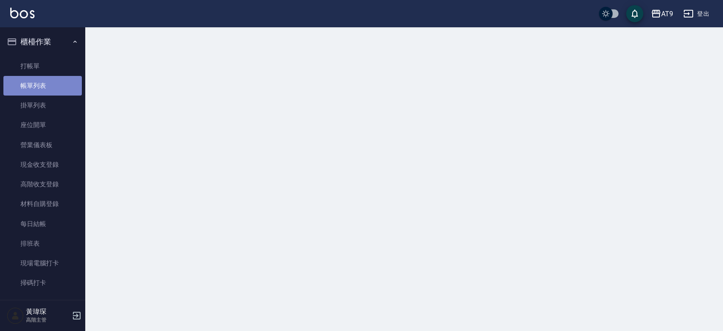
click at [45, 86] on link "帳單列表" at bounding box center [42, 86] width 78 height 20
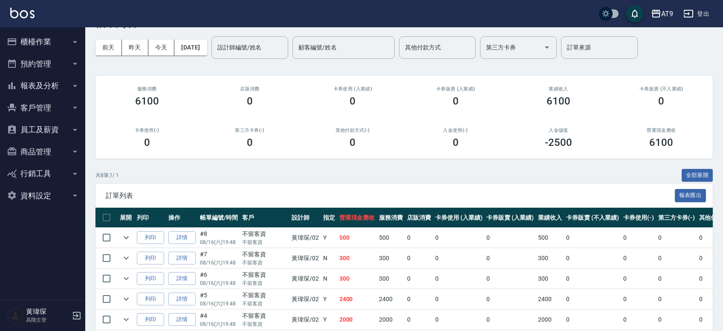
scroll to position [47, 0]
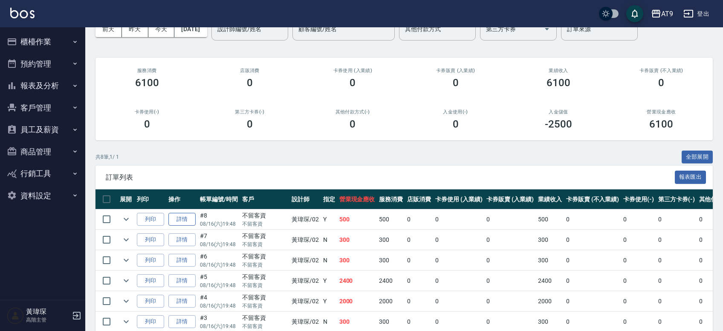
click at [190, 216] on link "詳情" at bounding box center [181, 219] width 27 height 13
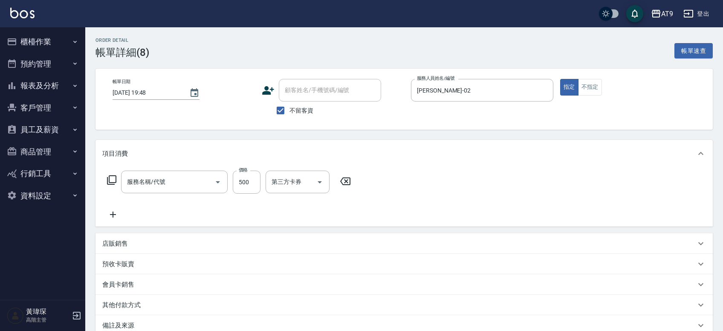
type input "[DATE] 19:48"
checkbox input "true"
type input "[PERSON_NAME]-02"
type input "SC500(500)"
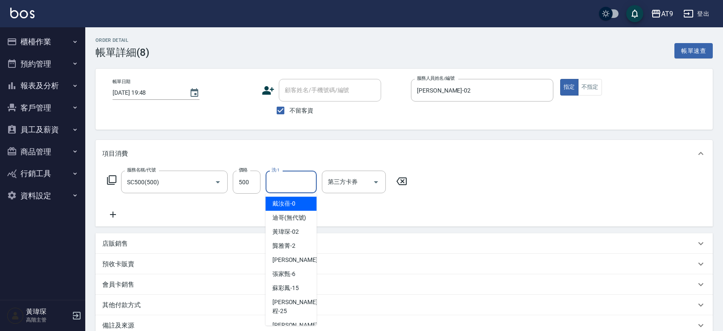
click at [298, 186] on input "洗-1" at bounding box center [290, 181] width 43 height 15
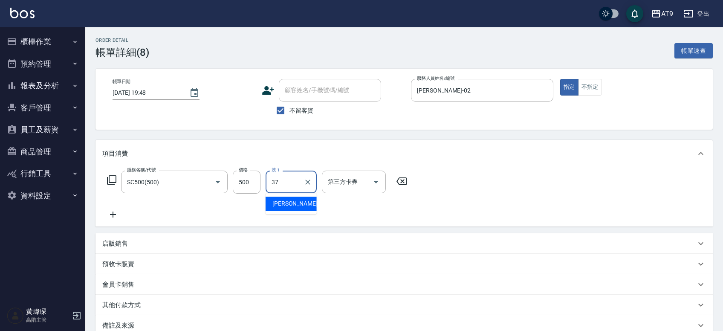
type input "[PERSON_NAME]-37"
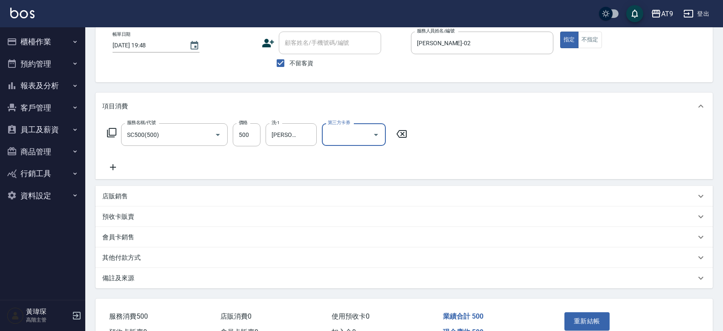
scroll to position [95, 0]
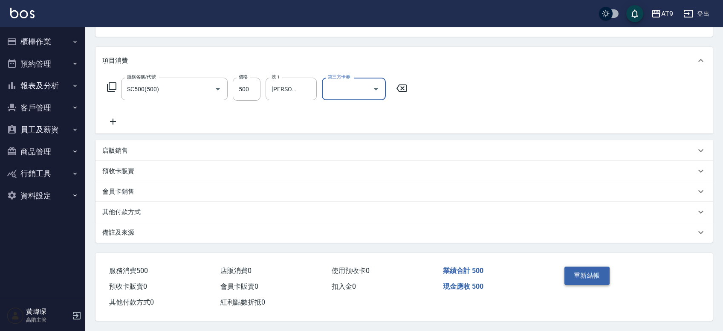
click at [599, 275] on button "重新結帳" at bounding box center [586, 275] width 45 height 18
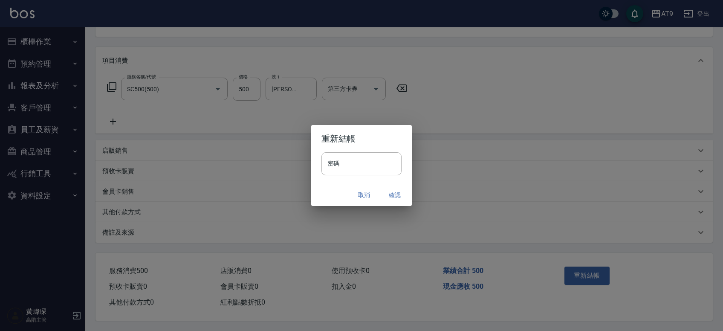
click at [351, 147] on h2 "重新結帳" at bounding box center [361, 138] width 101 height 27
click at [352, 160] on input "密碼" at bounding box center [361, 163] width 80 height 23
type input "*******"
click at [396, 196] on button "確認" at bounding box center [394, 195] width 27 height 16
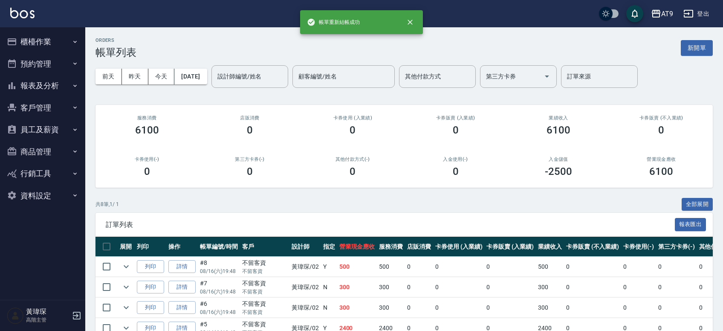
click at [45, 38] on button "櫃檯作業" at bounding box center [42, 42] width 78 height 22
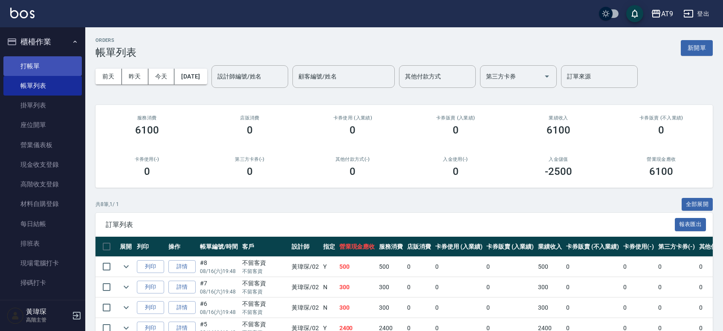
click at [43, 64] on link "打帳單" at bounding box center [42, 66] width 78 height 20
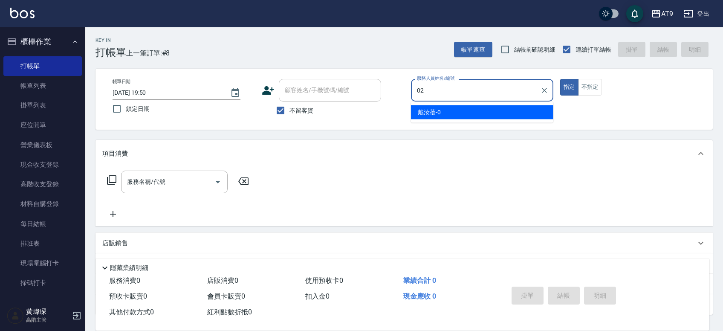
type input "[PERSON_NAME]-02"
type button "true"
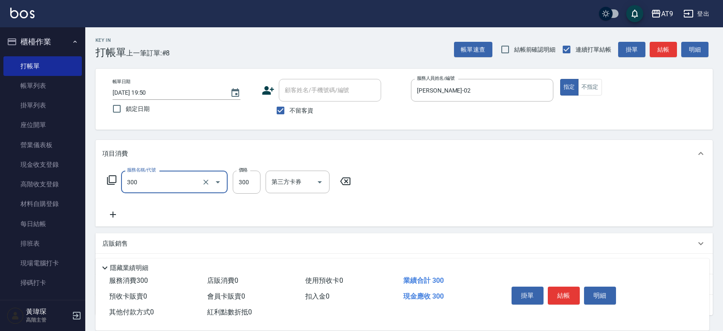
type input "SC300(300)"
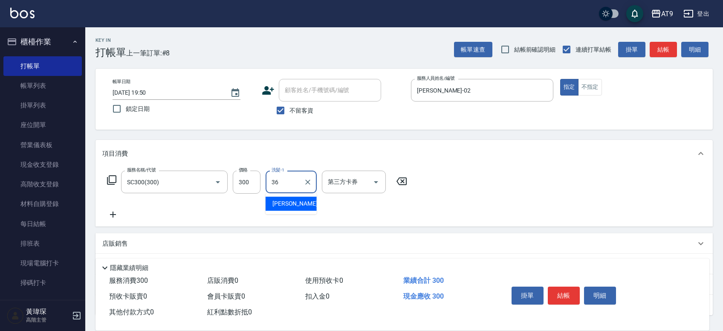
type input "[PERSON_NAME]-36"
click at [577, 291] on button "結帳" at bounding box center [564, 295] width 32 height 18
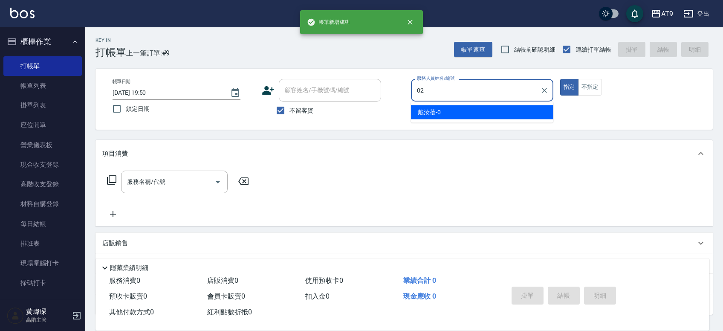
type input "[PERSON_NAME]-02"
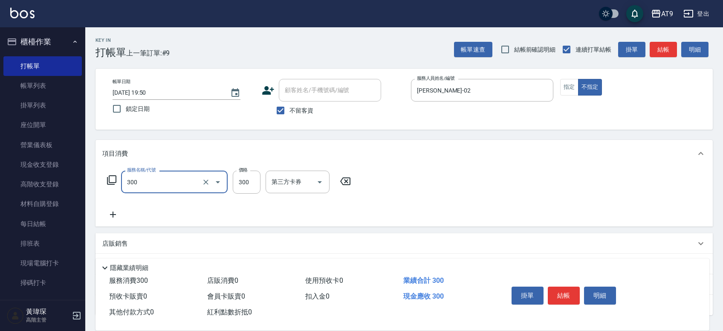
type input "SC300(300)"
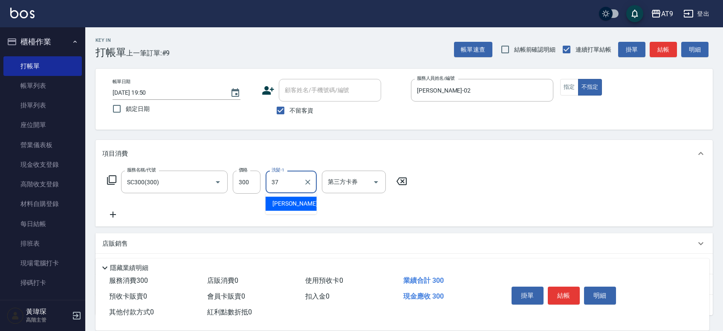
type input "[PERSON_NAME]-37"
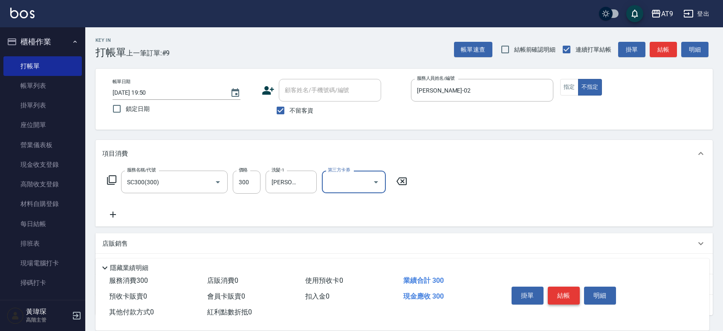
click at [569, 293] on button "結帳" at bounding box center [564, 295] width 32 height 18
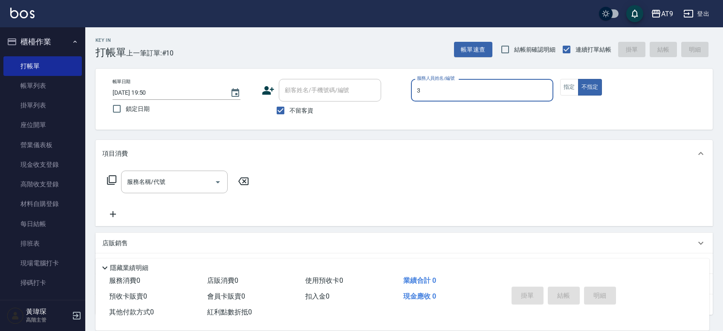
type input "FANNY-3"
type button "false"
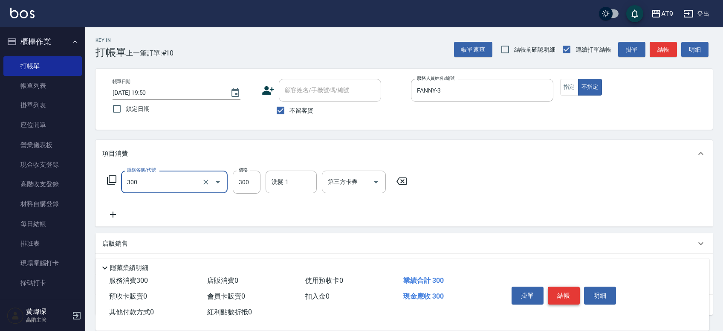
type input "SC300(300)"
click at [569, 286] on button "結帳" at bounding box center [564, 295] width 32 height 18
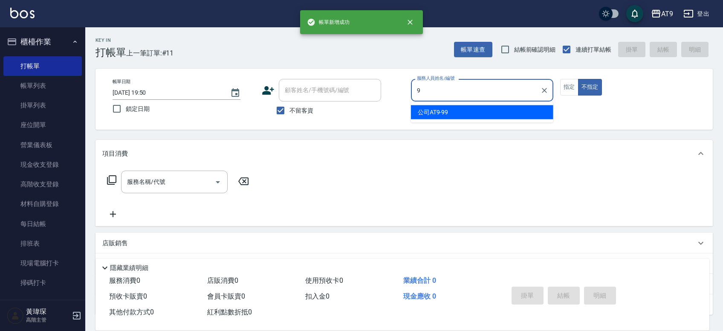
type input "公司AT9-99"
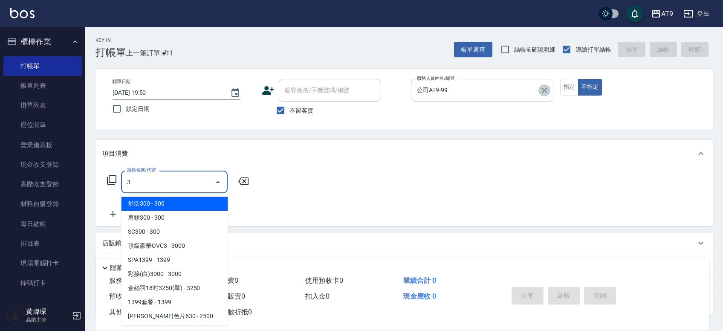
click at [543, 91] on icon "Clear" at bounding box center [544, 90] width 9 height 9
type input "3"
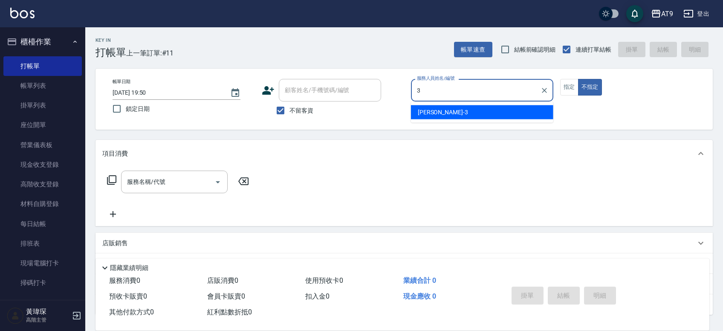
type input "FANNY-3"
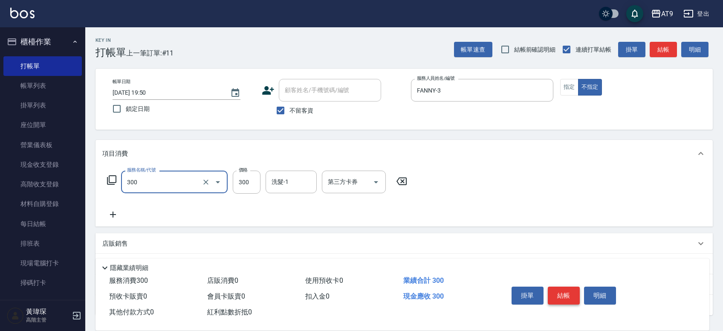
type input "SC300(300)"
click at [561, 288] on button "結帳" at bounding box center [564, 295] width 32 height 18
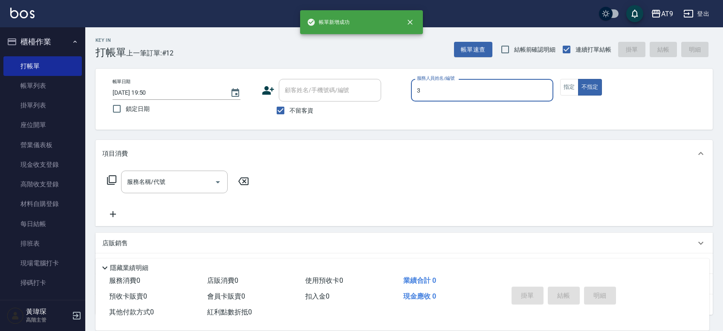
type input "FANNY-3"
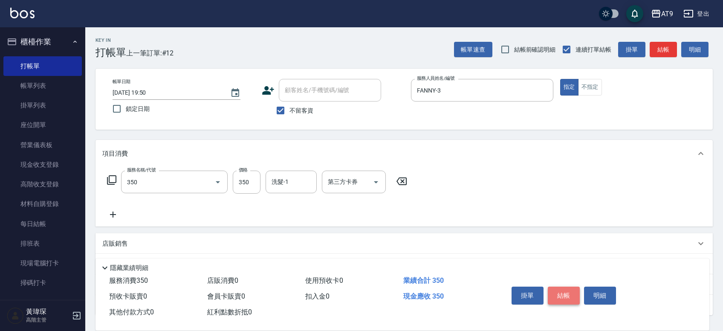
type input "剪髮(350)"
click at [565, 286] on button "結帳" at bounding box center [564, 295] width 32 height 18
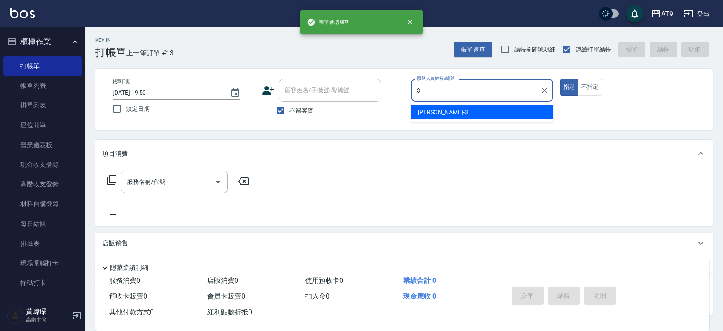
type input "FANNY-3"
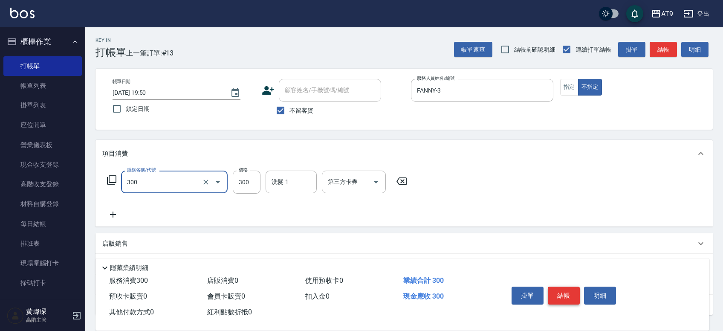
type input "SC300(300)"
click at [565, 289] on button "結帳" at bounding box center [564, 295] width 32 height 18
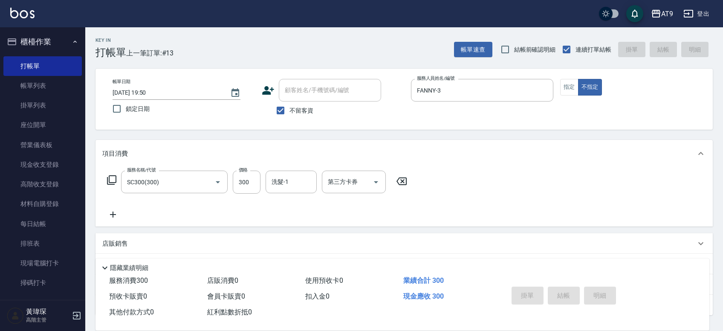
type input "2025/08/16 19:51"
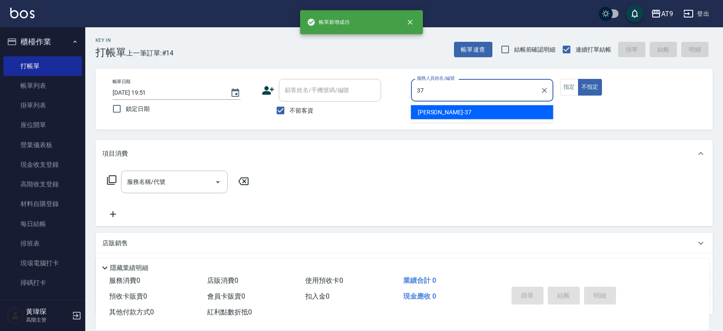
type input "[PERSON_NAME]-37"
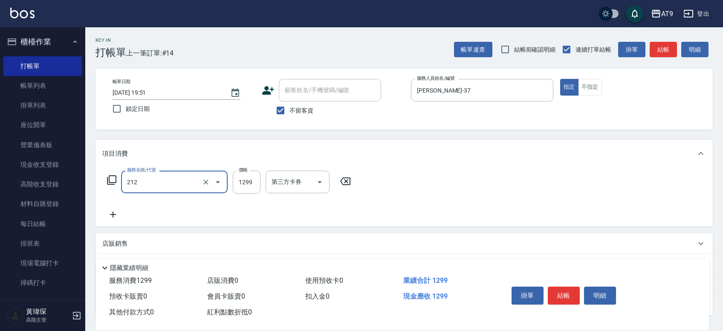
type input "燙髮(212)"
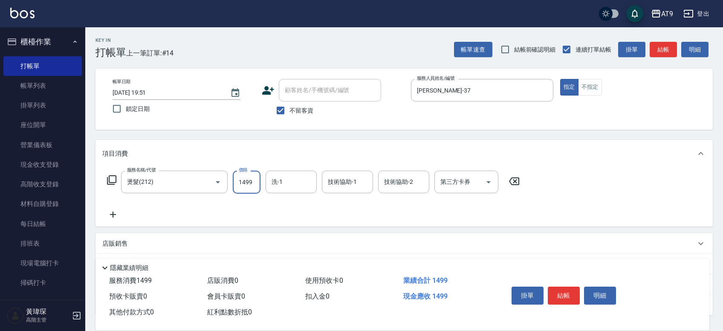
type input "1499"
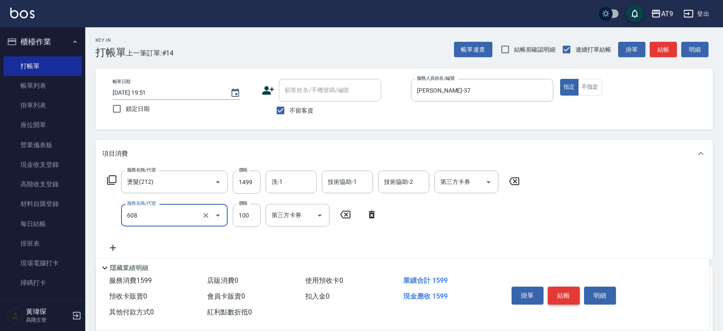
type input "精油長髮(608)"
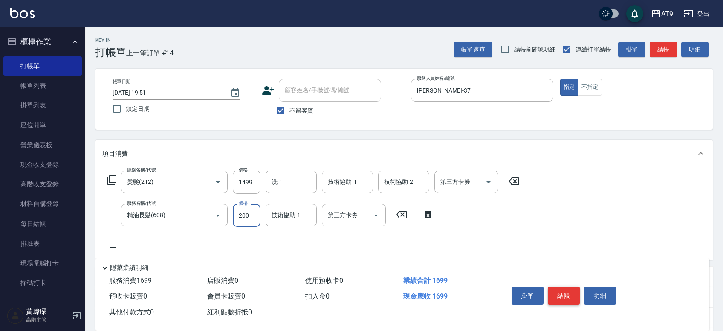
type input "200"
click at [568, 292] on button "結帳" at bounding box center [564, 295] width 32 height 18
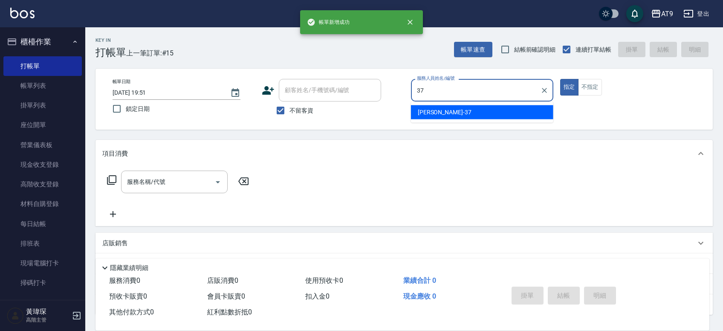
type input "[PERSON_NAME]-37"
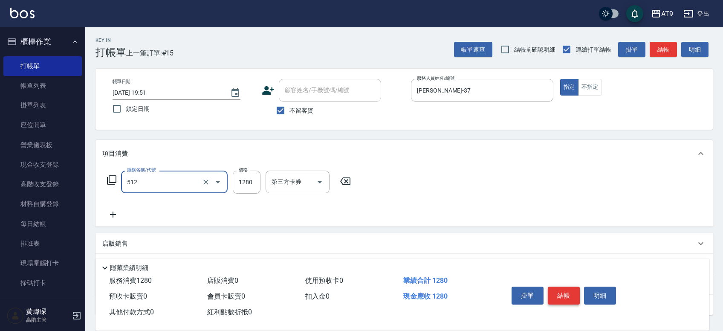
type input "染髮(512)"
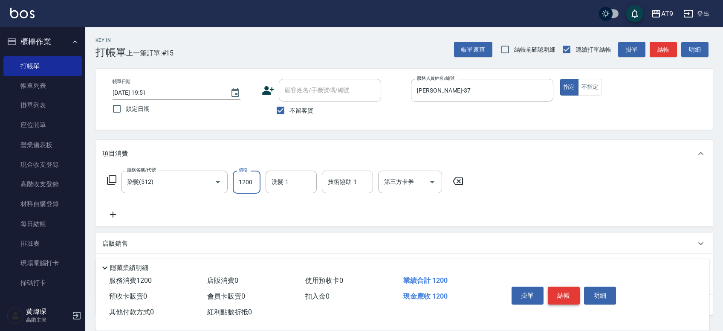
type input "1200"
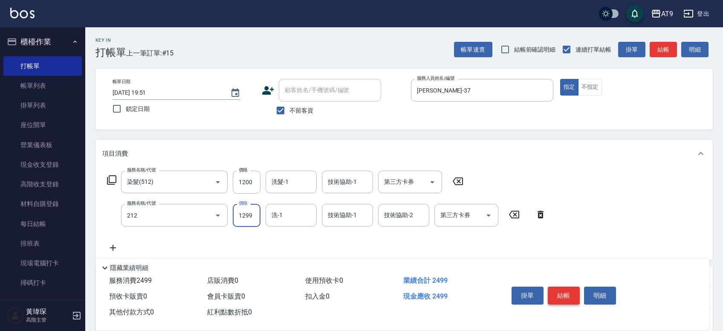
type input "燙髮(212)"
type input "1499"
type input "精油長髮(608)"
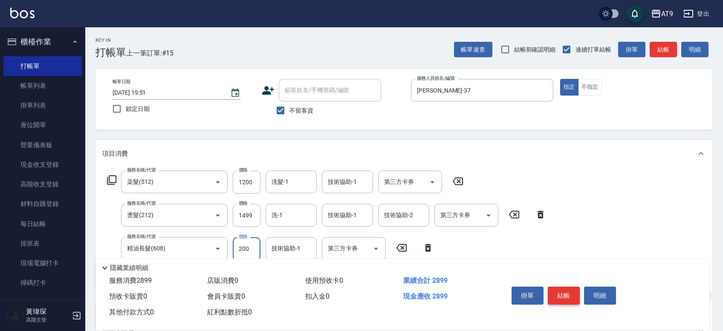
type input "200"
click at [567, 292] on button "結帳" at bounding box center [564, 295] width 32 height 18
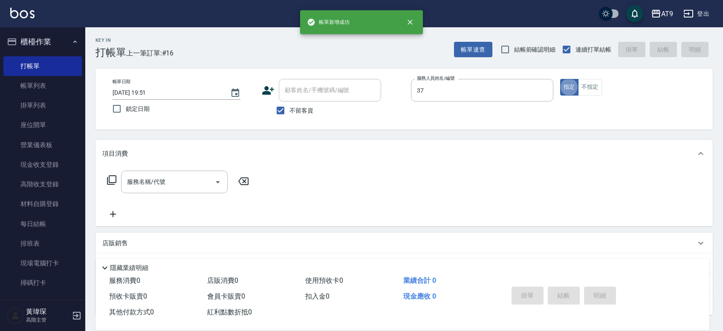
type input "[PERSON_NAME]-37"
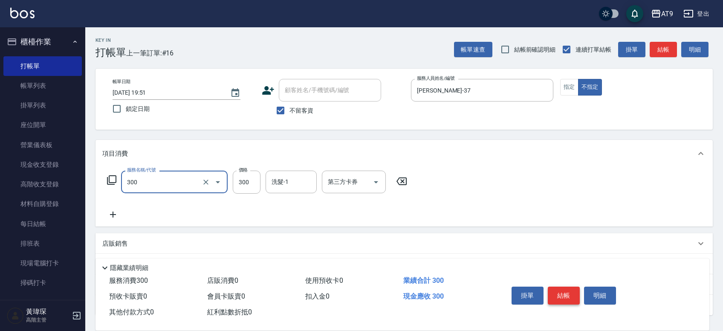
type input "SC300(300)"
click at [567, 295] on button "結帳" at bounding box center [564, 295] width 32 height 18
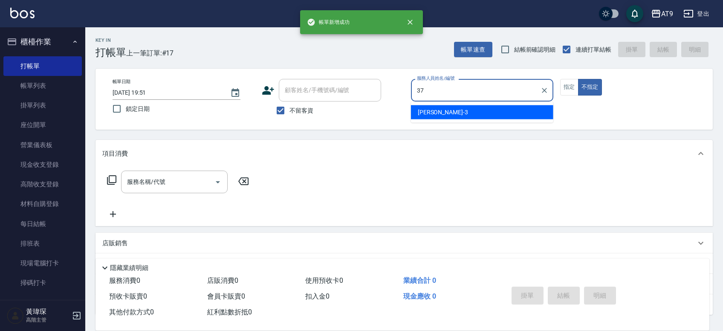
type input "[PERSON_NAME]-37"
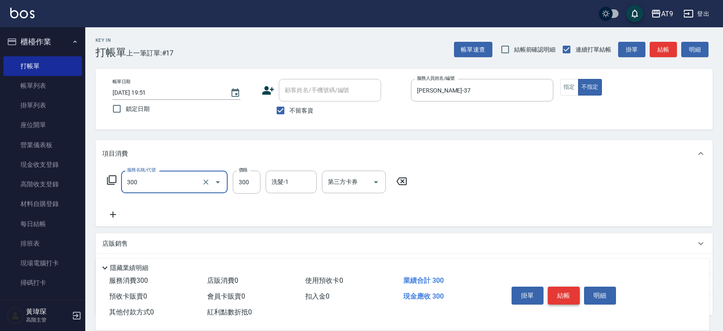
type input "SC300(300)"
click at [567, 295] on button "結帳" at bounding box center [564, 295] width 32 height 18
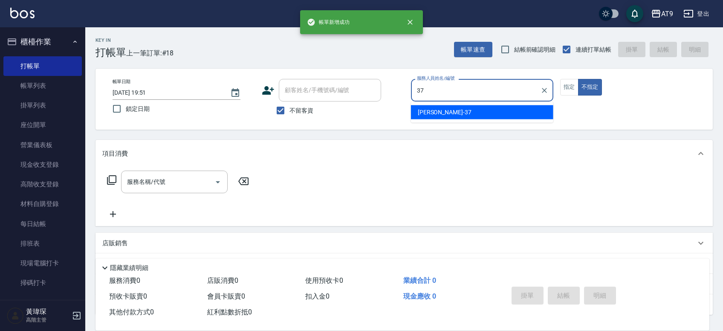
type input "[PERSON_NAME]-37"
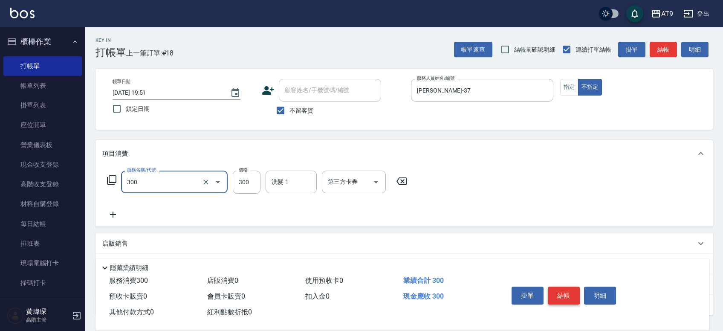
type input "SC300(300)"
click at [567, 295] on button "結帳" at bounding box center [564, 295] width 32 height 18
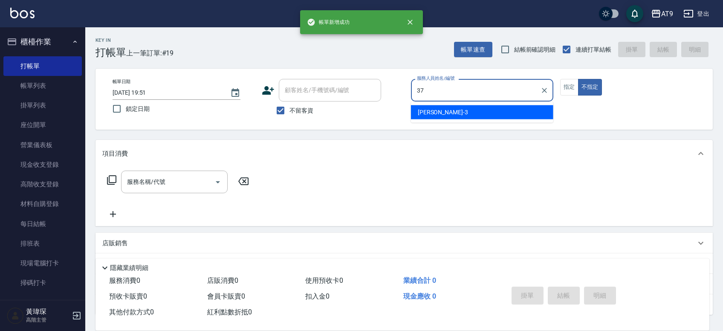
type input "[PERSON_NAME]-37"
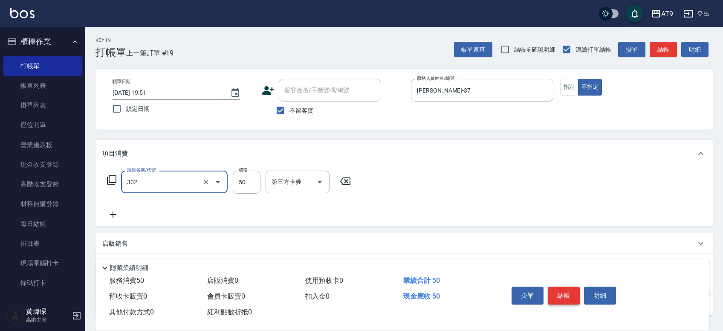
type input "剪髮(302)"
click at [566, 295] on button "結帳" at bounding box center [564, 295] width 32 height 18
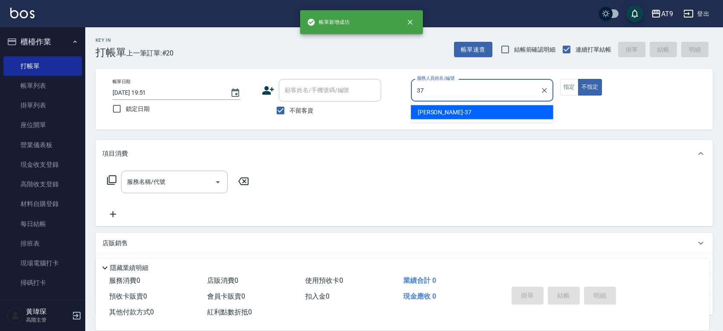
type input "[PERSON_NAME]-37"
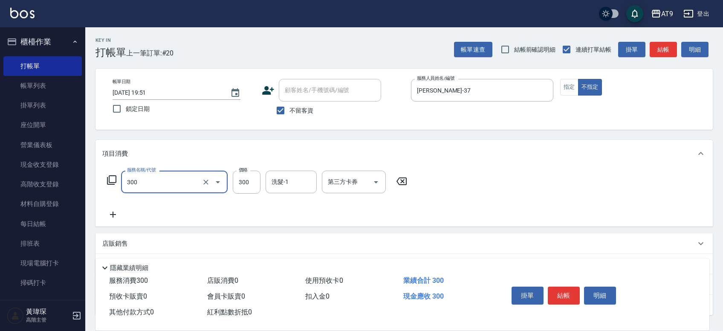
type input "SC300(300)"
click at [566, 294] on button "結帳" at bounding box center [564, 295] width 32 height 18
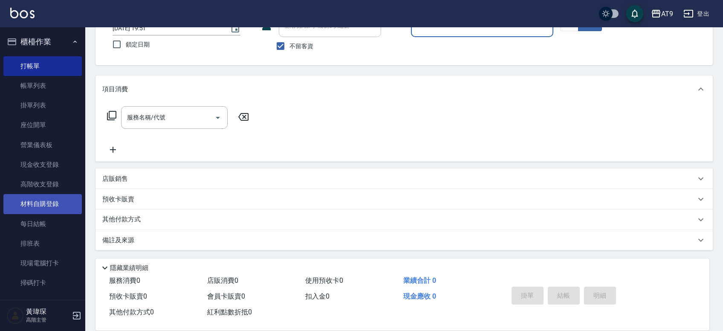
scroll to position [99, 0]
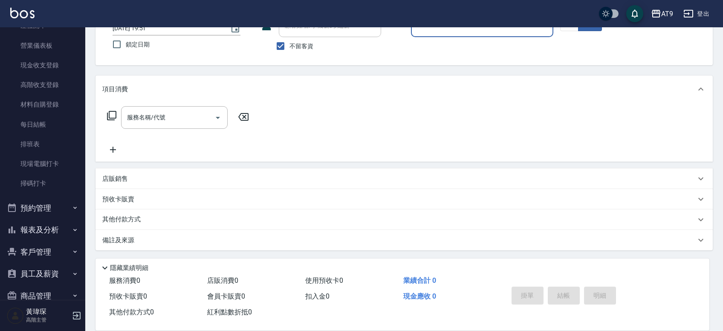
click at [53, 229] on button "報表及分析" at bounding box center [42, 230] width 78 height 22
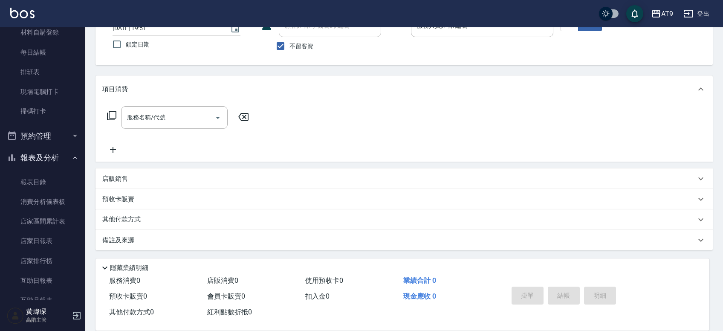
scroll to position [199, 0]
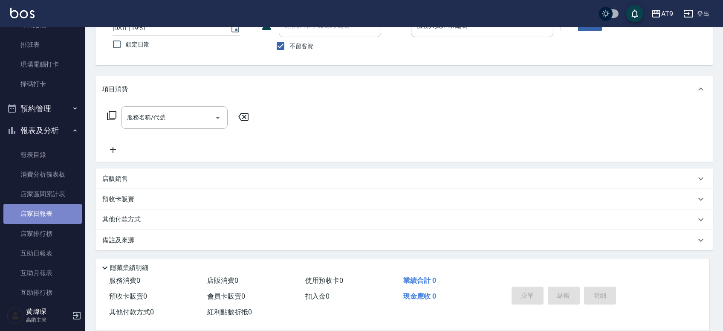
click at [58, 220] on link "店家日報表" at bounding box center [42, 214] width 78 height 20
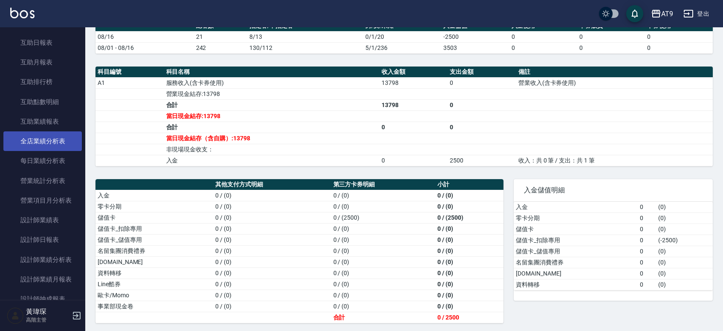
scroll to position [447, 0]
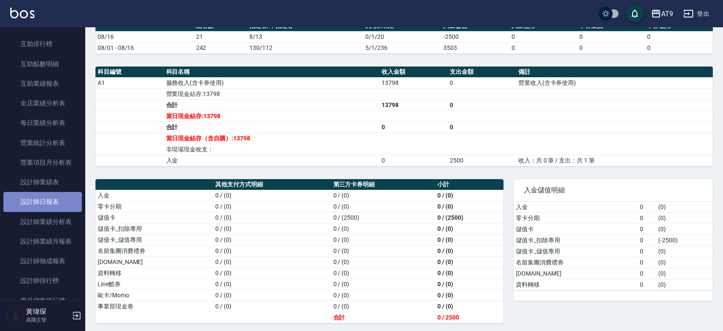
click at [53, 194] on link "設計師日報表" at bounding box center [42, 202] width 78 height 20
